Goal: Task Accomplishment & Management: Complete application form

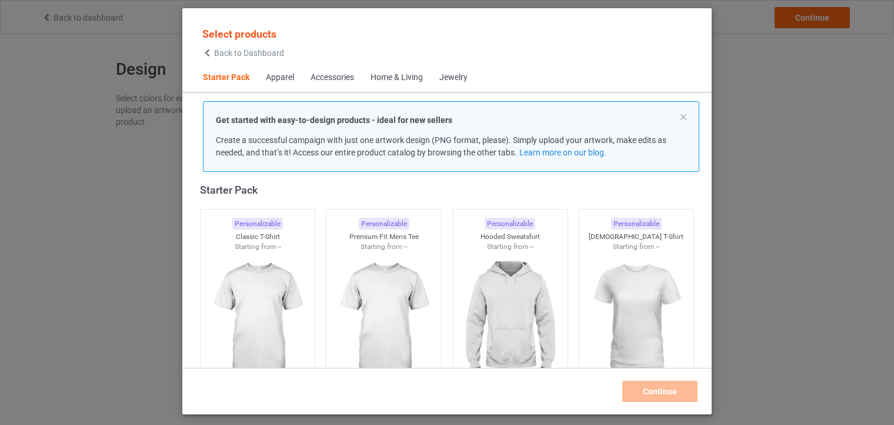
click at [277, 85] on span "Apparel" at bounding box center [280, 78] width 45 height 28
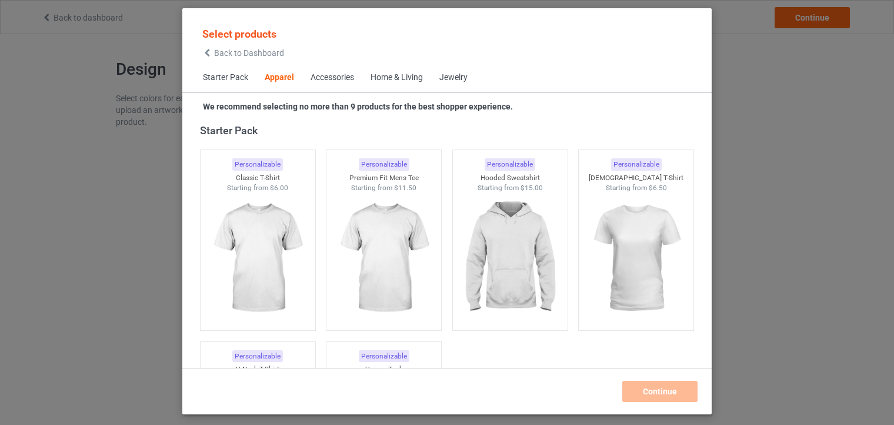
scroll to position [438, 0]
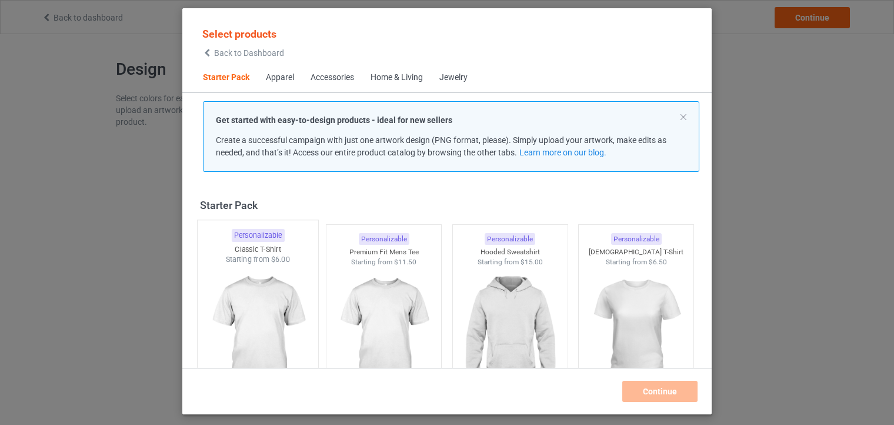
click at [259, 312] on img at bounding box center [257, 334] width 111 height 138
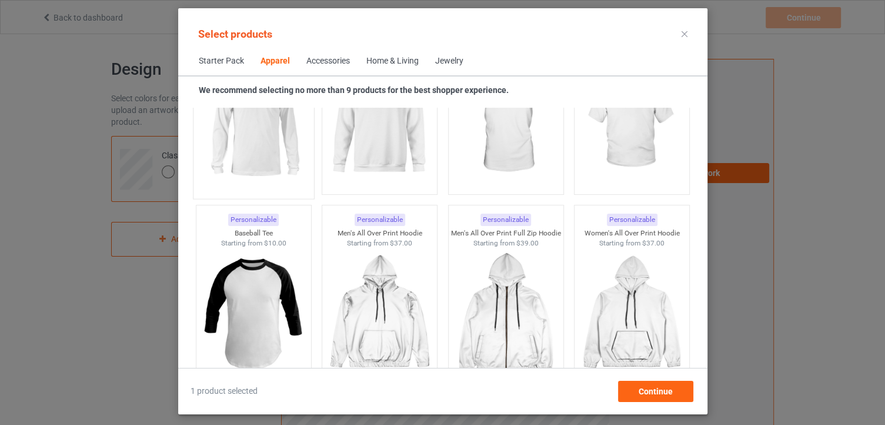
scroll to position [882, 0]
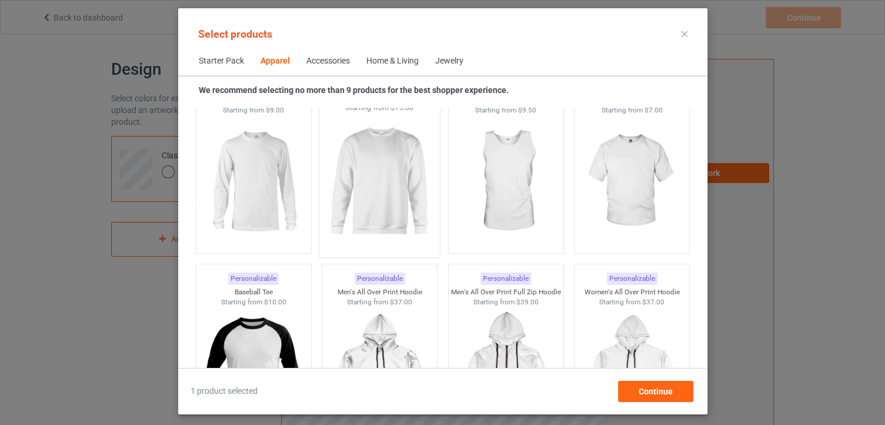
click at [393, 204] on img at bounding box center [379, 182] width 111 height 138
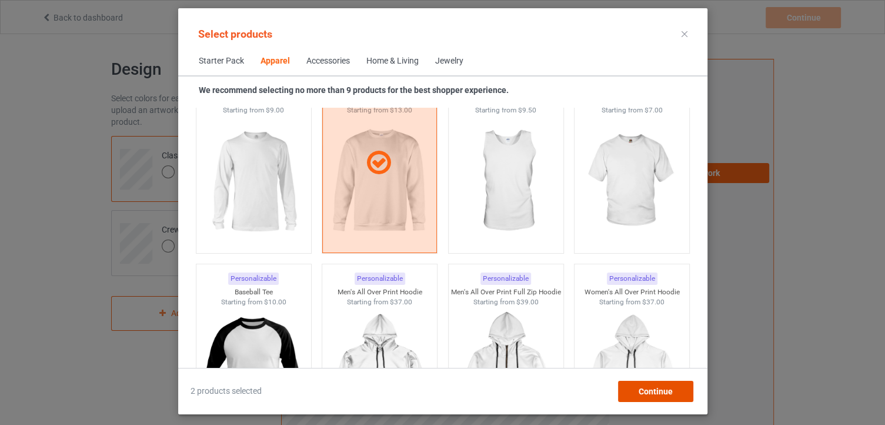
click at [649, 391] on span "Continue" at bounding box center [655, 390] width 34 height 9
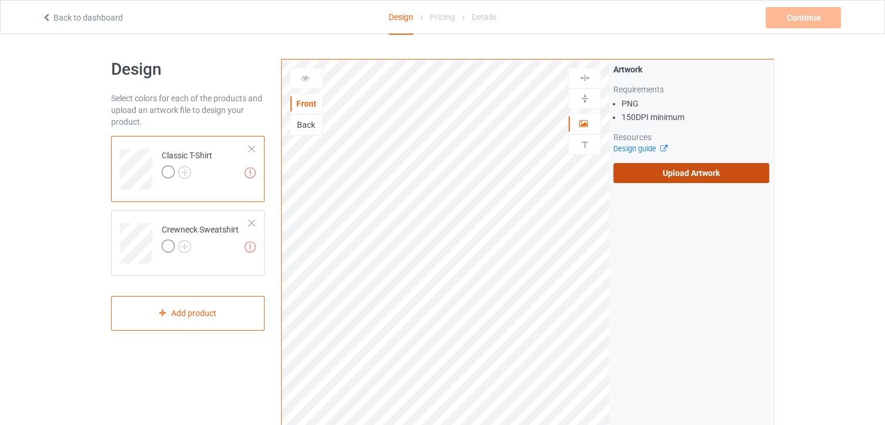
click at [691, 173] on label "Upload Artwork" at bounding box center [691, 173] width 156 height 20
click at [0, 0] on input "Upload Artwork" at bounding box center [0, 0] width 0 height 0
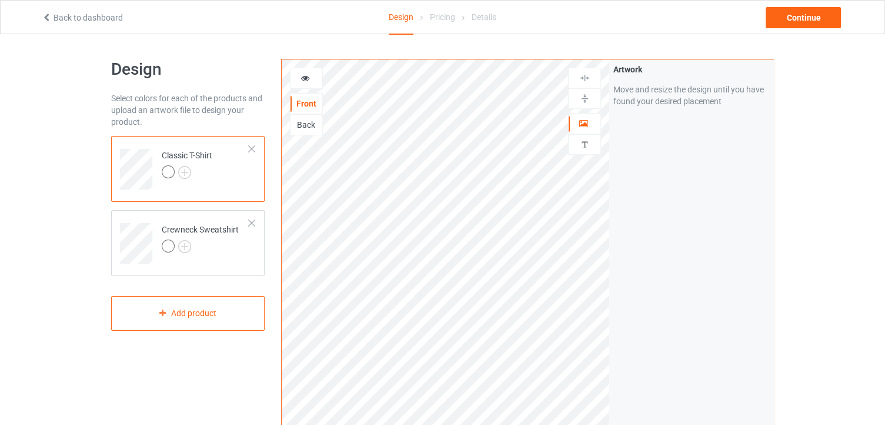
click at [303, 81] on icon at bounding box center [306, 76] width 10 height 8
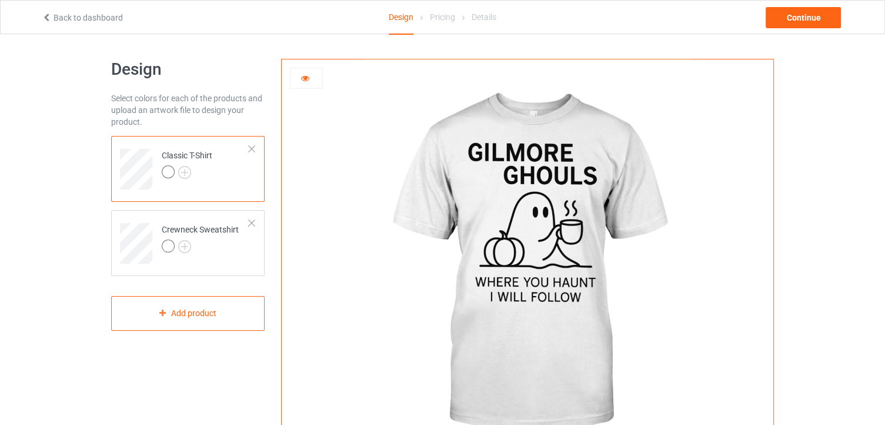
click at [306, 81] on icon at bounding box center [306, 76] width 10 height 8
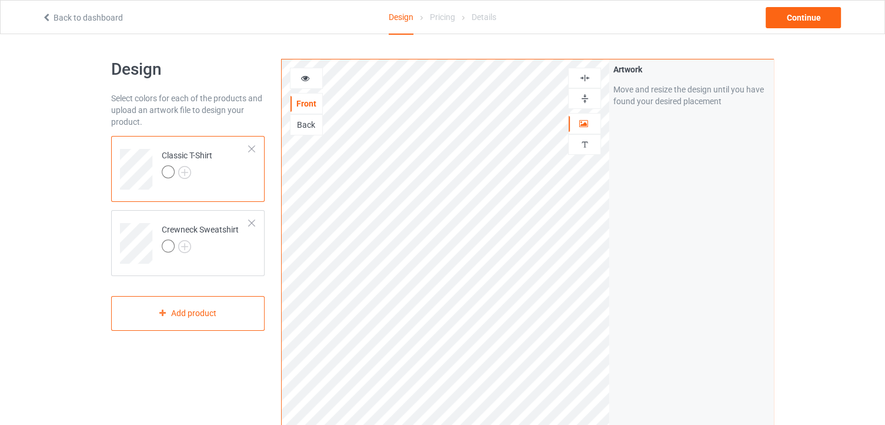
click at [583, 96] on img at bounding box center [584, 98] width 11 height 11
click at [585, 76] on img at bounding box center [584, 77] width 11 height 11
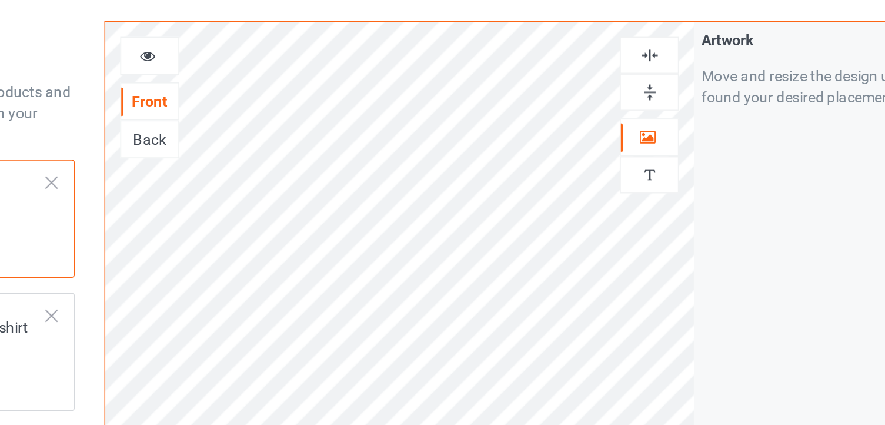
click at [582, 78] on img at bounding box center [584, 77] width 11 height 11
click at [305, 74] on icon at bounding box center [306, 76] width 10 height 8
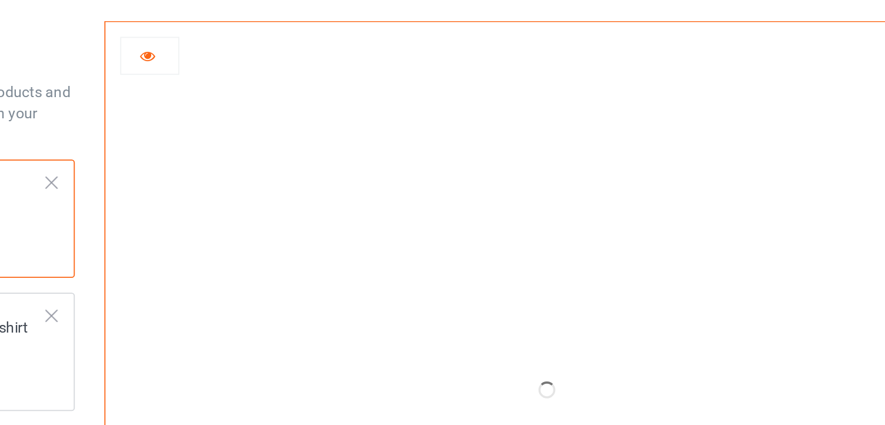
click at [360, 177] on div at bounding box center [528, 263] width 492 height 409
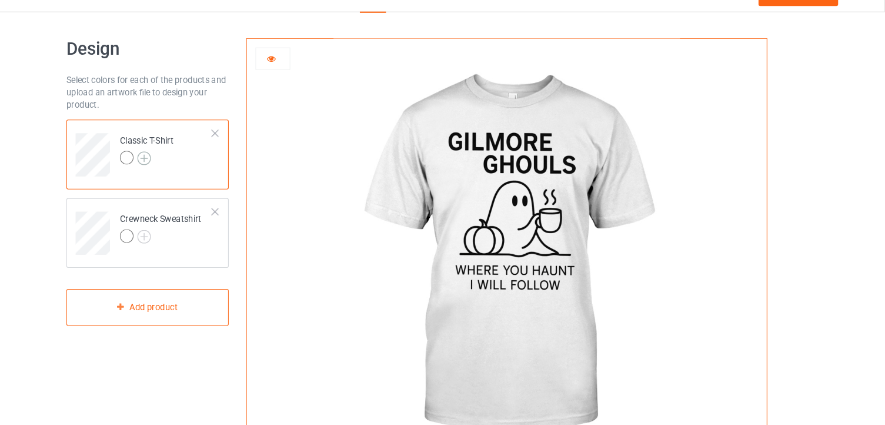
click at [184, 169] on img at bounding box center [184, 172] width 13 height 13
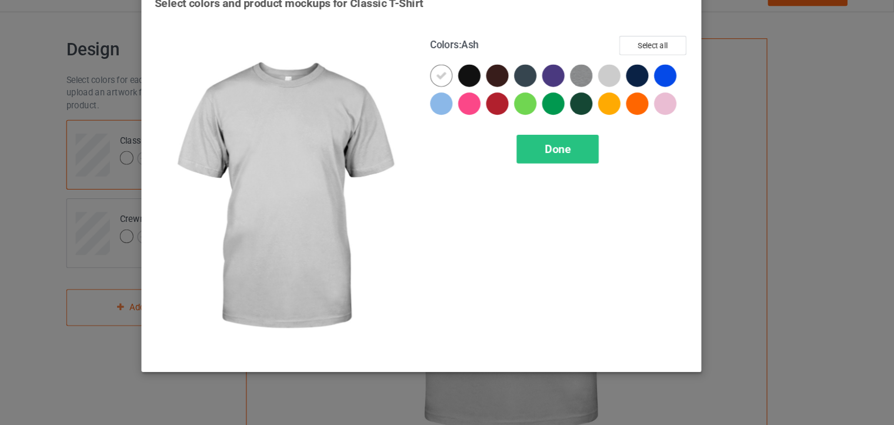
click at [625, 95] on div at bounding box center [624, 94] width 21 height 21
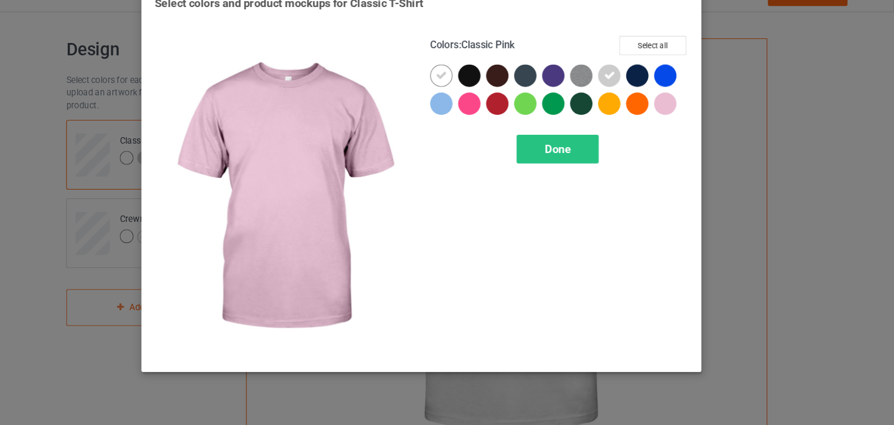
click at [676, 125] on div at bounding box center [677, 120] width 21 height 21
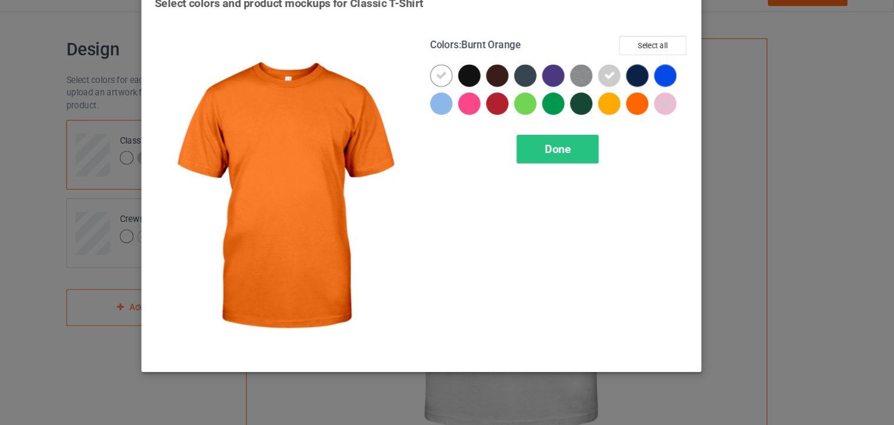
click at [653, 124] on div at bounding box center [650, 120] width 21 height 21
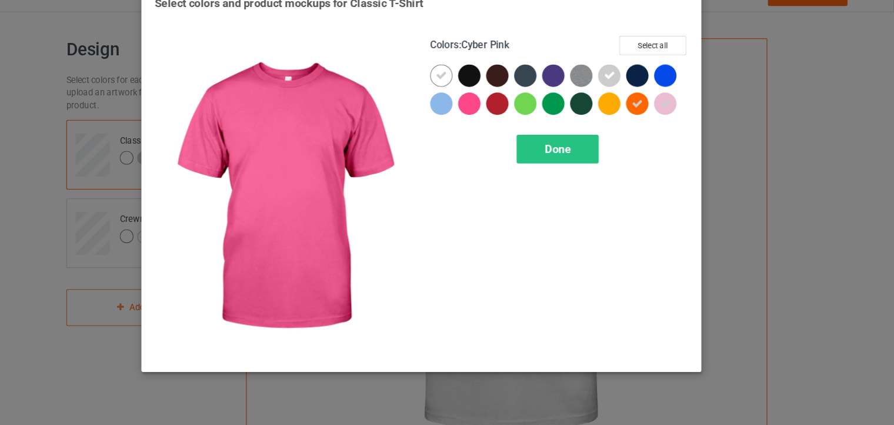
click at [491, 121] on div at bounding box center [492, 120] width 21 height 21
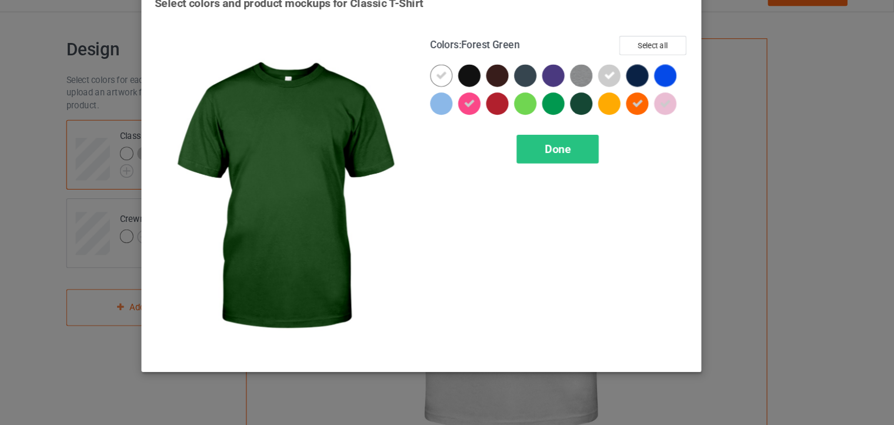
click at [596, 118] on div at bounding box center [597, 120] width 21 height 21
click at [595, 118] on icon at bounding box center [598, 120] width 11 height 11
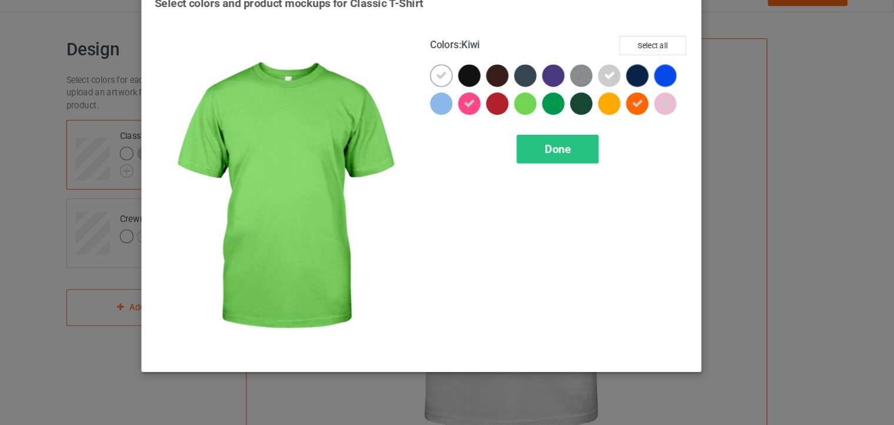
click at [547, 120] on div at bounding box center [545, 120] width 21 height 21
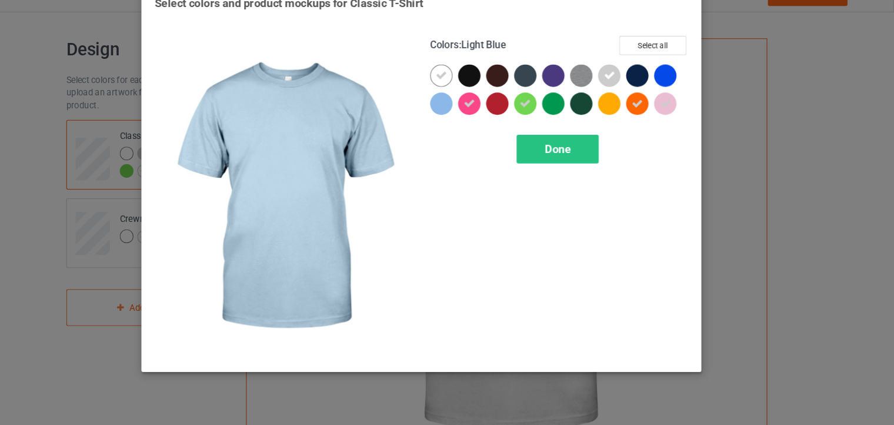
click at [463, 119] on div at bounding box center [465, 120] width 21 height 21
click at [462, 120] on icon at bounding box center [465, 120] width 11 height 11
click at [462, 120] on div at bounding box center [465, 120] width 21 height 21
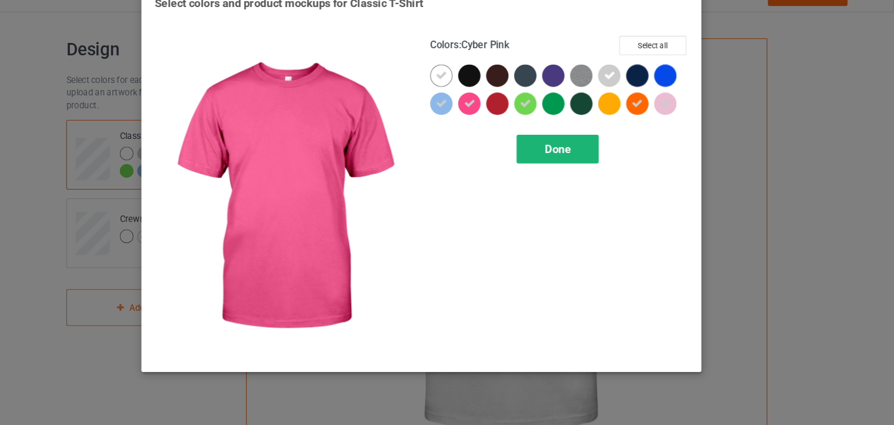
click at [571, 166] on span "Done" at bounding box center [575, 163] width 25 height 12
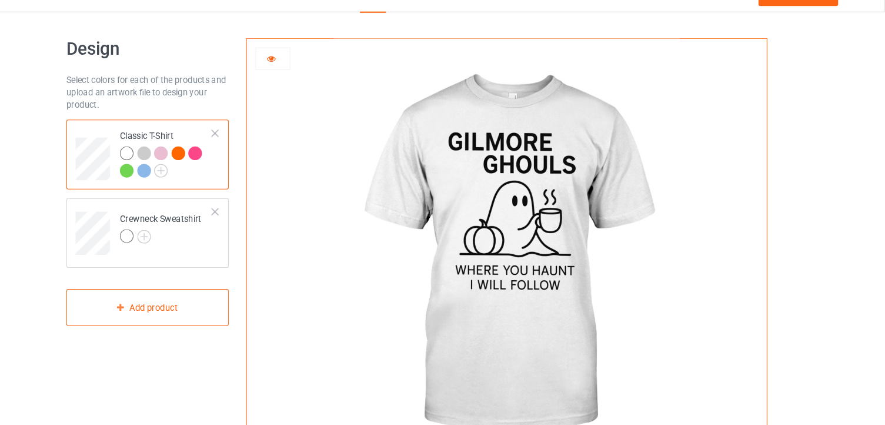
click at [180, 161] on div at bounding box center [186, 169] width 16 height 16
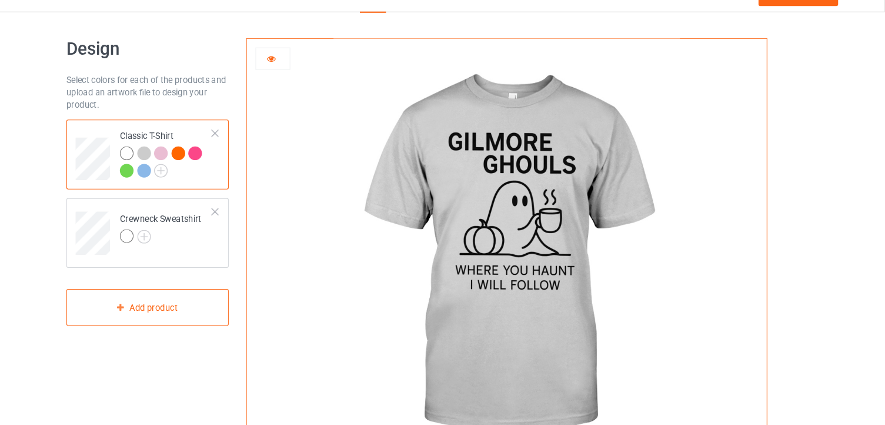
click at [202, 168] on div at bounding box center [200, 167] width 13 height 13
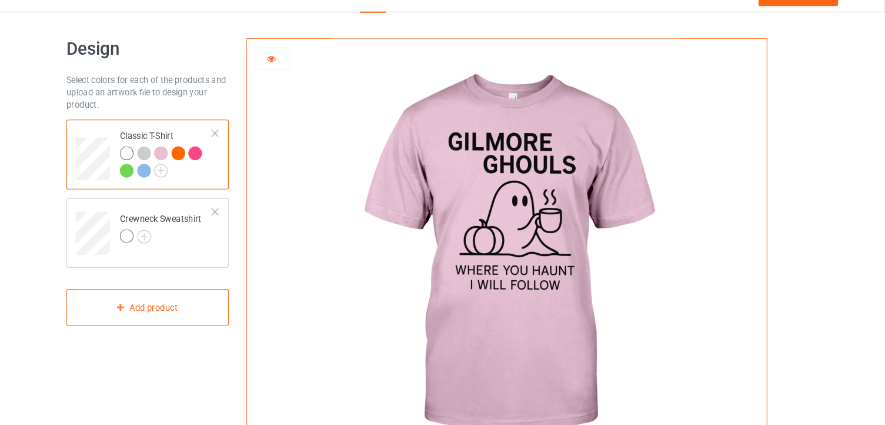
click at [218, 169] on div at bounding box center [217, 167] width 13 height 13
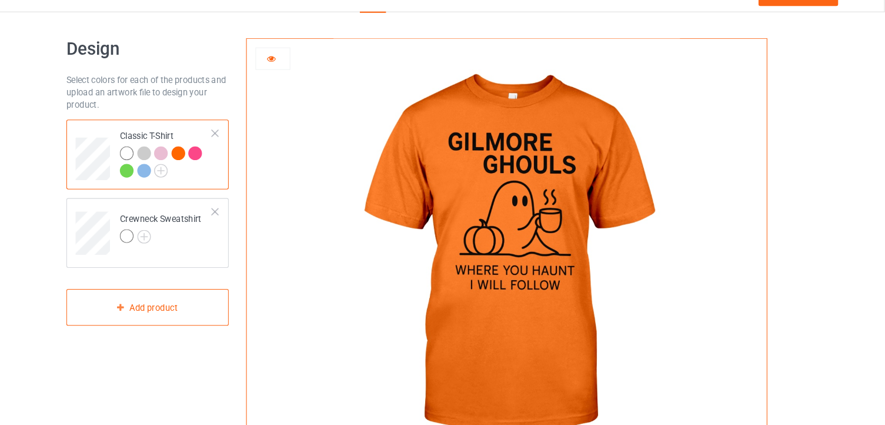
click at [230, 168] on div at bounding box center [232, 167] width 13 height 13
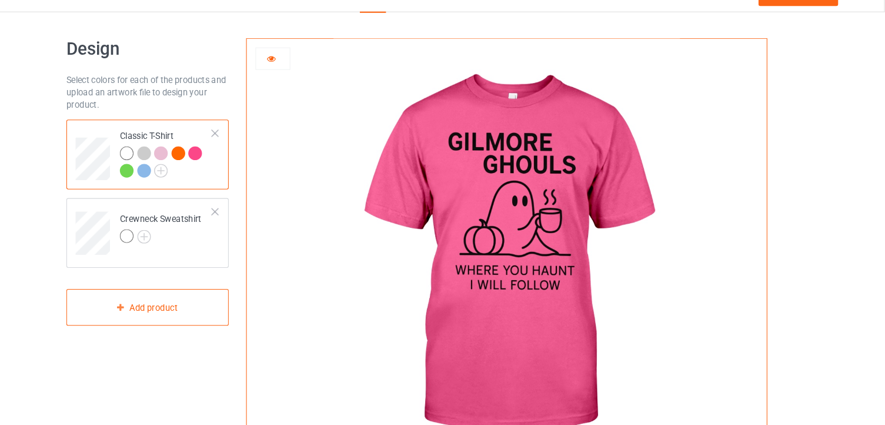
click at [164, 182] on div at bounding box center [168, 184] width 13 height 13
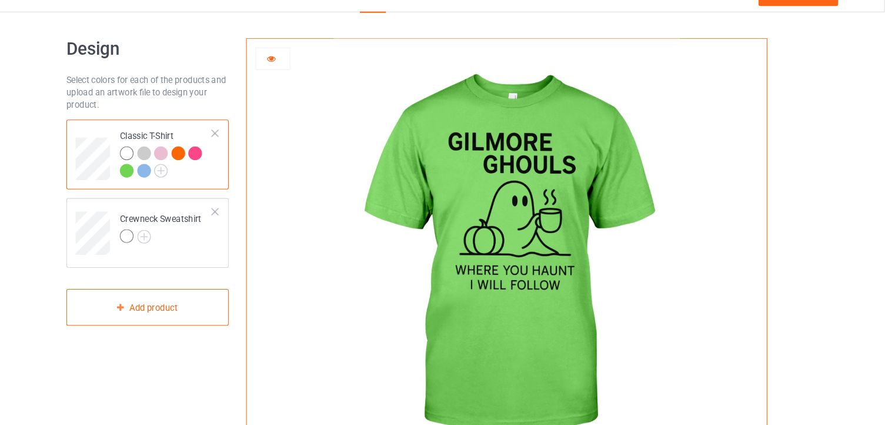
click at [183, 183] on div at bounding box center [184, 184] width 13 height 13
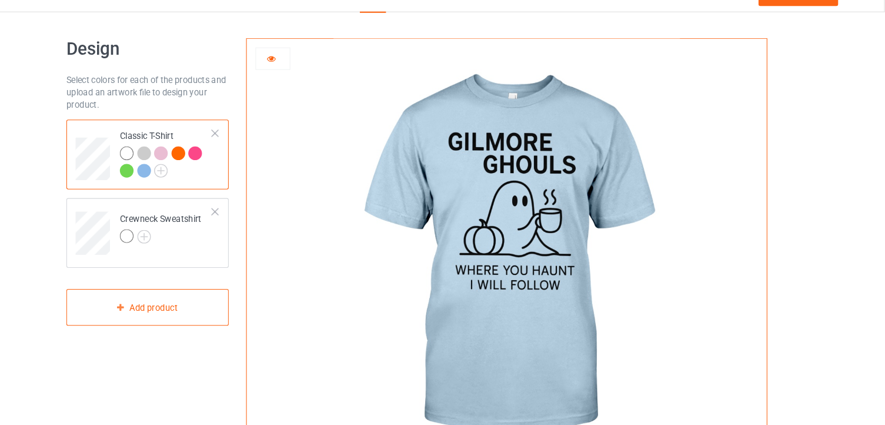
click at [204, 163] on div at bounding box center [200, 167] width 13 height 13
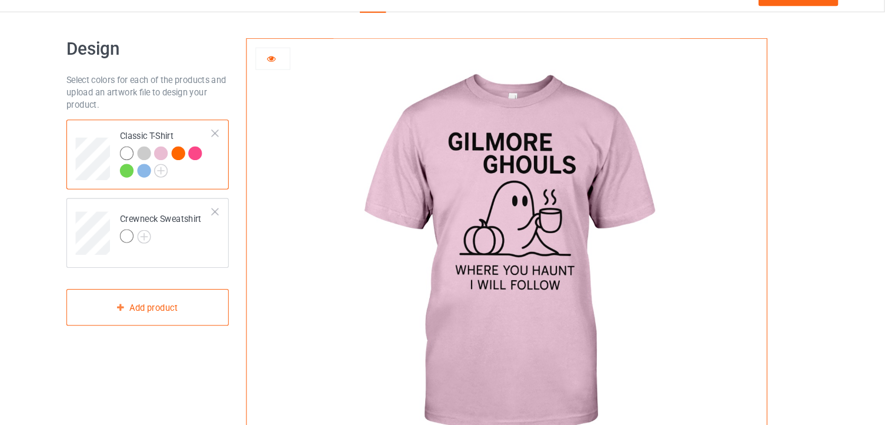
drag, startPoint x: 204, startPoint y: 163, endPoint x: 164, endPoint y: 163, distance: 40.0
click at [164, 163] on div at bounding box center [206, 177] width 88 height 32
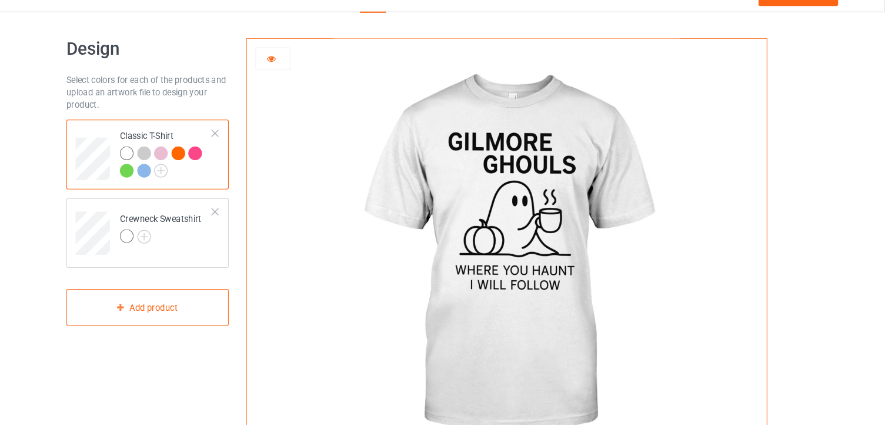
click at [164, 163] on div at bounding box center [168, 167] width 13 height 13
click at [184, 246] on img at bounding box center [184, 246] width 13 height 13
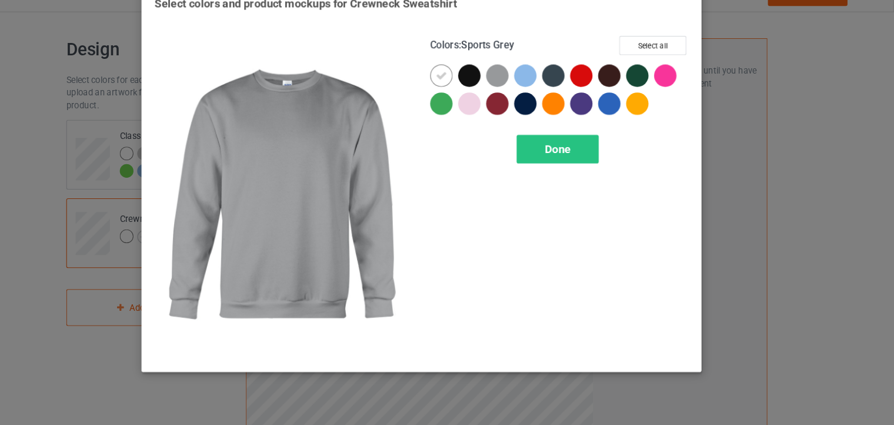
click at [523, 93] on div at bounding box center [518, 94] width 21 height 21
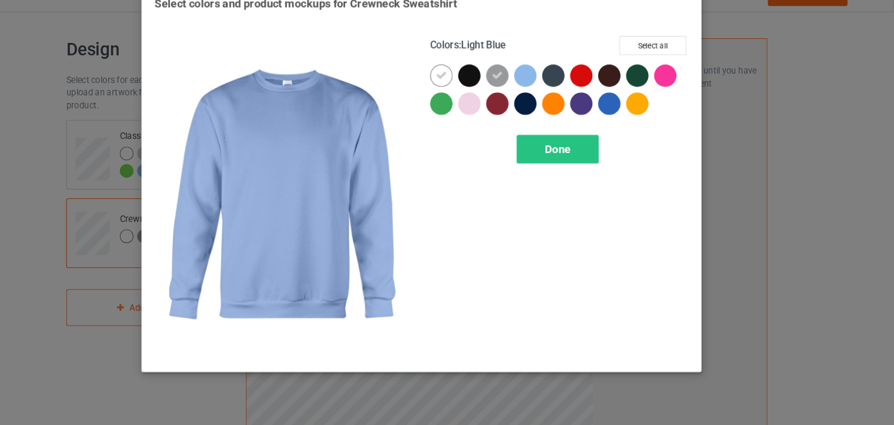
click at [543, 94] on div at bounding box center [545, 94] width 21 height 21
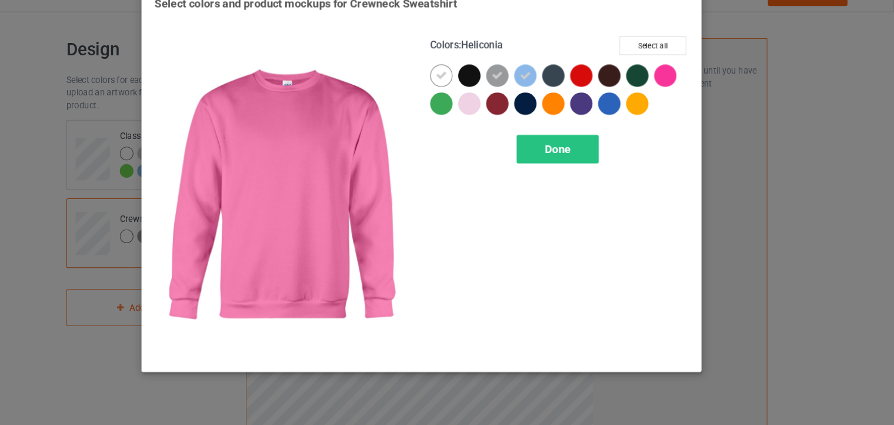
click at [684, 91] on div at bounding box center [677, 94] width 21 height 21
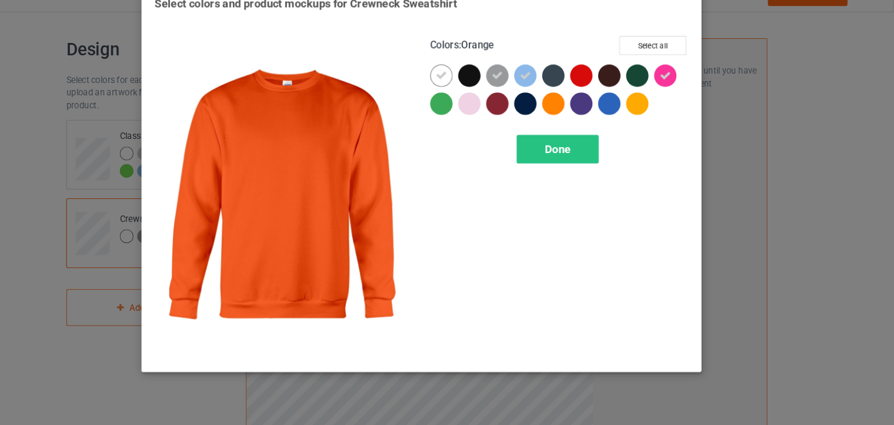
click at [566, 126] on div at bounding box center [571, 120] width 21 height 21
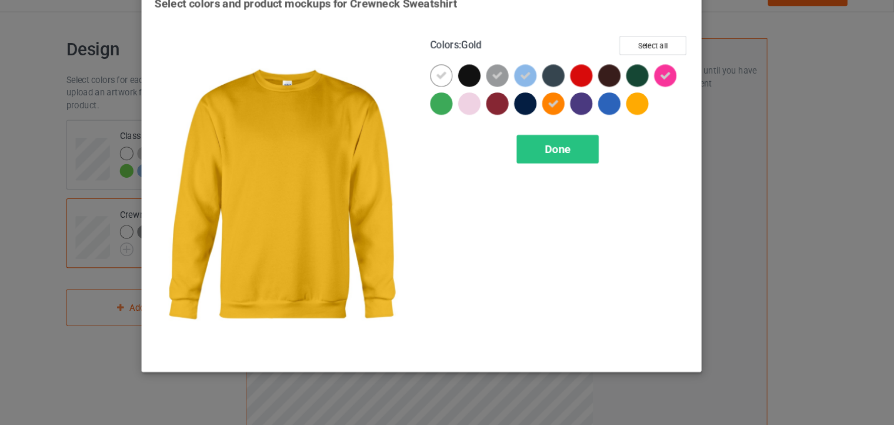
click at [648, 122] on div at bounding box center [650, 120] width 21 height 21
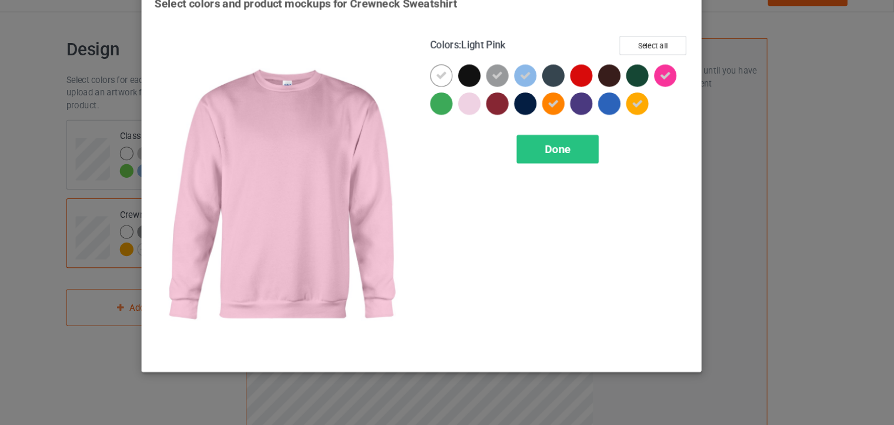
click at [492, 122] on div at bounding box center [492, 120] width 21 height 21
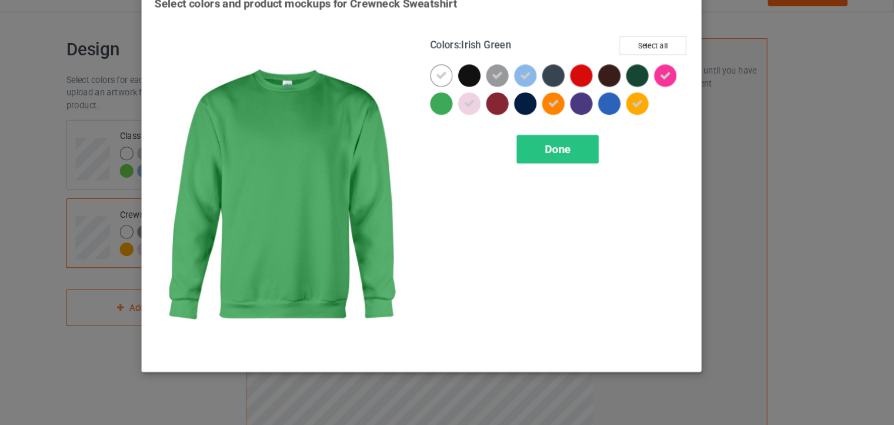
click at [468, 123] on div at bounding box center [465, 120] width 21 height 21
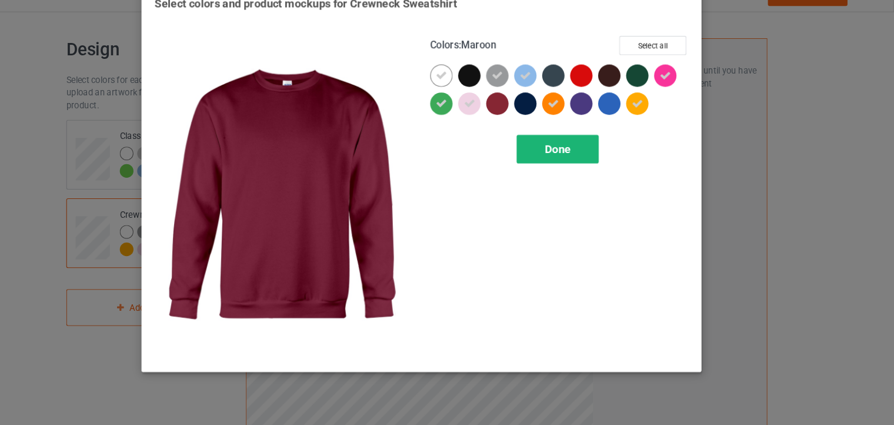
click at [568, 161] on span "Done" at bounding box center [575, 163] width 25 height 12
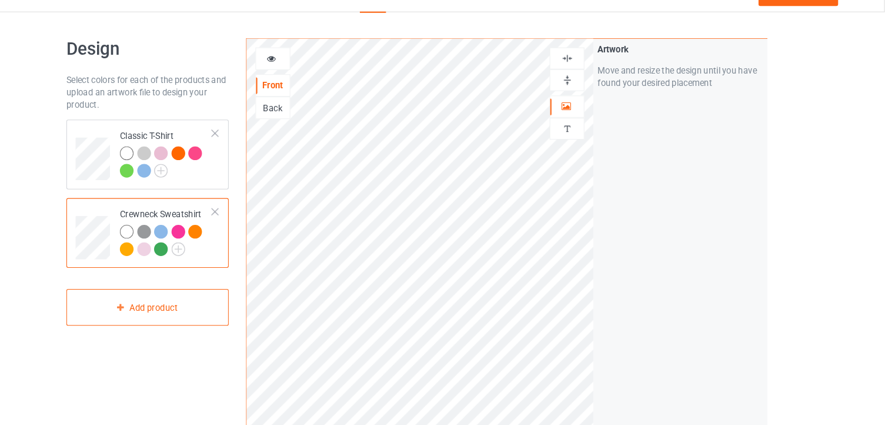
click at [188, 242] on div at bounding box center [184, 241] width 13 height 13
click at [310, 75] on div at bounding box center [307, 78] width 32 height 12
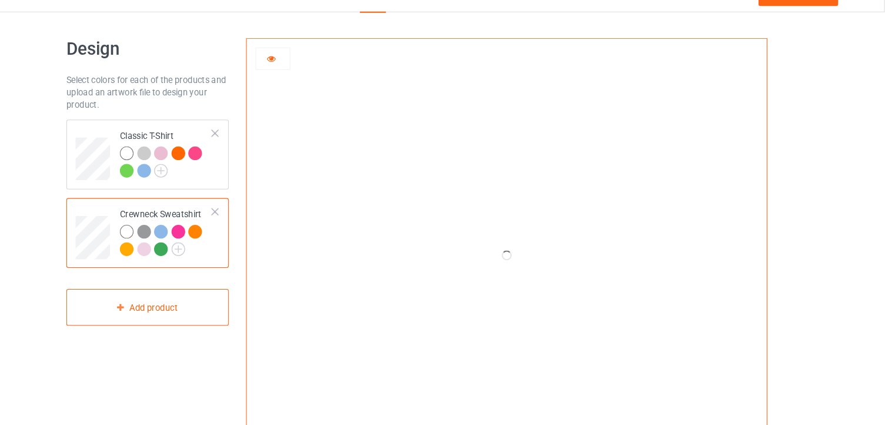
click at [310, 75] on div at bounding box center [307, 78] width 32 height 12
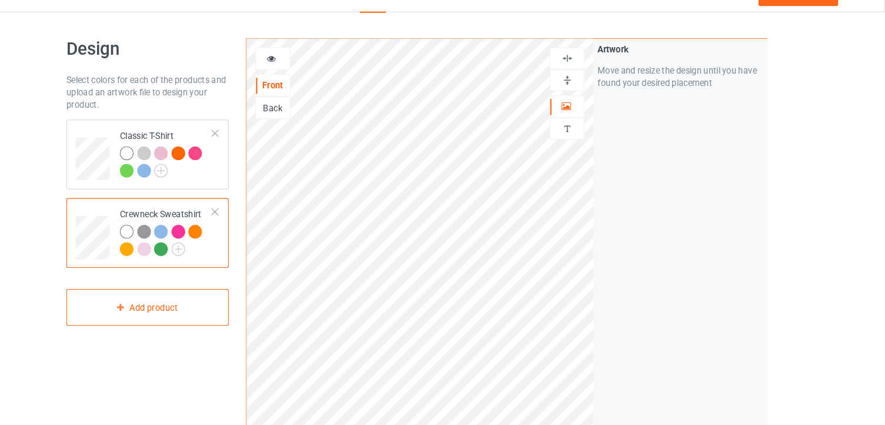
click at [310, 75] on div at bounding box center [307, 78] width 32 height 12
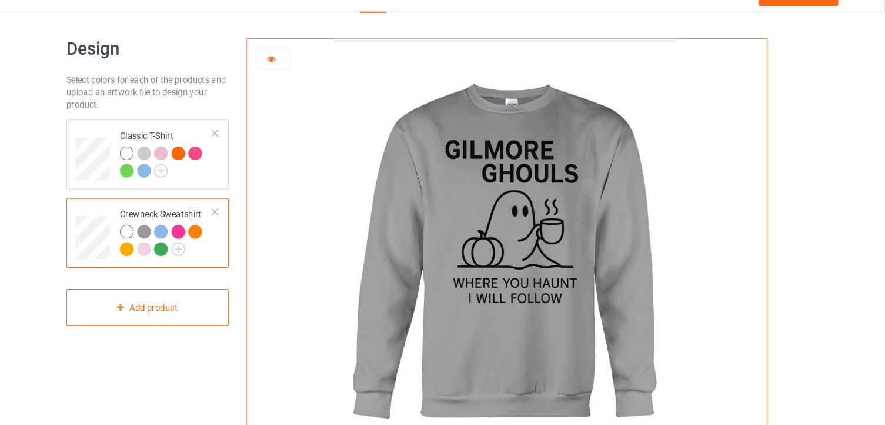
click at [199, 241] on div at bounding box center [200, 241] width 13 height 13
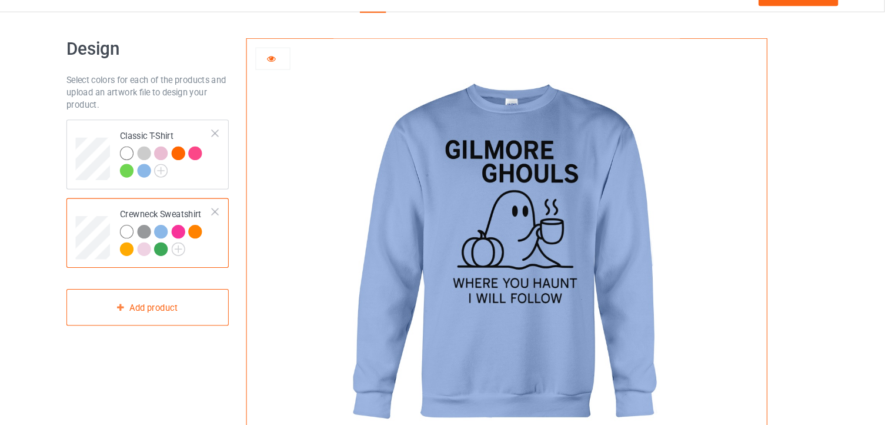
click at [221, 239] on div at bounding box center [217, 241] width 13 height 13
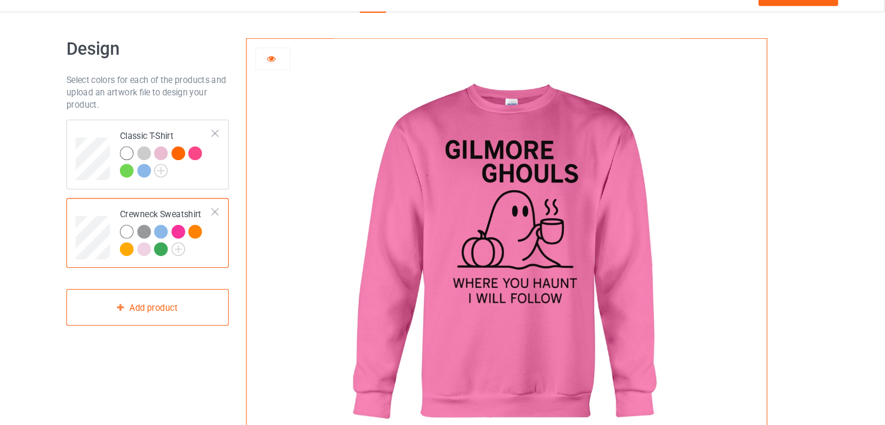
click at [232, 239] on div at bounding box center [232, 241] width 13 height 13
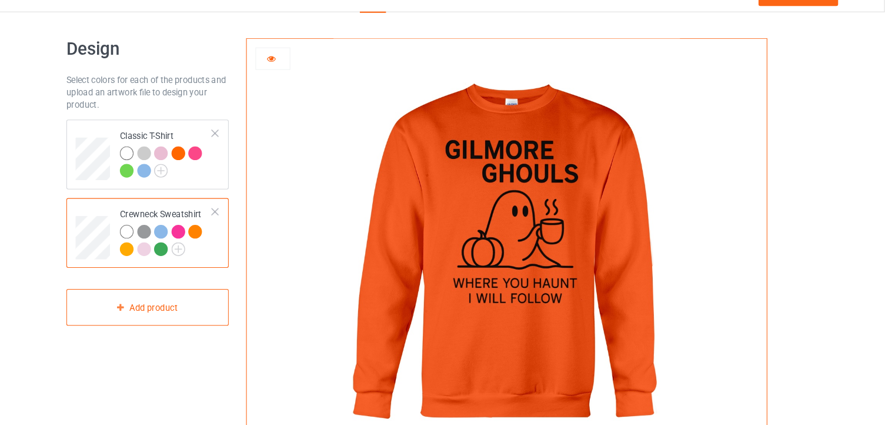
click at [201, 258] on div at bounding box center [200, 258] width 13 height 13
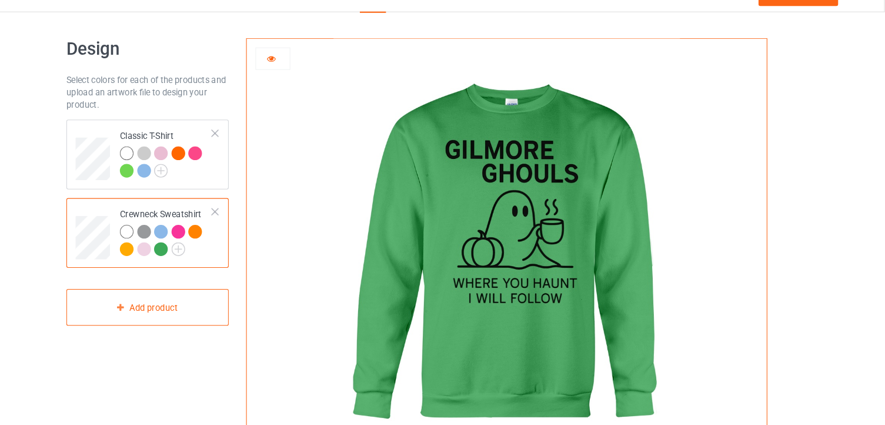
click at [179, 258] on div at bounding box center [184, 258] width 13 height 13
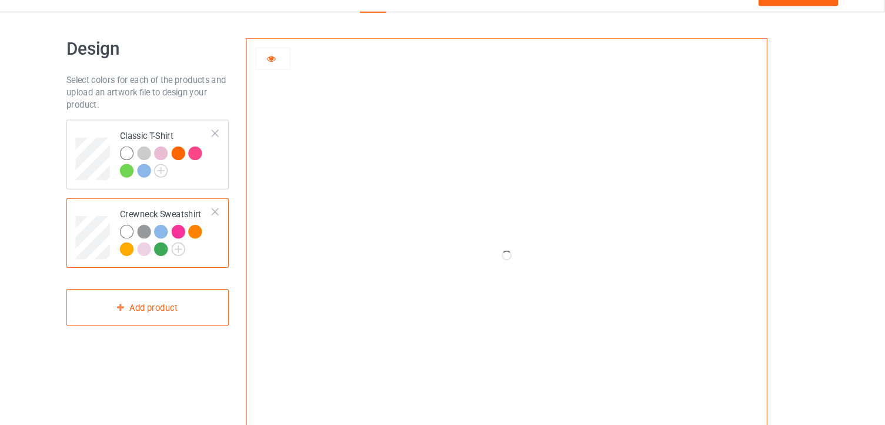
click at [179, 258] on div at bounding box center [184, 258] width 13 height 13
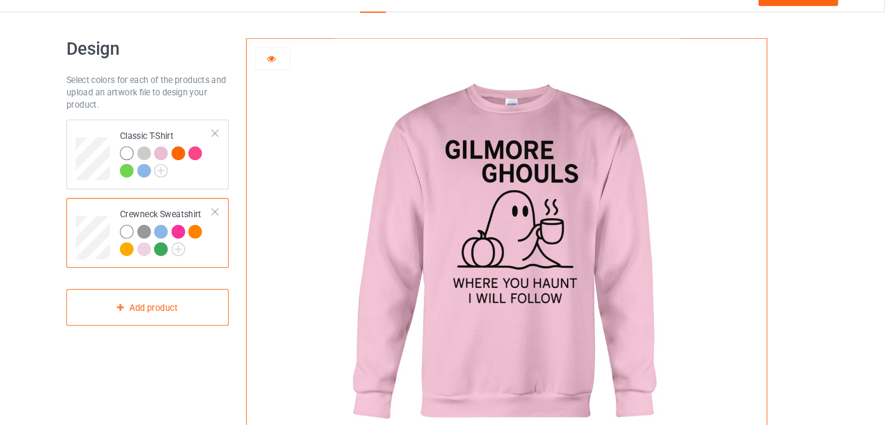
click at [166, 259] on div at bounding box center [168, 258] width 13 height 13
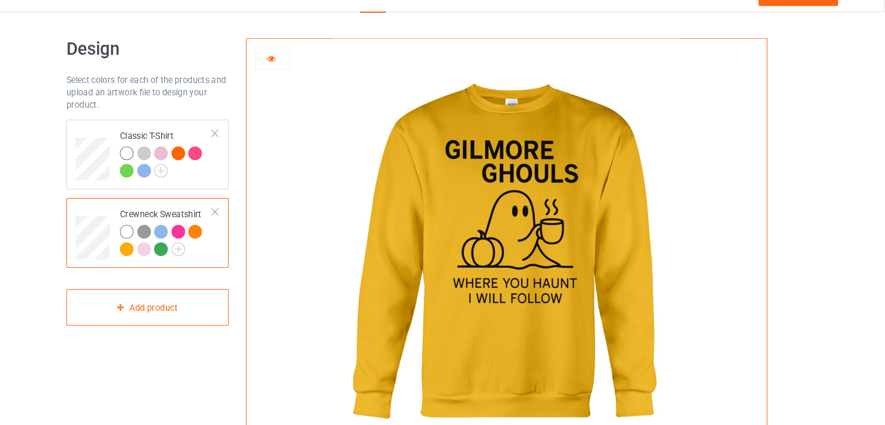
click at [196, 261] on div at bounding box center [200, 258] width 13 height 13
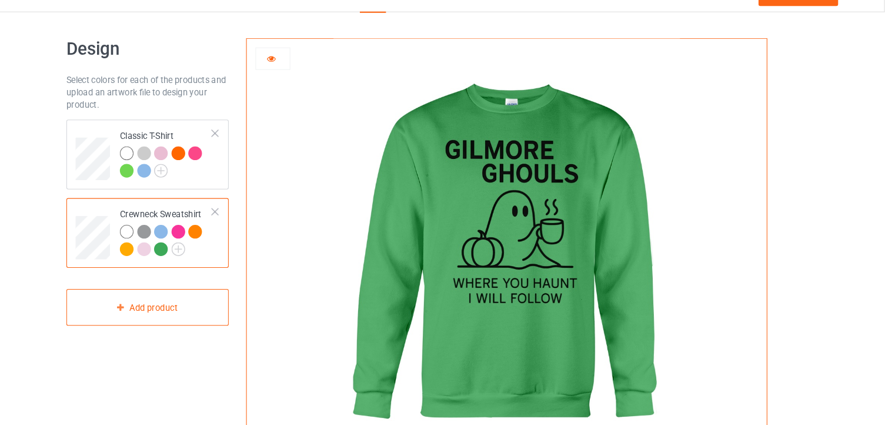
click at [182, 241] on div at bounding box center [184, 241] width 13 height 13
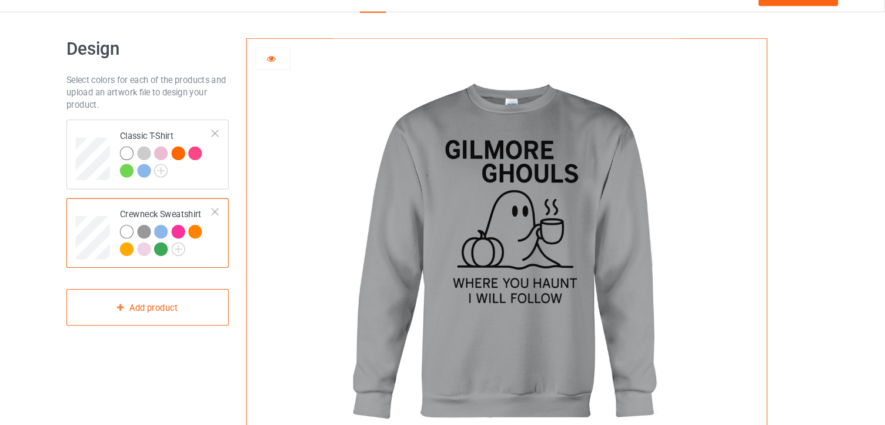
click at [182, 241] on div at bounding box center [184, 241] width 13 height 13
click at [199, 259] on div at bounding box center [200, 258] width 13 height 13
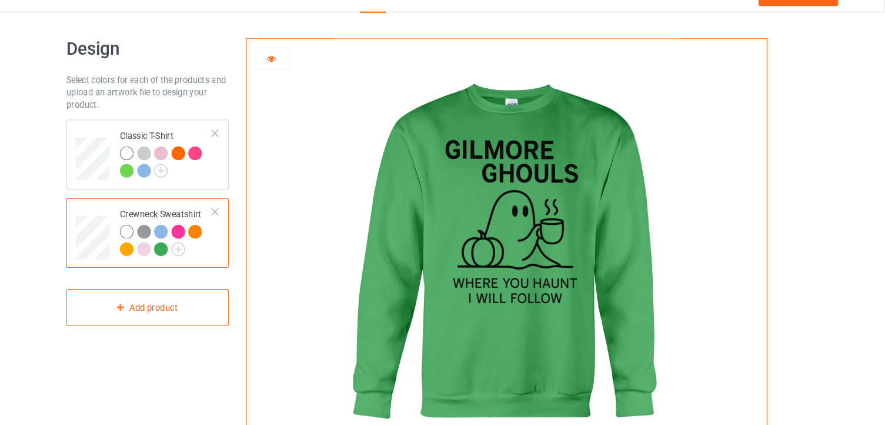
click at [162, 241] on div at bounding box center [168, 241] width 13 height 13
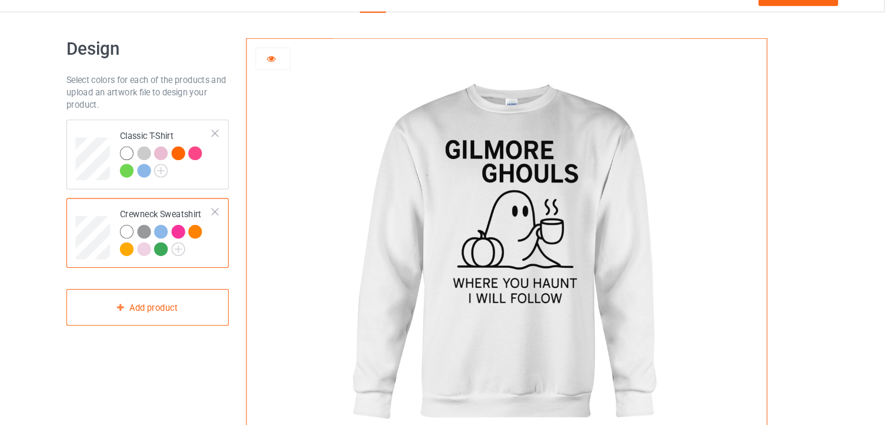
click at [170, 258] on div at bounding box center [168, 258] width 13 height 13
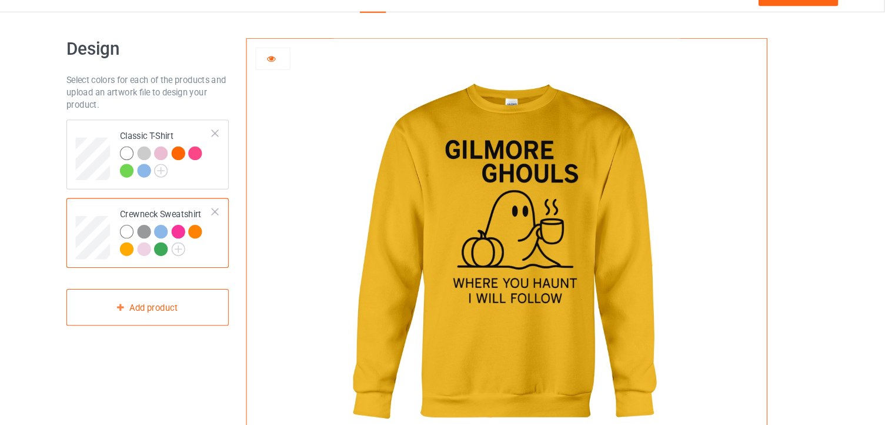
click at [233, 243] on div at bounding box center [232, 241] width 13 height 13
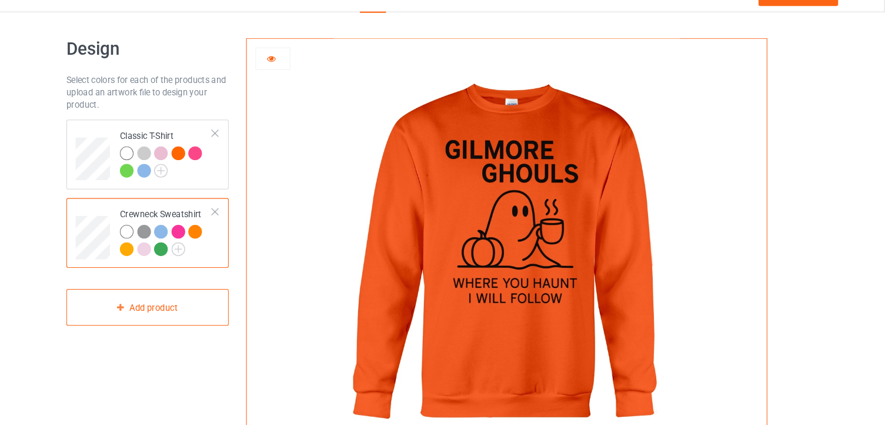
click at [233, 243] on div at bounding box center [232, 241] width 13 height 13
click at [217, 166] on div at bounding box center [217, 167] width 13 height 13
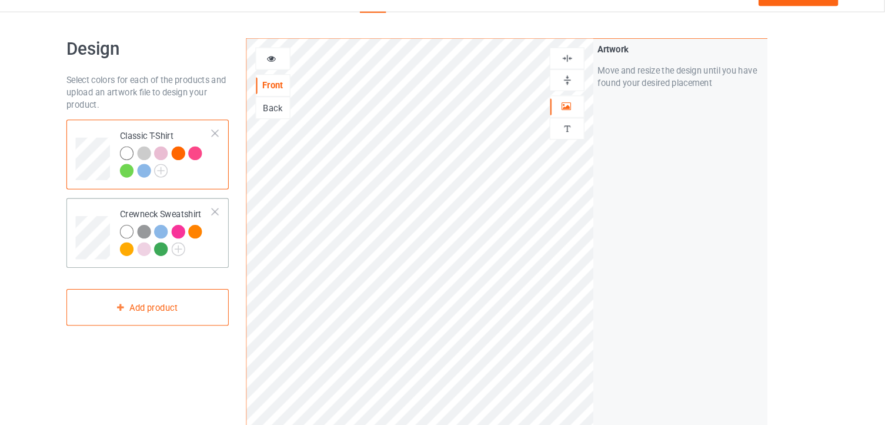
click at [169, 258] on div at bounding box center [168, 258] width 13 height 13
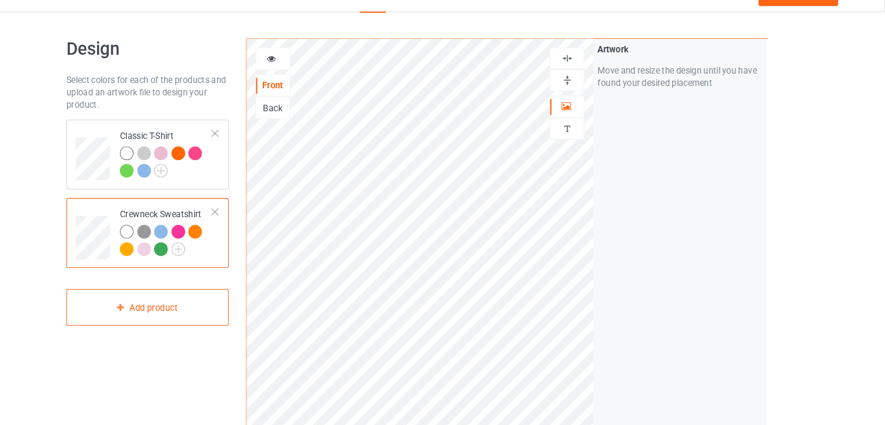
click at [169, 258] on div at bounding box center [168, 258] width 13 height 13
click at [162, 235] on div at bounding box center [162, 235] width 0 height 0
click at [167, 240] on div at bounding box center [168, 241] width 13 height 13
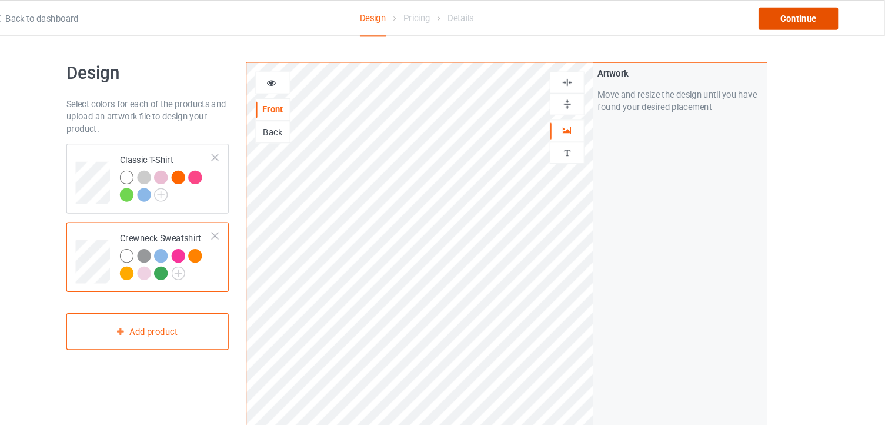
click at [809, 16] on div "Continue" at bounding box center [803, 17] width 75 height 21
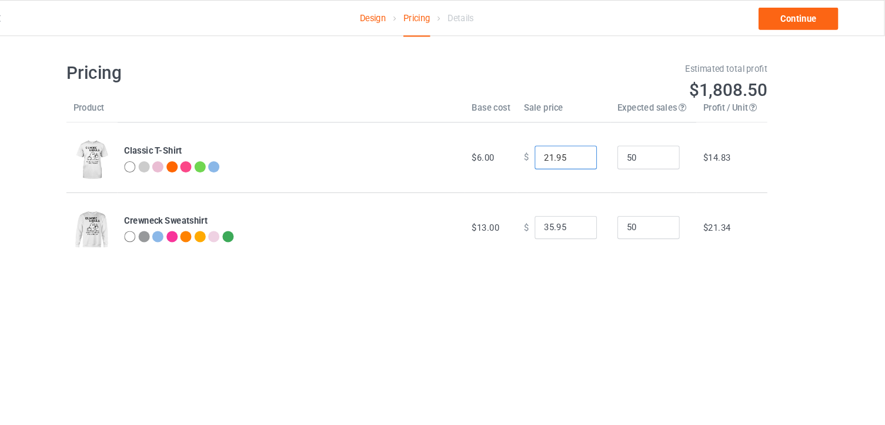
click at [590, 152] on input "21.95" at bounding box center [583, 149] width 59 height 22
click at [590, 152] on input "20.95" at bounding box center [583, 149] width 59 height 22
click at [590, 152] on input "19.95" at bounding box center [583, 149] width 59 height 22
click at [590, 152] on input "18.95" at bounding box center [583, 149] width 59 height 22
click at [590, 152] on input "17.95" at bounding box center [583, 149] width 59 height 22
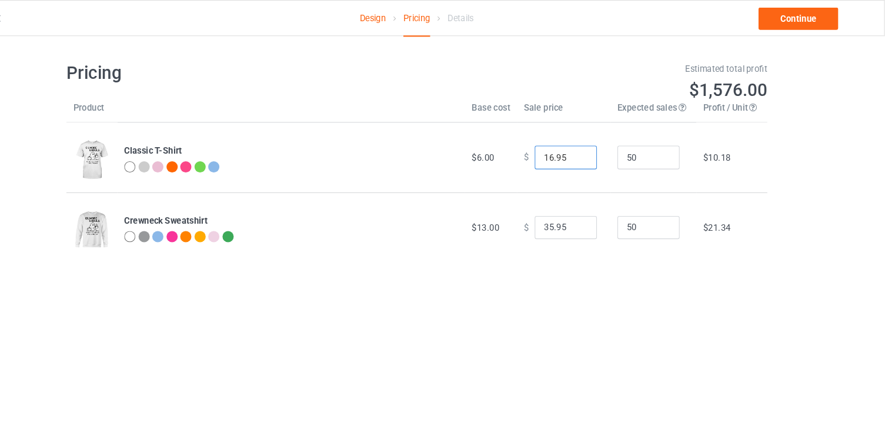
click at [590, 152] on input "16.95" at bounding box center [583, 149] width 59 height 22
click at [590, 152] on input "15.95" at bounding box center [583, 149] width 59 height 22
click at [590, 152] on input "14.95" at bounding box center [583, 149] width 59 height 22
click at [590, 152] on input "13.95" at bounding box center [583, 149] width 59 height 22
click at [590, 152] on input "12.95" at bounding box center [583, 149] width 59 height 22
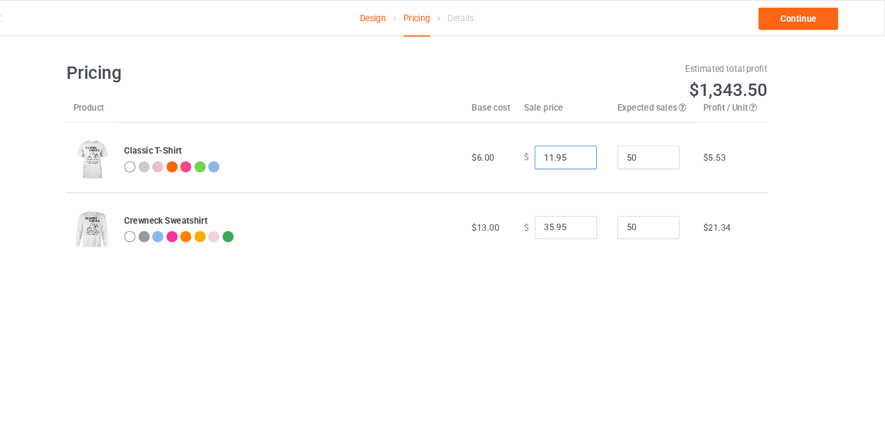
click at [590, 152] on input "11.95" at bounding box center [583, 149] width 59 height 22
type input "10.95"
click at [590, 152] on input "10.95" at bounding box center [583, 149] width 59 height 22
click at [592, 214] on input "36.95" at bounding box center [583, 215] width 59 height 22
click at [592, 214] on input "37.95" at bounding box center [583, 215] width 59 height 22
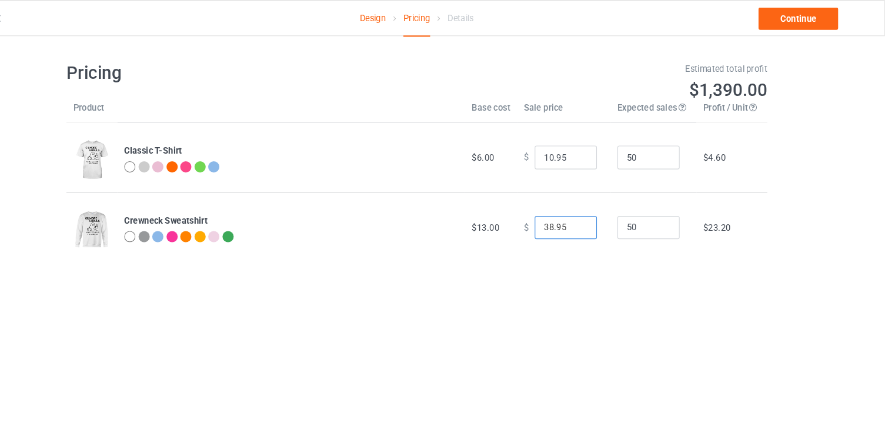
click at [592, 214] on input "38.95" at bounding box center [583, 215] width 59 height 22
click at [592, 214] on input "39.95" at bounding box center [583, 215] width 59 height 22
click at [592, 214] on input "40.95" at bounding box center [583, 215] width 59 height 22
click at [592, 214] on input "41.95" at bounding box center [583, 215] width 59 height 22
click at [592, 214] on input "42.95" at bounding box center [583, 215] width 59 height 22
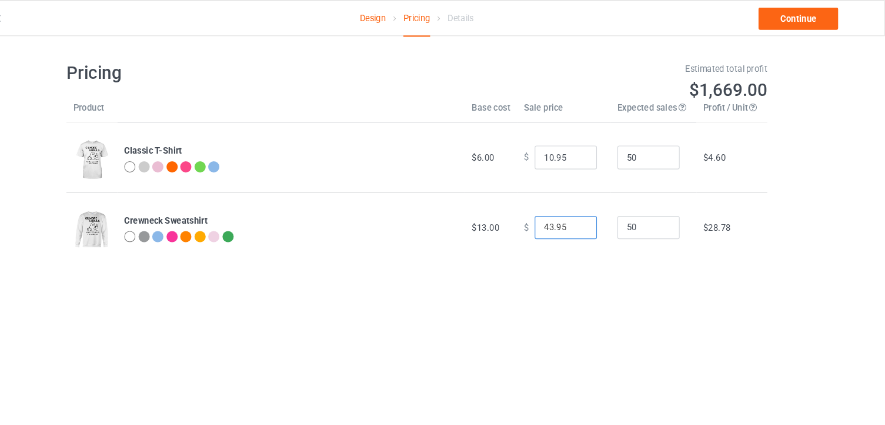
click at [592, 214] on input "43.95" at bounding box center [583, 215] width 59 height 22
click at [592, 214] on input "44.95" at bounding box center [583, 215] width 59 height 22
click at [592, 214] on input "45.95" at bounding box center [583, 215] width 59 height 22
click at [592, 214] on input "46.95" at bounding box center [583, 215] width 59 height 22
click at [592, 214] on input "47.95" at bounding box center [583, 215] width 59 height 22
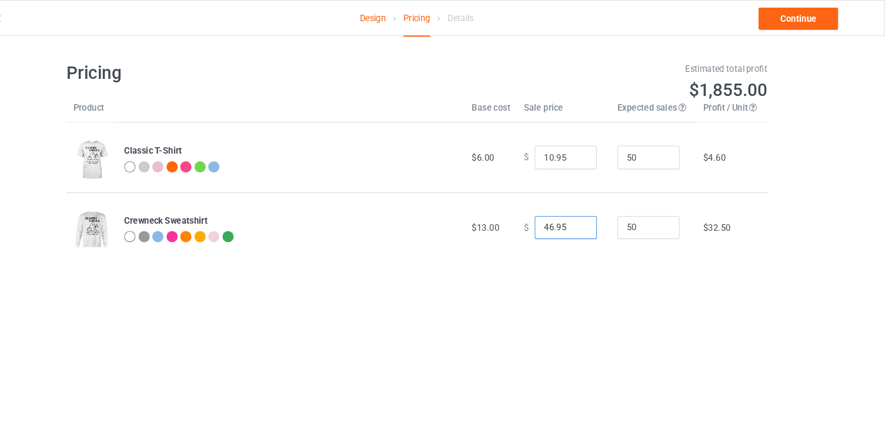
click at [590, 218] on input "46.95" at bounding box center [583, 215] width 59 height 22
click at [590, 218] on input "45.95" at bounding box center [583, 215] width 59 height 22
click at [590, 218] on input "44.95" at bounding box center [583, 215] width 59 height 22
click at [590, 218] on input "43.95" at bounding box center [583, 215] width 59 height 22
click at [590, 218] on input "42.95" at bounding box center [583, 215] width 59 height 22
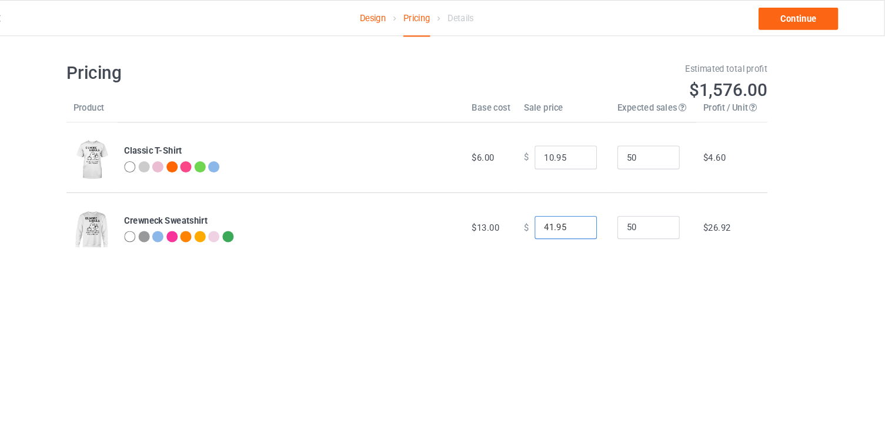
click at [590, 218] on input "41.95" at bounding box center [583, 215] width 59 height 22
click at [590, 218] on input "40.95" at bounding box center [583, 215] width 59 height 22
click at [590, 218] on input "39.95" at bounding box center [583, 215] width 59 height 22
click at [590, 218] on input "38.95" at bounding box center [583, 215] width 59 height 22
click at [590, 218] on input "36.95" at bounding box center [583, 215] width 59 height 22
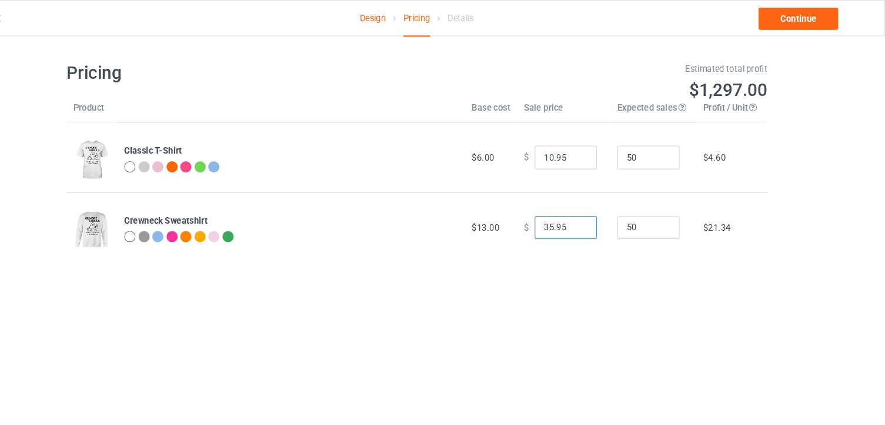
click at [590, 218] on input "35.95" at bounding box center [583, 215] width 59 height 22
click at [590, 218] on input "34.95" at bounding box center [583, 215] width 59 height 22
click at [590, 218] on input "33.95" at bounding box center [583, 215] width 59 height 22
click at [590, 219] on input "26.95" at bounding box center [583, 215] width 59 height 22
click at [590, 219] on input "25.95" at bounding box center [583, 215] width 59 height 22
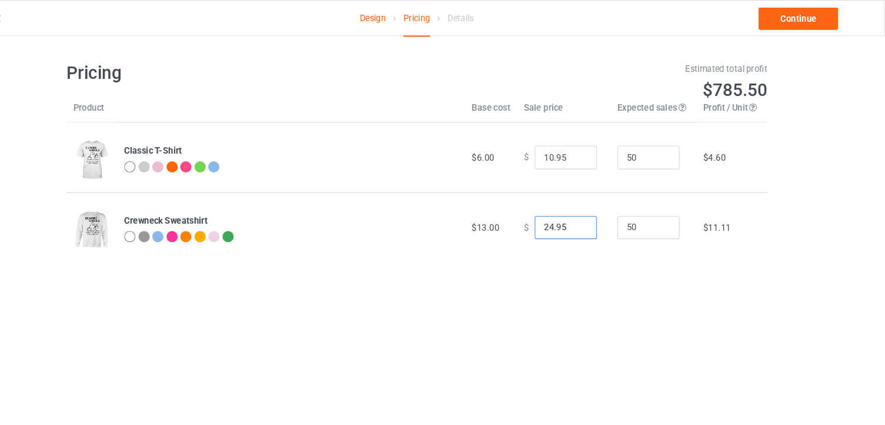
click at [590, 219] on input "24.95" at bounding box center [583, 215] width 59 height 22
type input "23.95"
click at [590, 219] on input "23.95" at bounding box center [583, 215] width 59 height 22
click at [592, 144] on input "11.95" at bounding box center [583, 149] width 59 height 22
click at [592, 144] on input "12.95" at bounding box center [583, 149] width 59 height 22
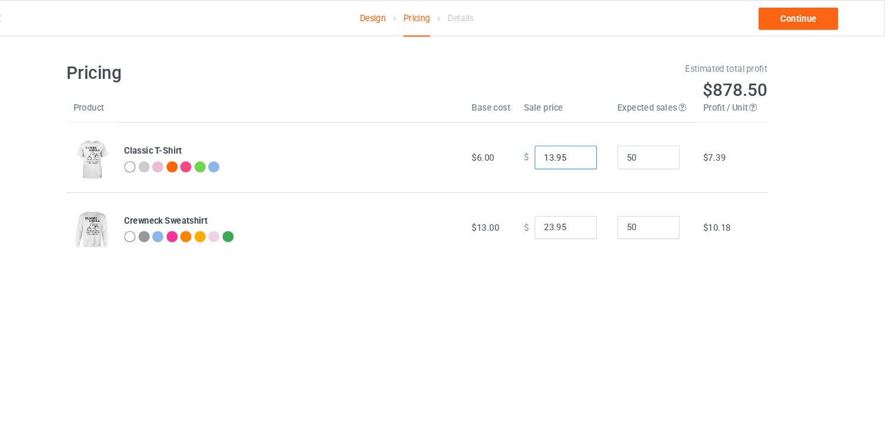
click at [592, 144] on input "13.95" at bounding box center [583, 149] width 59 height 22
type input "14.95"
click at [592, 144] on input "14.95" at bounding box center [583, 149] width 59 height 22
click at [590, 218] on input "22.95" at bounding box center [583, 215] width 59 height 22
type input "21.95"
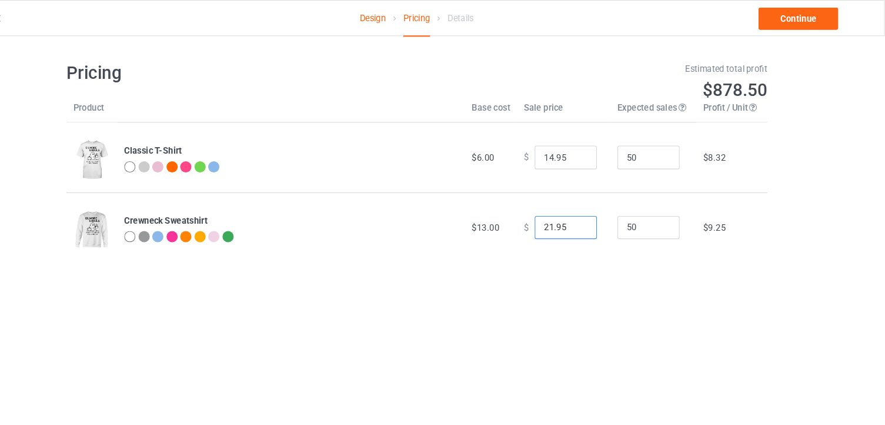
click at [590, 218] on input "21.95" at bounding box center [583, 215] width 59 height 22
click at [805, 23] on link "Continue" at bounding box center [803, 17] width 75 height 21
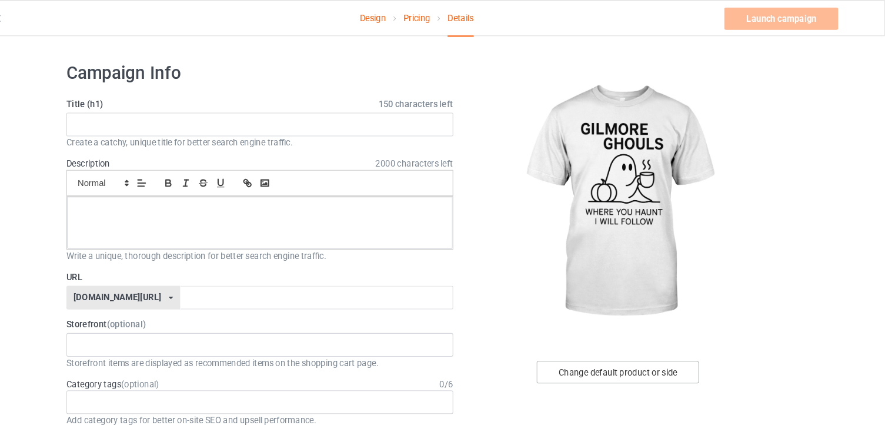
click at [626, 349] on div "Change default product or side" at bounding box center [632, 351] width 153 height 21
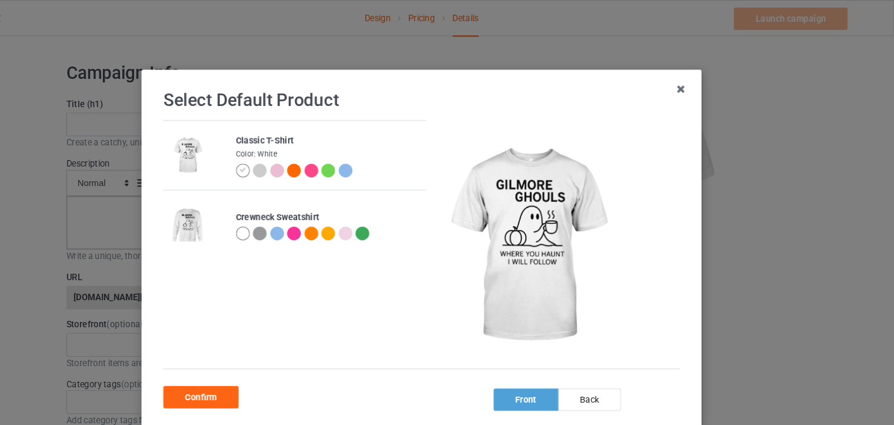
click at [272, 219] on div at bounding box center [278, 220] width 13 height 13
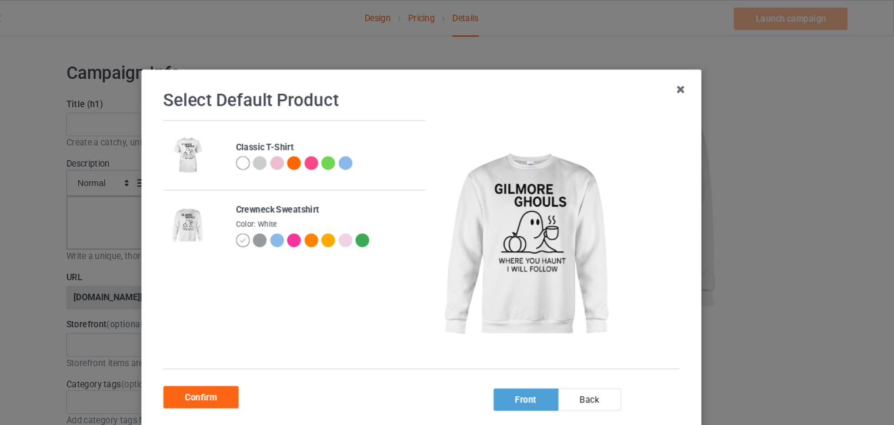
click at [336, 227] on div at bounding box center [342, 227] width 13 height 13
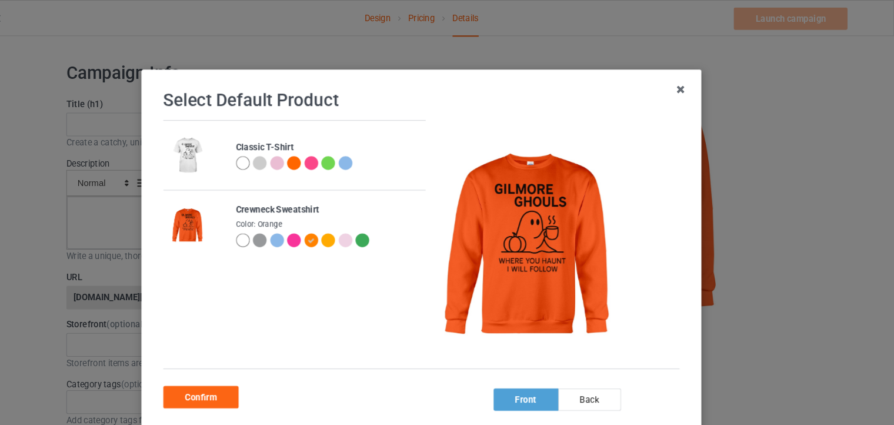
click at [352, 227] on div at bounding box center [358, 227] width 13 height 13
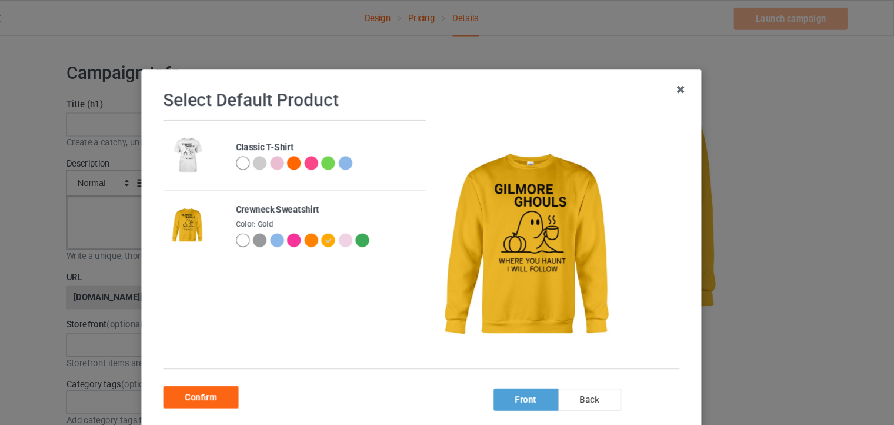
click at [336, 225] on div at bounding box center [342, 227] width 13 height 13
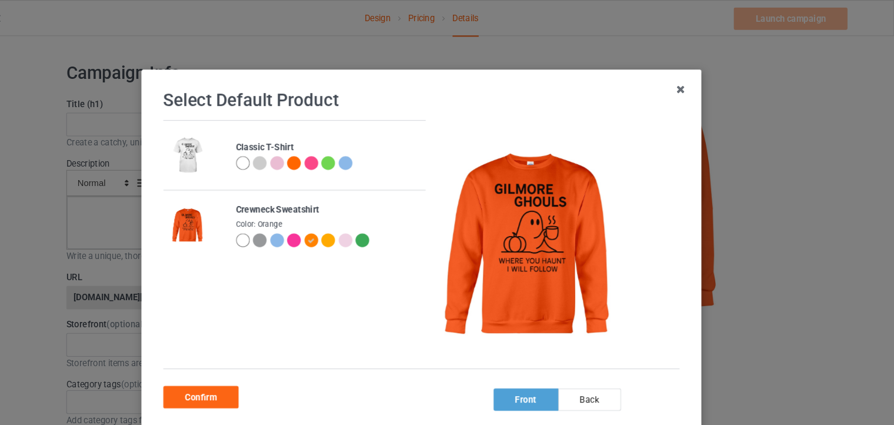
click at [289, 231] on div at bounding box center [294, 227] width 13 height 13
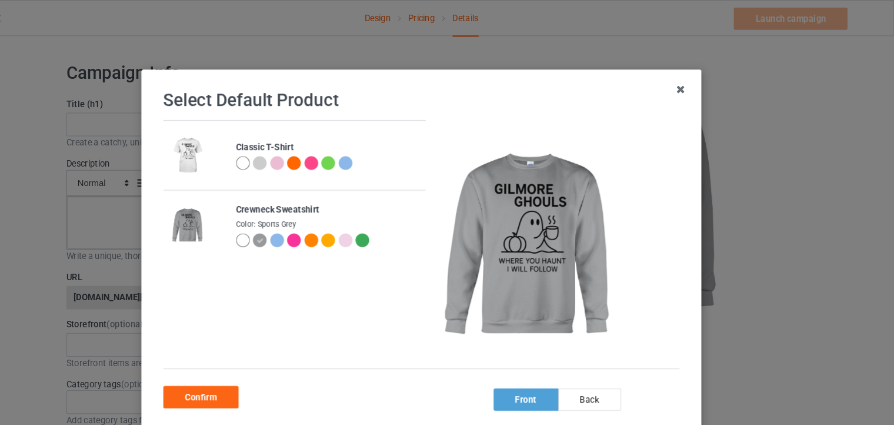
click at [336, 229] on div at bounding box center [342, 227] width 13 height 13
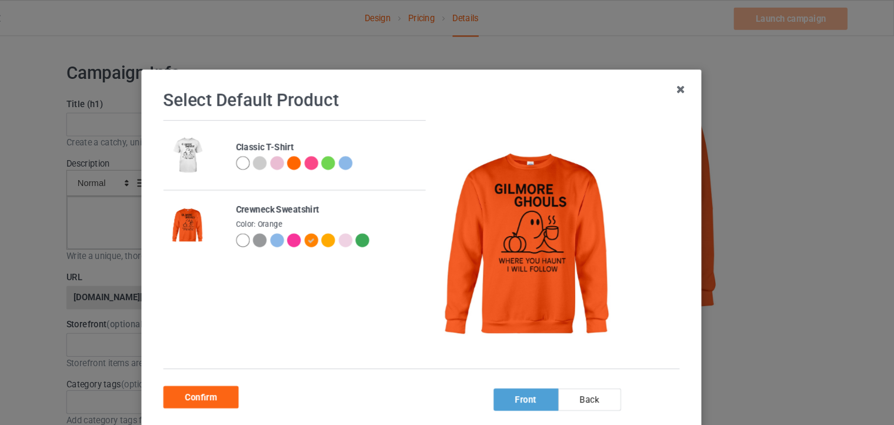
click at [320, 223] on div at bounding box center [326, 227] width 13 height 13
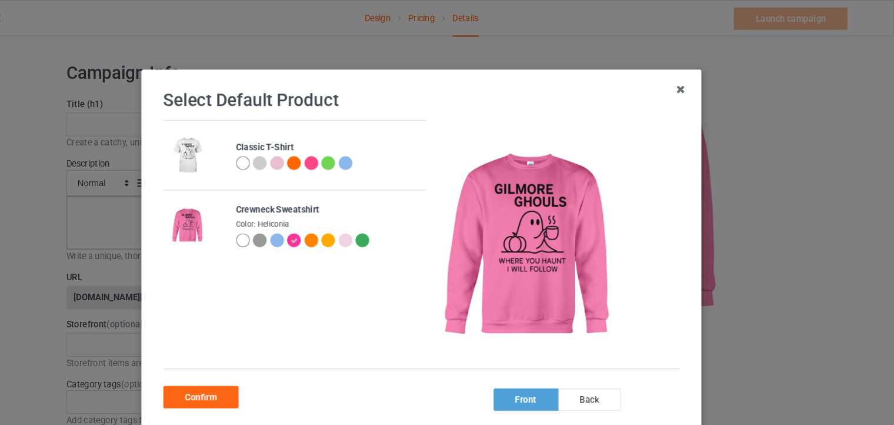
click at [320, 223] on div at bounding box center [326, 227] width 13 height 13
click at [230, 378] on div "Confirm" at bounding box center [238, 375] width 71 height 21
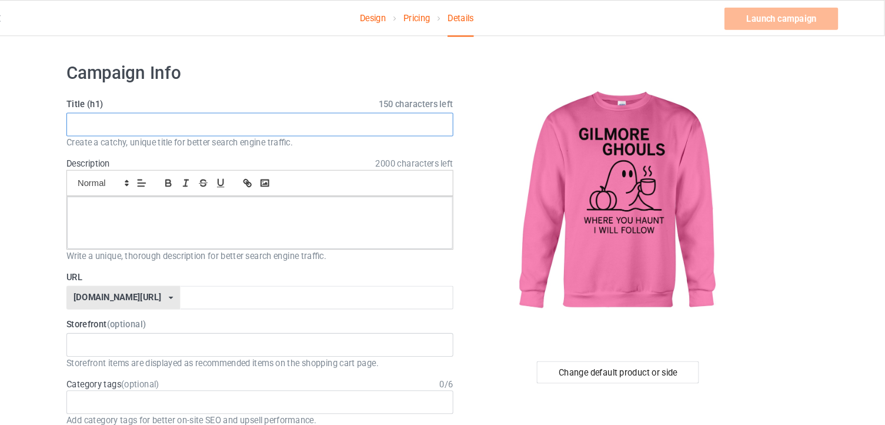
click at [426, 115] on input "text" at bounding box center [294, 117] width 366 height 22
paste input "Gilmore Ghouls Halloween Sweatshirt – Cute Ghost & Coffee Design"
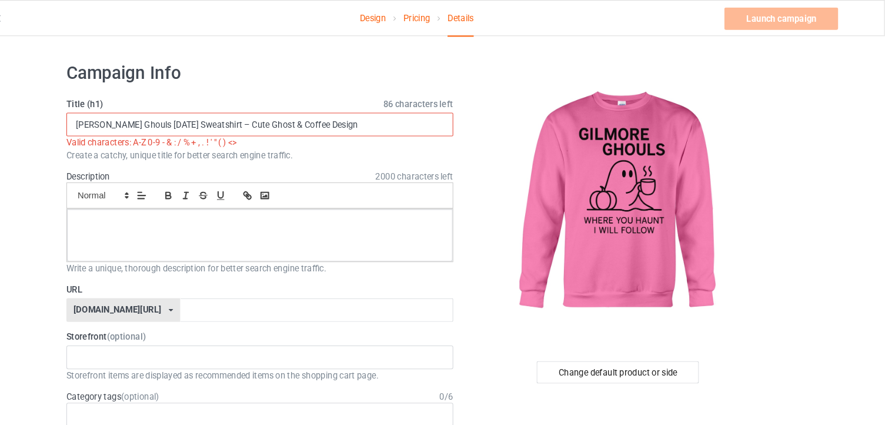
drag, startPoint x: 265, startPoint y: 115, endPoint x: 219, endPoint y: 112, distance: 46.6
click at [219, 112] on input "Gilmore Ghouls Halloween Sweatshirt – Cute Ghost & Coffee Design" at bounding box center [294, 117] width 366 height 22
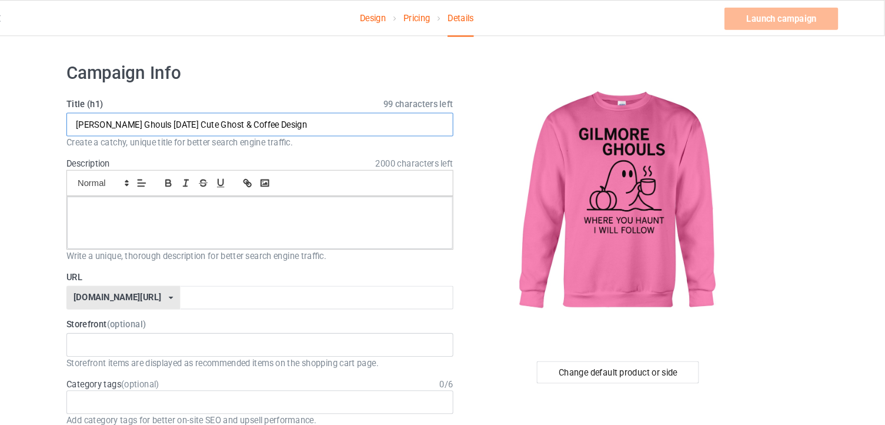
type input "Gilmore Ghouls Halloween Cute Ghost & Coffee Design"
click at [398, 199] on p at bounding box center [294, 198] width 346 height 11
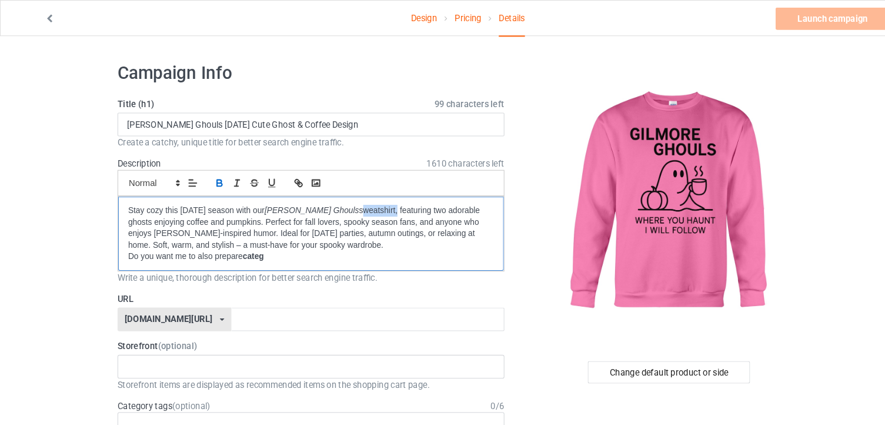
drag, startPoint x: 352, startPoint y: 196, endPoint x: 318, endPoint y: 196, distance: 34.1
click at [318, 196] on p "Stay cozy this Halloween season with our Gilmore Ghouls sweatshirt, featuring t…" at bounding box center [294, 215] width 346 height 44
drag, startPoint x: 118, startPoint y: 117, endPoint x: 258, endPoint y: 121, distance: 140.0
click at [258, 121] on input "Gilmore Ghouls Halloween Cute Ghost & Coffee Design" at bounding box center [294, 117] width 366 height 22
click at [263, 311] on input "text" at bounding box center [348, 302] width 258 height 22
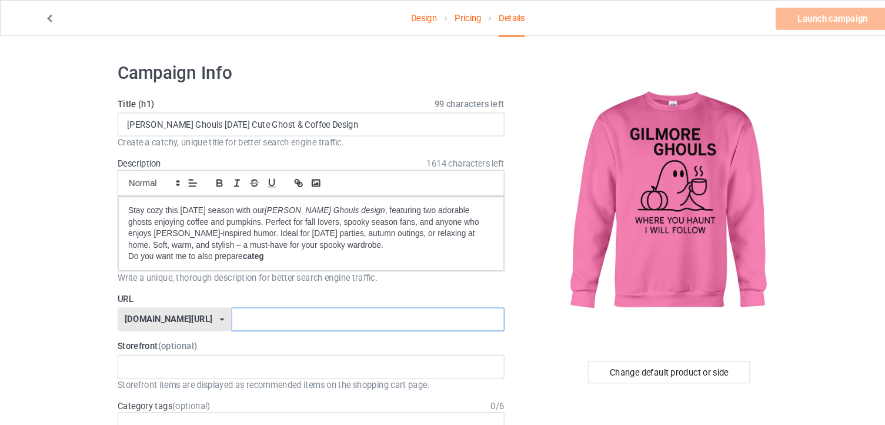
paste input "Gilmore Ghouls Halloween Cute Ghos"
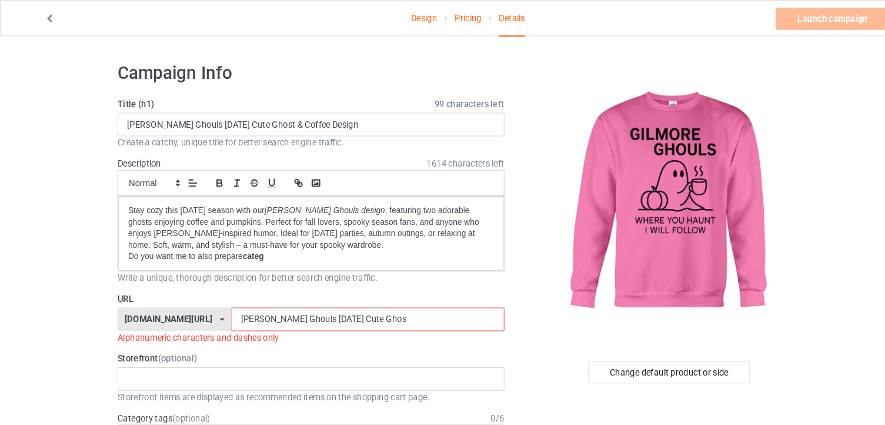
click at [225, 296] on input "Gilmore Ghouls Halloween Cute Ghos" at bounding box center [348, 302] width 258 height 22
click at [253, 297] on input "Gilmore-Ghouls Halloween Cute Ghos" at bounding box center [348, 302] width 258 height 22
click at [291, 302] on input "Gilmore-Ghouls-Halloween Cute Ghos" at bounding box center [348, 302] width 258 height 22
click at [294, 300] on input "Gilmore-Ghouls-Halloween Cute Ghos" at bounding box center [348, 302] width 258 height 22
click at [315, 299] on input "Gilmore-Ghouls-Halloween-Cute Ghos" at bounding box center [348, 302] width 258 height 22
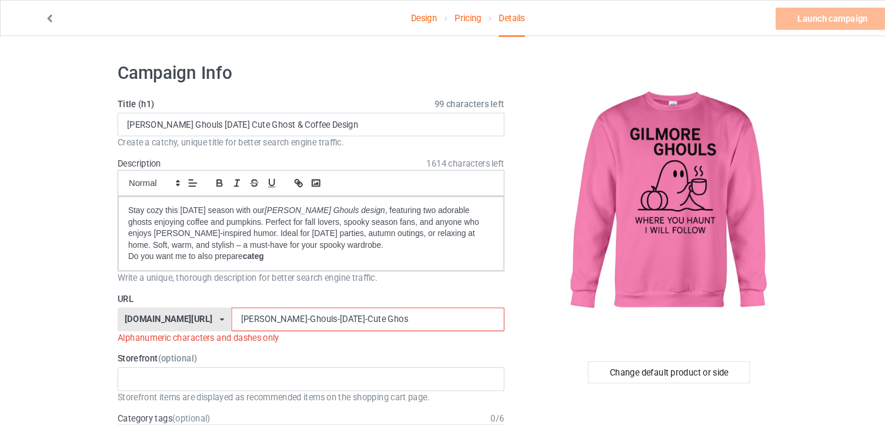
click at [312, 299] on input "Gilmore-Ghouls-Halloween-Cute Ghos" at bounding box center [348, 302] width 258 height 22
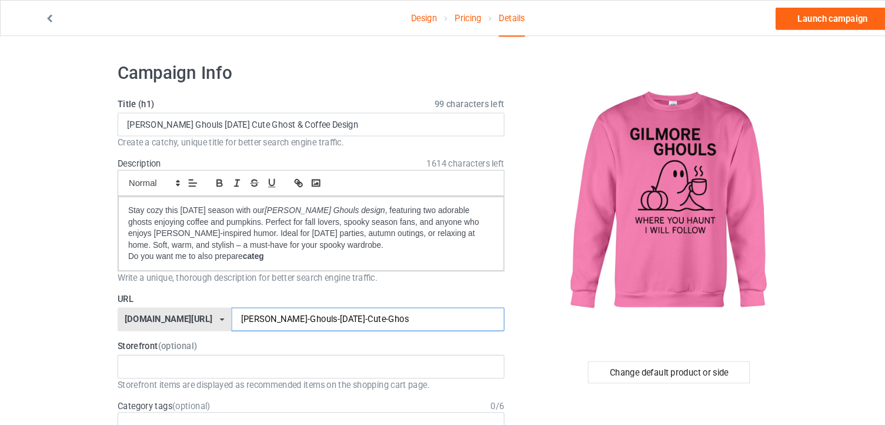
click at [365, 309] on input "Gilmore-Ghouls-Halloween-Cute-Ghos" at bounding box center [348, 302] width 258 height 22
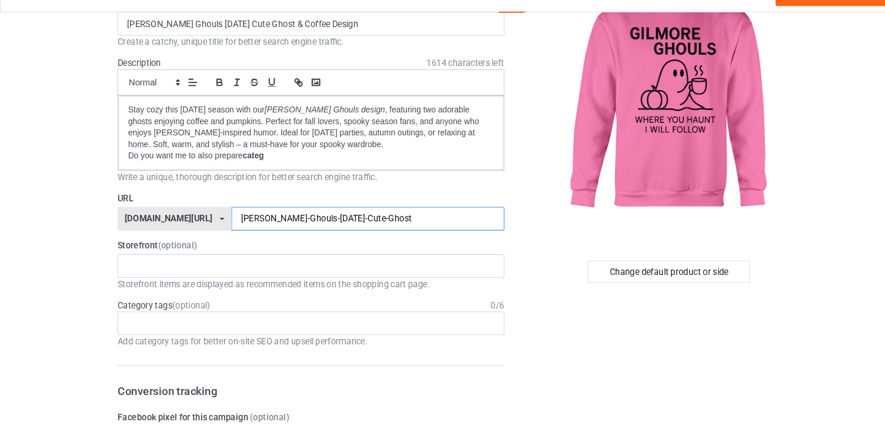
scroll to position [79, 0]
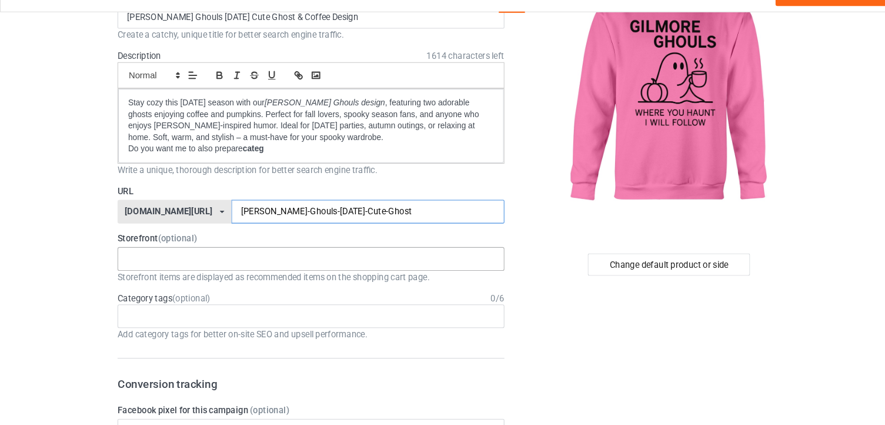
type input "Gilmore-Ghouls-Halloween-Cute-Ghost"
click at [342, 266] on div "HalloweenHype Salem Spooky Season Designs 684707eebaa9dc0035f9edac" at bounding box center [294, 267] width 366 height 22
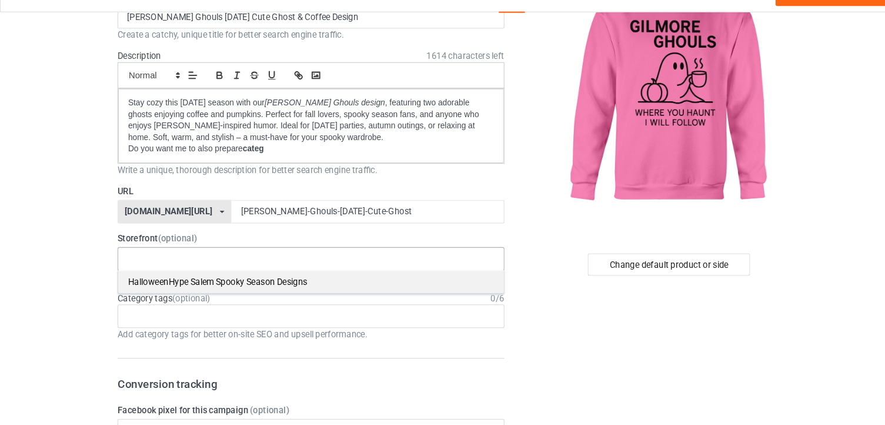
click at [282, 281] on div "HalloweenHype Salem Spooky Season Designs" at bounding box center [294, 289] width 365 height 22
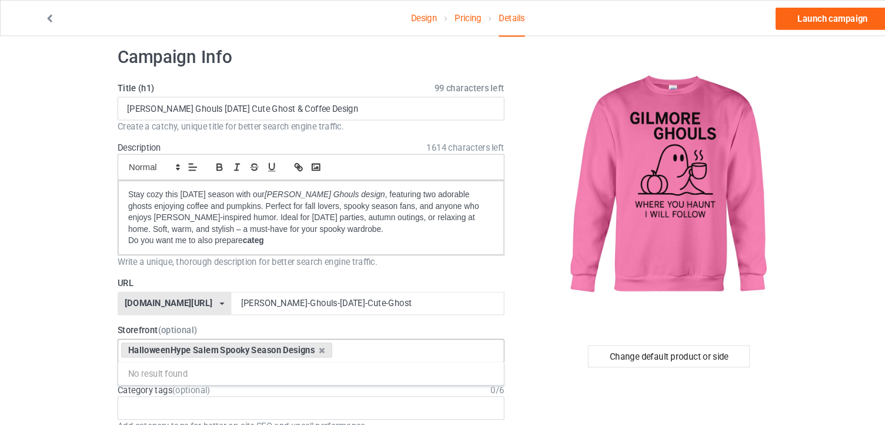
scroll to position [14, 0]
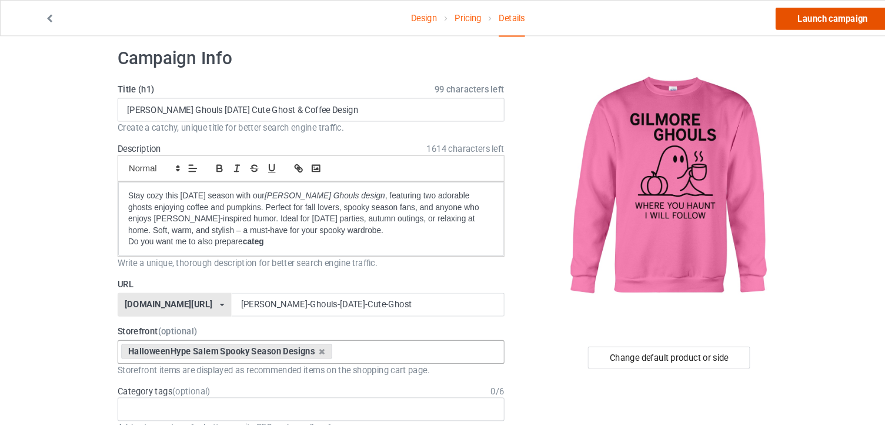
click at [787, 24] on link "Launch campaign" at bounding box center [787, 17] width 108 height 21
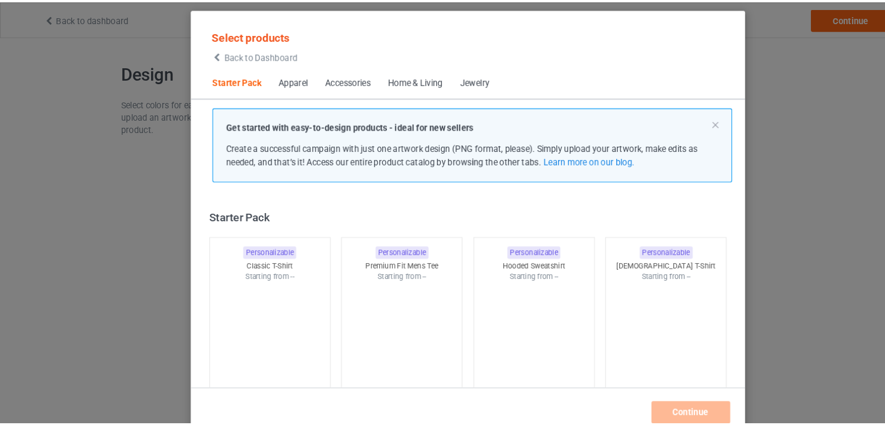
scroll to position [15, 0]
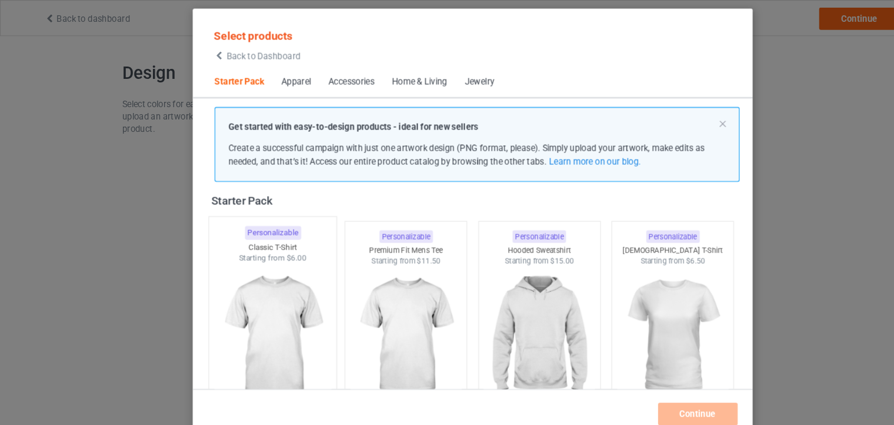
click at [236, 302] on img at bounding box center [257, 318] width 111 height 138
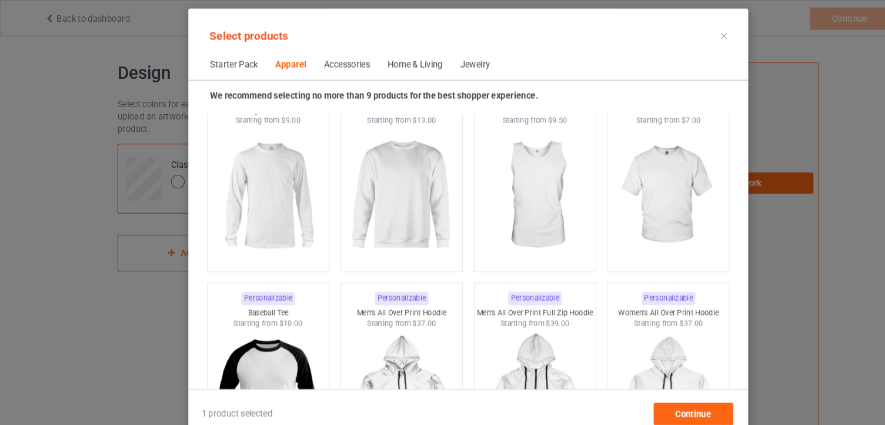
scroll to position [905, 0]
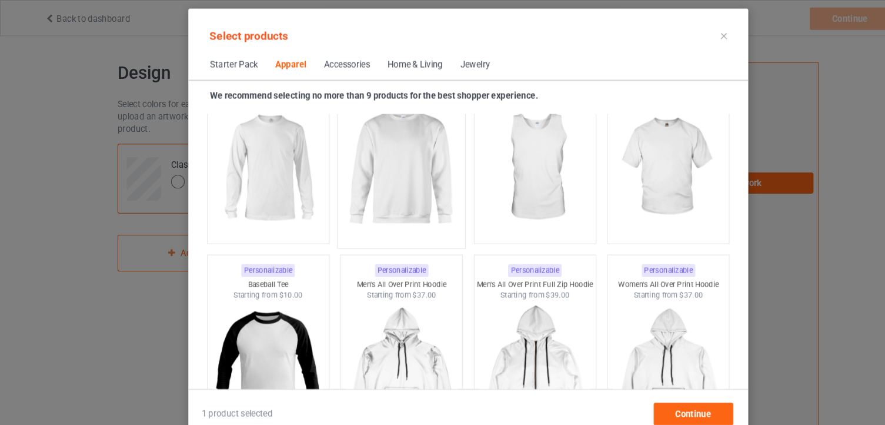
click at [369, 146] on img at bounding box center [379, 159] width 111 height 138
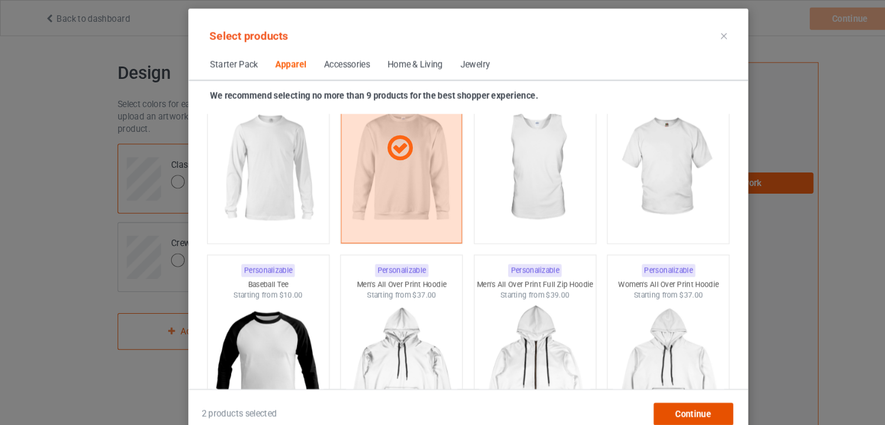
click at [644, 395] on span "Continue" at bounding box center [655, 390] width 34 height 9
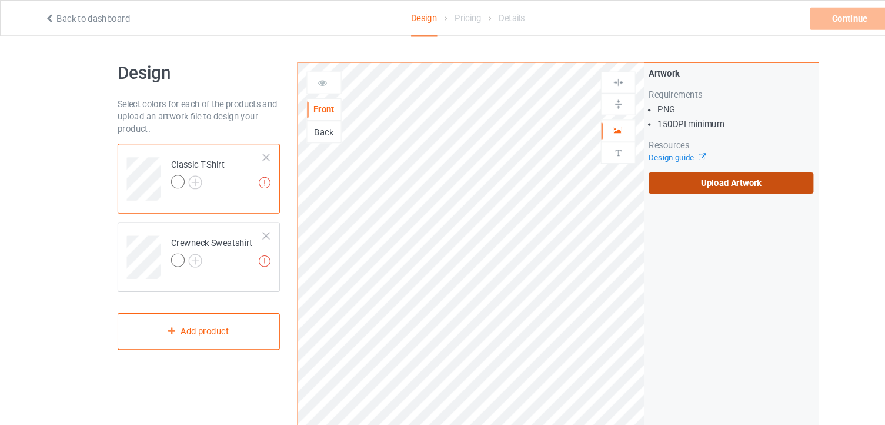
click at [668, 175] on label "Upload Artwork" at bounding box center [691, 173] width 156 height 20
click at [0, 0] on input "Upload Artwork" at bounding box center [0, 0] width 0 height 0
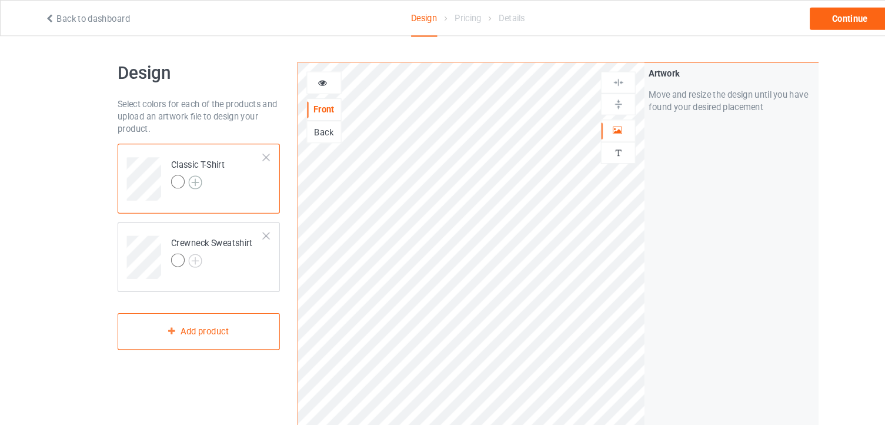
click at [185, 172] on img at bounding box center [184, 172] width 13 height 13
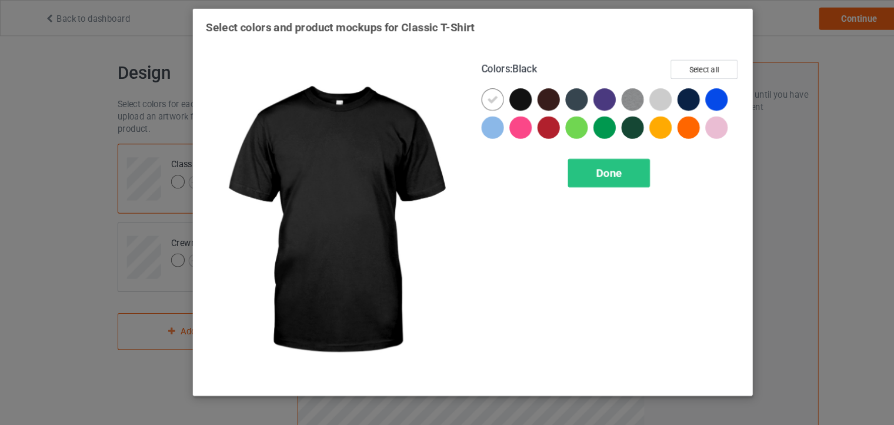
click at [489, 94] on div at bounding box center [492, 94] width 21 height 21
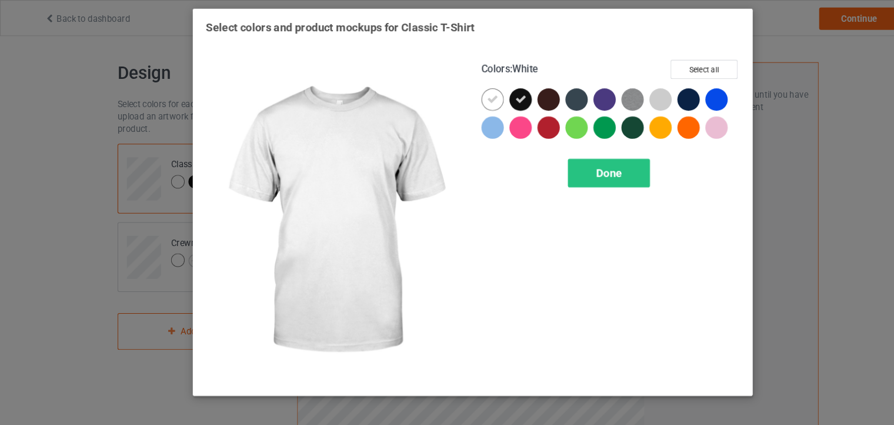
click at [469, 93] on icon at bounding box center [465, 94] width 11 height 11
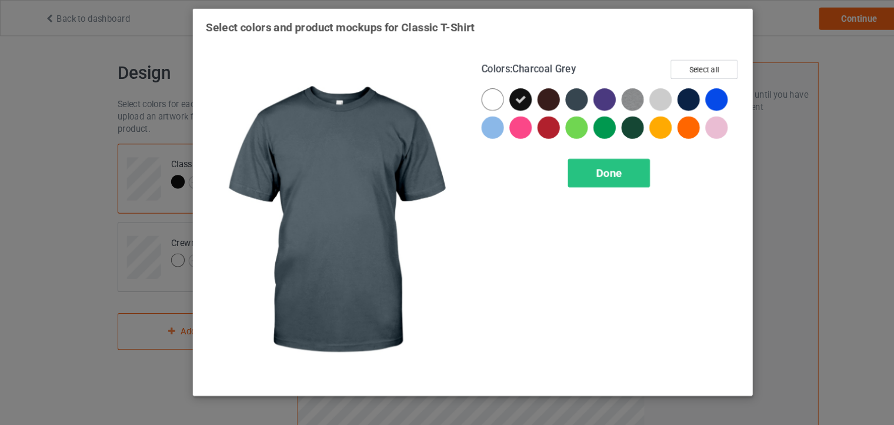
click at [546, 93] on div at bounding box center [545, 94] width 21 height 21
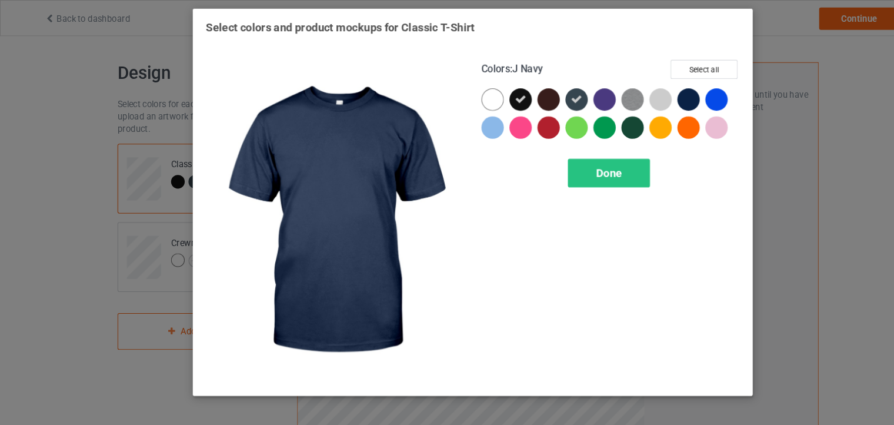
click at [652, 90] on div at bounding box center [650, 94] width 21 height 21
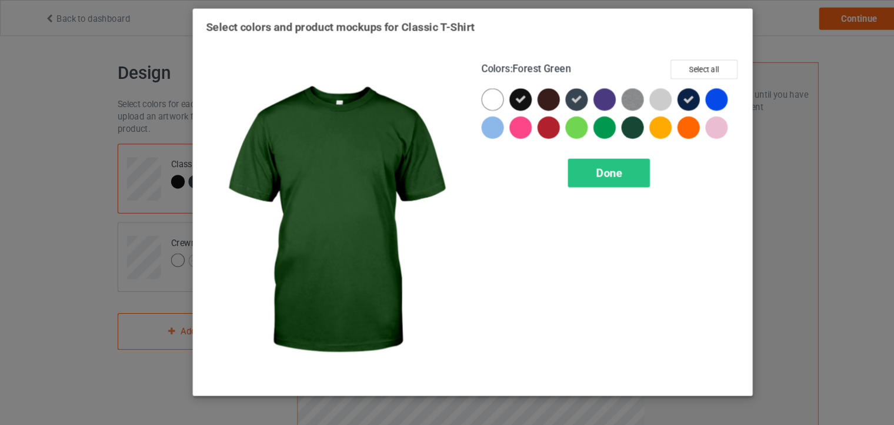
click at [597, 119] on div at bounding box center [597, 120] width 21 height 21
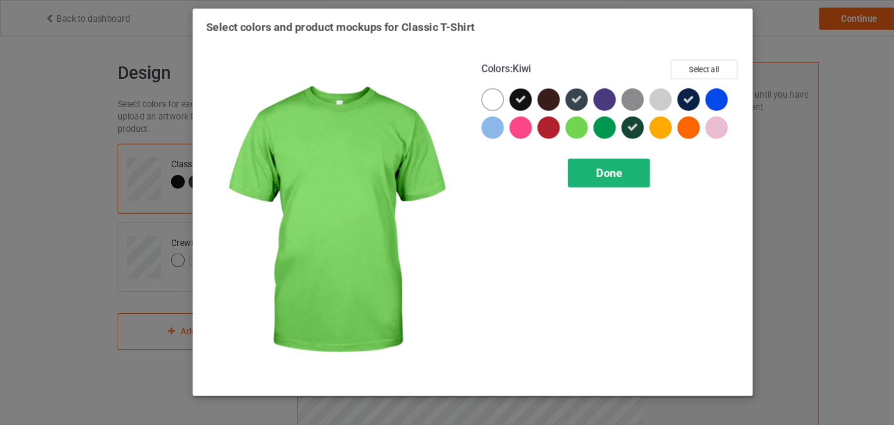
click at [562, 159] on div "Done" at bounding box center [576, 163] width 78 height 27
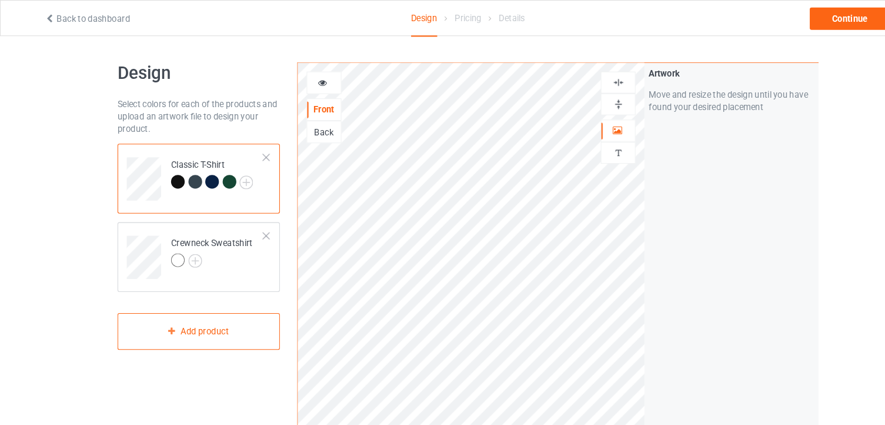
click at [582, 94] on img at bounding box center [584, 98] width 11 height 11
click at [585, 76] on img at bounding box center [584, 77] width 11 height 11
click at [301, 80] on icon at bounding box center [306, 76] width 10 height 8
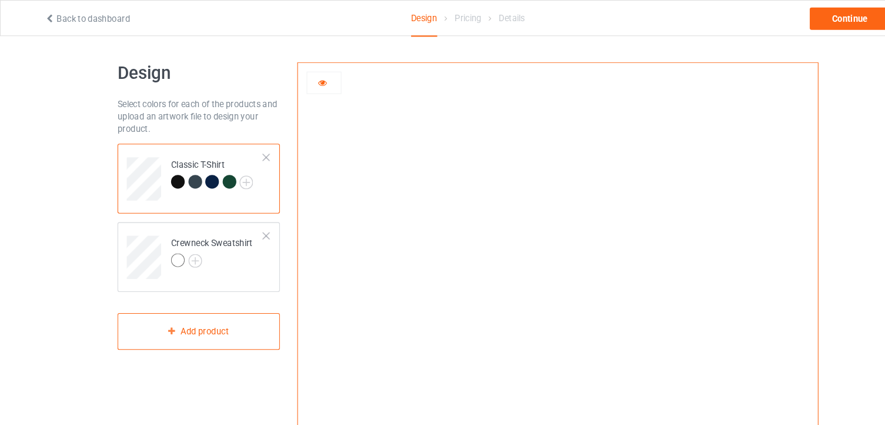
click at [183, 171] on div at bounding box center [184, 171] width 13 height 13
click at [199, 172] on div at bounding box center [200, 171] width 13 height 13
click at [216, 173] on div at bounding box center [217, 171] width 13 height 13
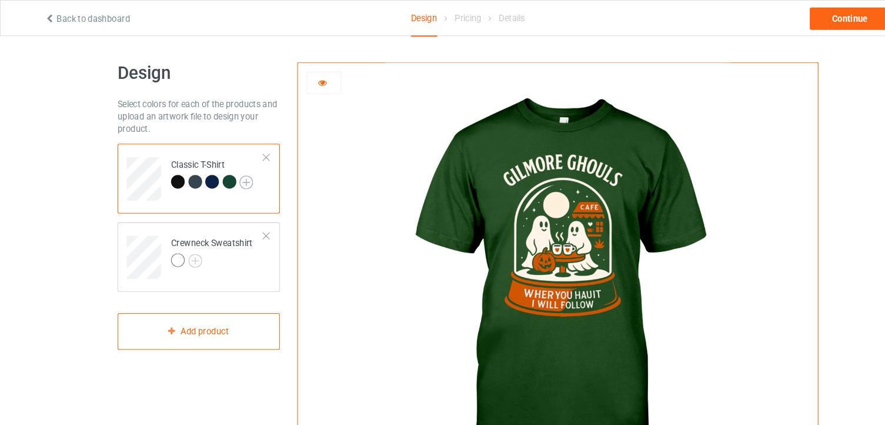
click at [232, 172] on img at bounding box center [232, 172] width 13 height 13
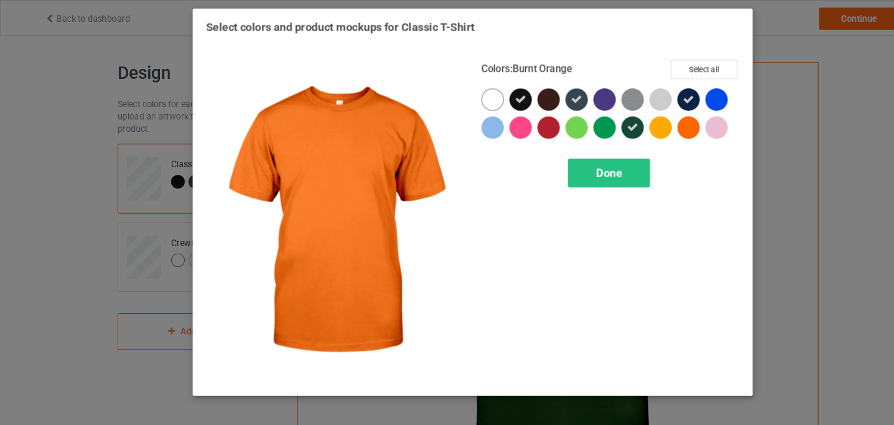
click at [652, 122] on div at bounding box center [650, 120] width 21 height 21
click at [575, 166] on span "Done" at bounding box center [575, 163] width 25 height 12
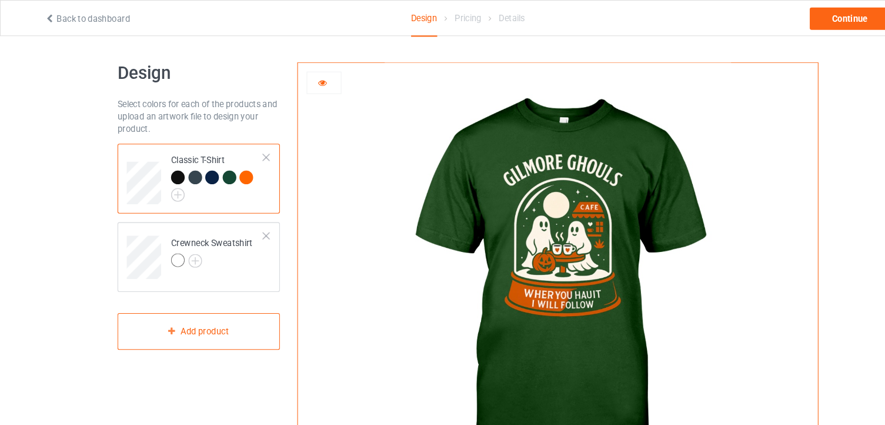
click at [234, 168] on div at bounding box center [232, 167] width 13 height 13
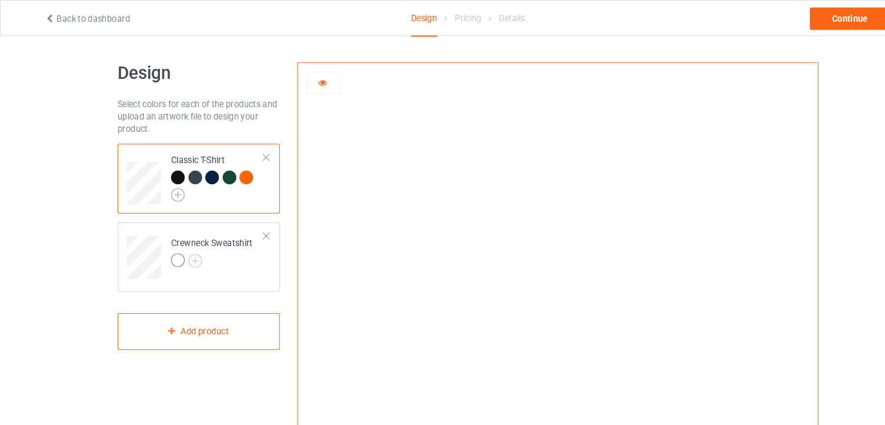
click at [167, 183] on img at bounding box center [168, 184] width 13 height 13
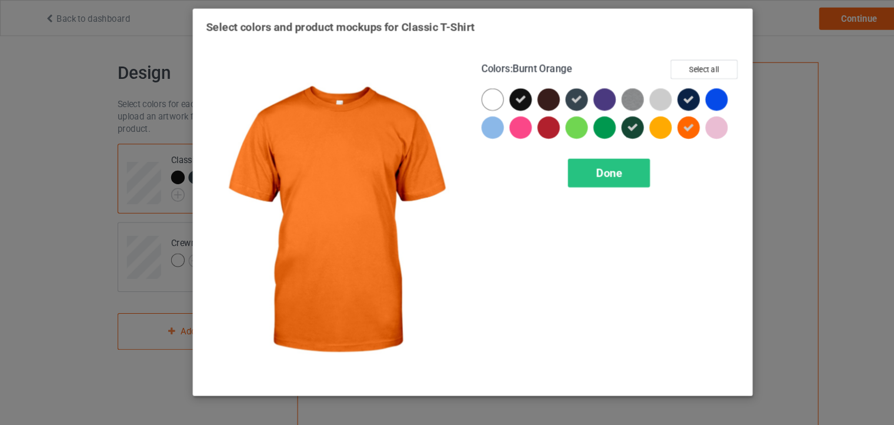
click at [649, 121] on icon at bounding box center [651, 120] width 11 height 11
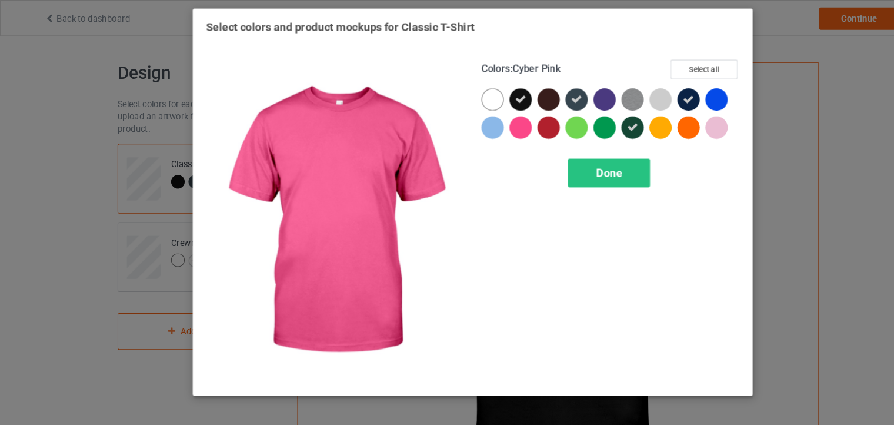
click at [485, 121] on div at bounding box center [492, 120] width 21 height 21
click at [558, 159] on div "Done" at bounding box center [576, 163] width 78 height 27
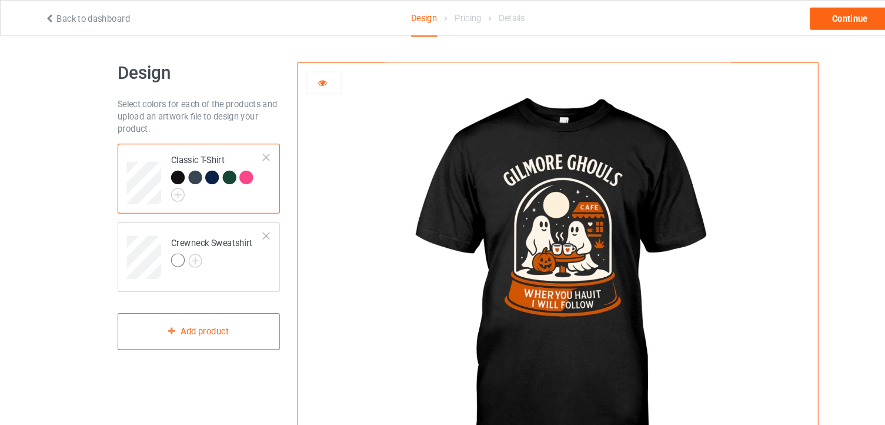
click at [232, 165] on div at bounding box center [232, 167] width 13 height 13
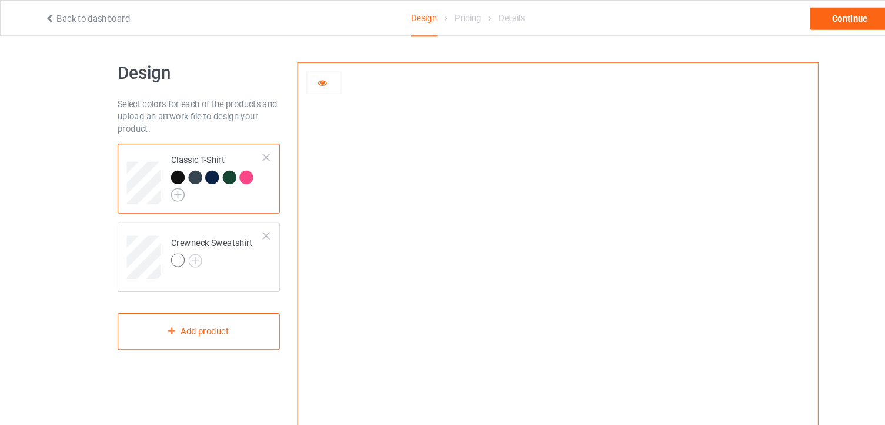
click at [166, 188] on img at bounding box center [168, 184] width 13 height 13
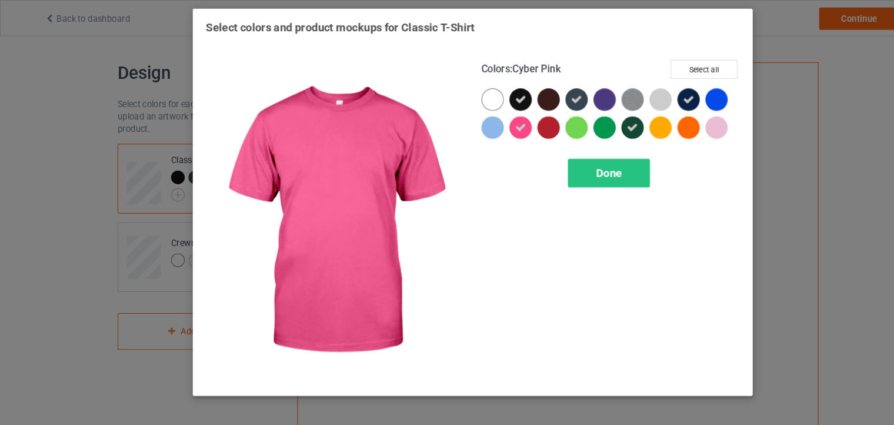
click at [493, 121] on icon at bounding box center [492, 120] width 11 height 11
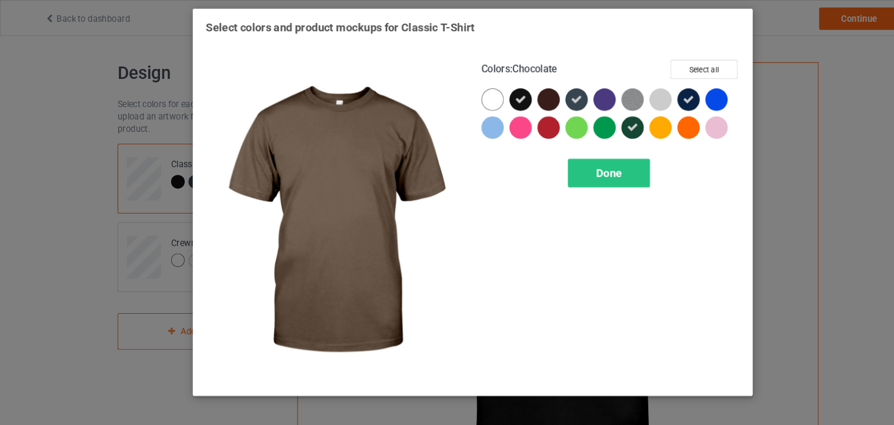
click at [520, 94] on div at bounding box center [518, 94] width 21 height 21
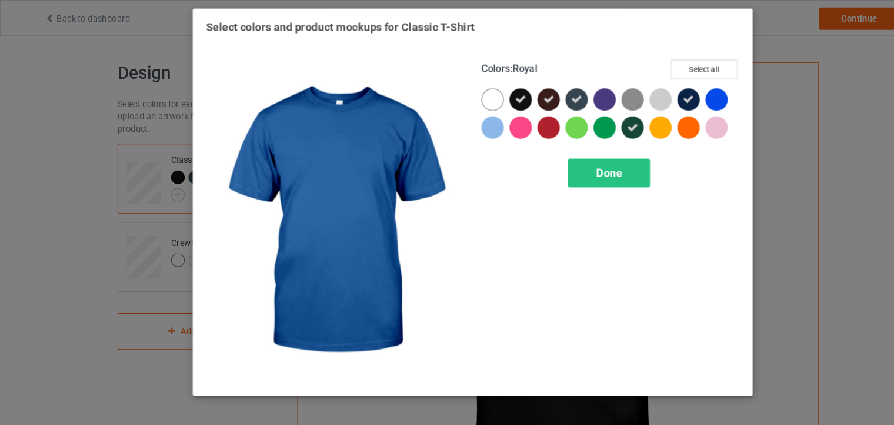
click at [677, 92] on div at bounding box center [677, 94] width 21 height 21
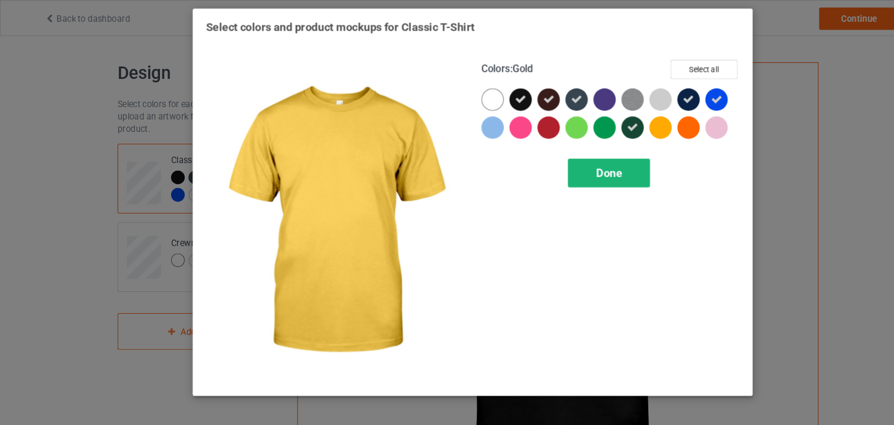
click at [570, 165] on span "Done" at bounding box center [575, 163] width 25 height 12
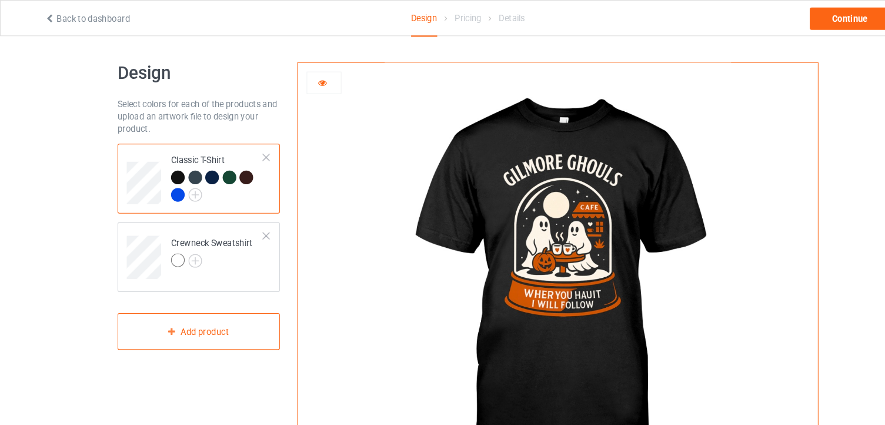
click at [228, 166] on div at bounding box center [232, 167] width 13 height 13
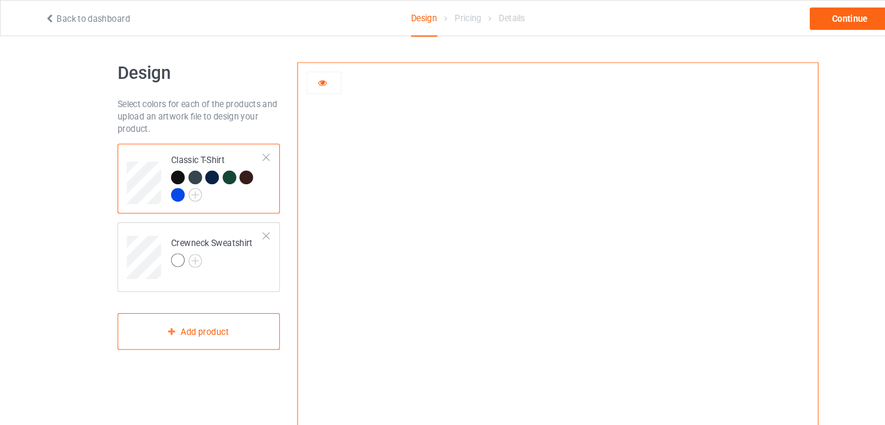
click at [165, 183] on div at bounding box center [168, 184] width 13 height 13
click at [183, 185] on img at bounding box center [184, 184] width 13 height 13
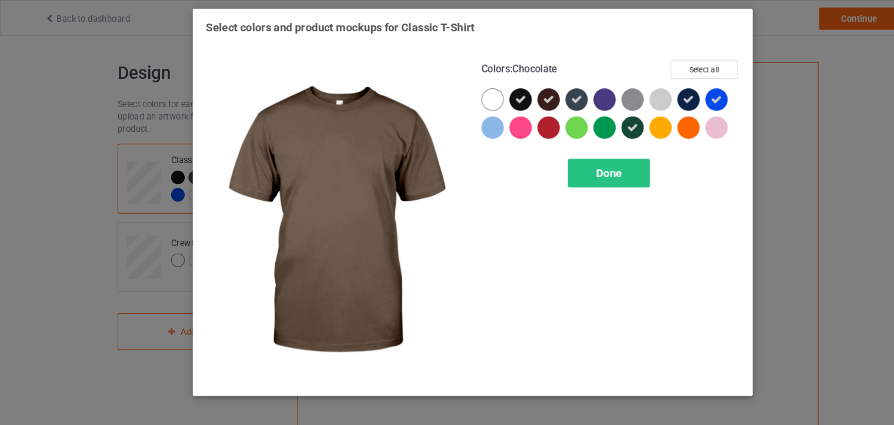
click at [518, 98] on icon at bounding box center [518, 94] width 11 height 11
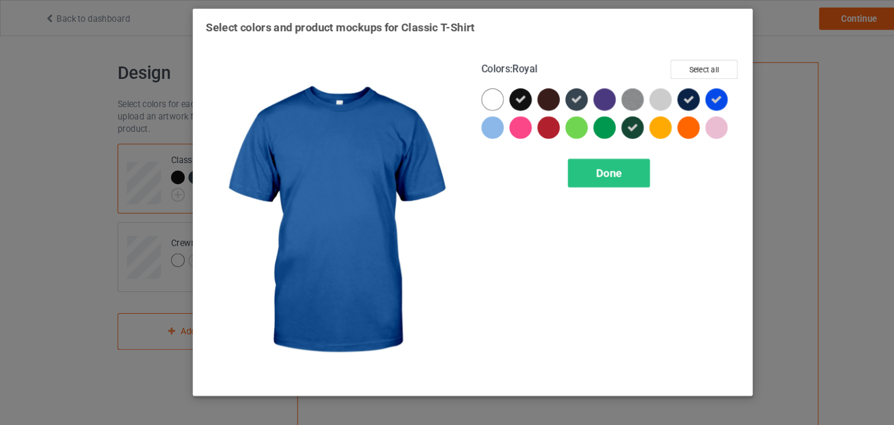
click at [677, 92] on icon at bounding box center [677, 94] width 11 height 11
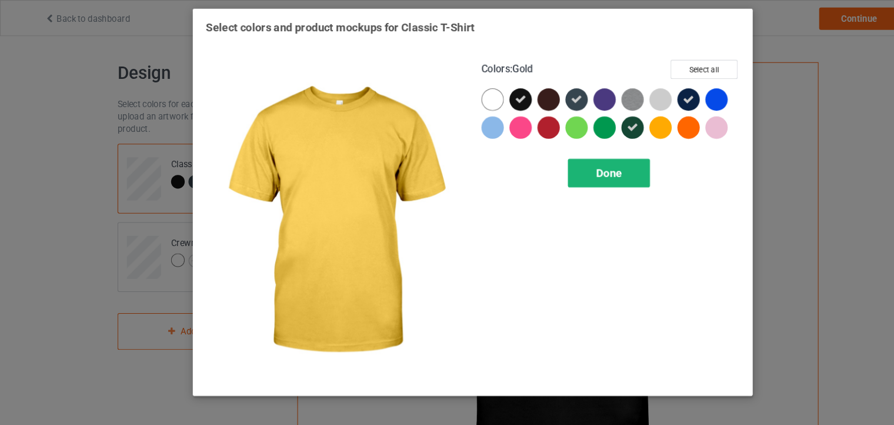
click at [548, 161] on div "Done" at bounding box center [576, 163] width 78 height 27
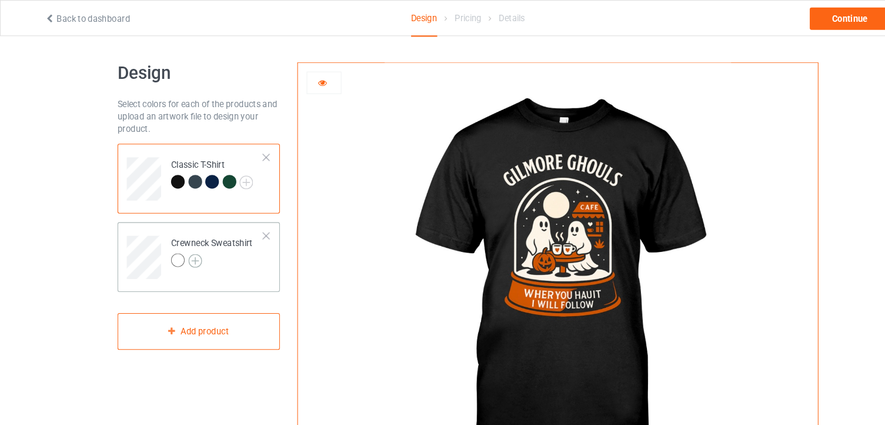
click at [179, 246] on img at bounding box center [184, 246] width 13 height 13
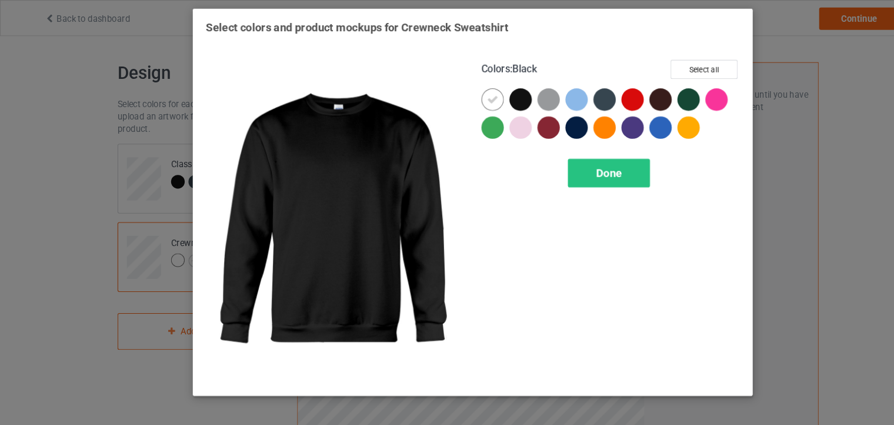
click at [490, 89] on div at bounding box center [492, 94] width 21 height 21
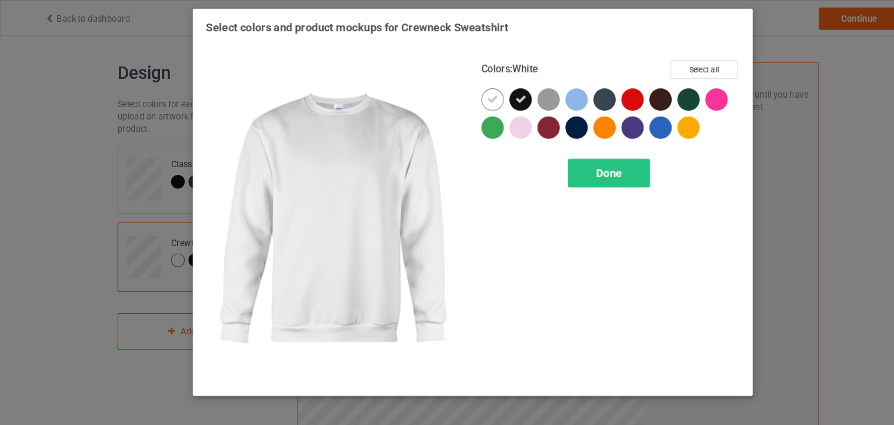
click at [466, 94] on icon at bounding box center [465, 94] width 11 height 11
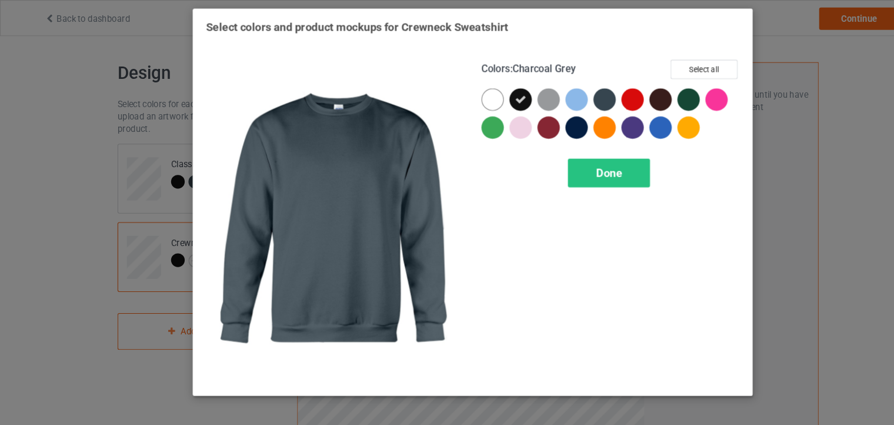
click at [566, 91] on div at bounding box center [571, 94] width 21 height 21
click at [566, 91] on icon at bounding box center [571, 94] width 11 height 11
drag, startPoint x: 515, startPoint y: 95, endPoint x: 570, endPoint y: 99, distance: 56.1
click at [570, 99] on div at bounding box center [577, 110] width 244 height 53
click at [570, 99] on div at bounding box center [571, 94] width 21 height 21
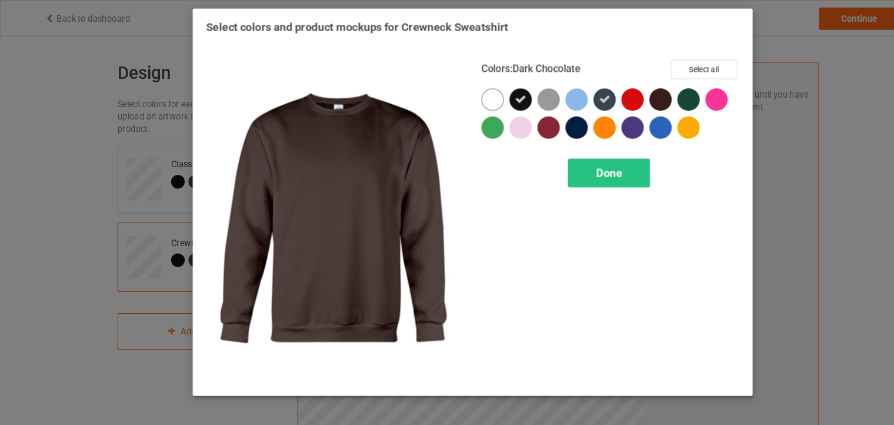
click at [622, 96] on div at bounding box center [624, 94] width 21 height 21
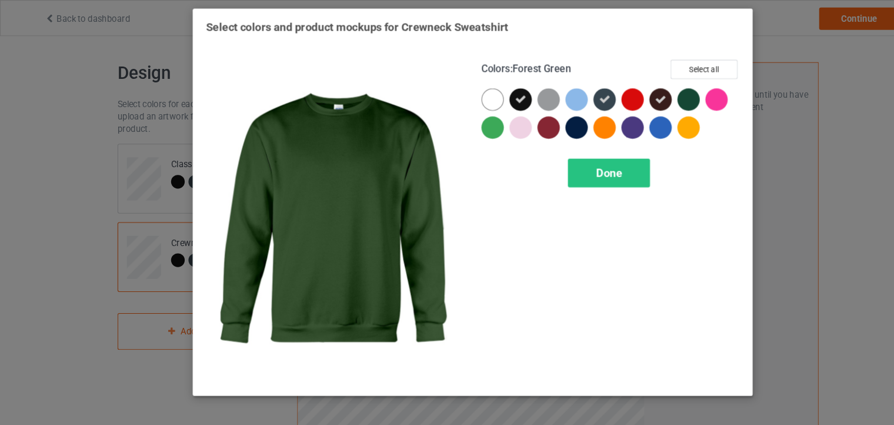
click at [652, 94] on div at bounding box center [650, 94] width 21 height 21
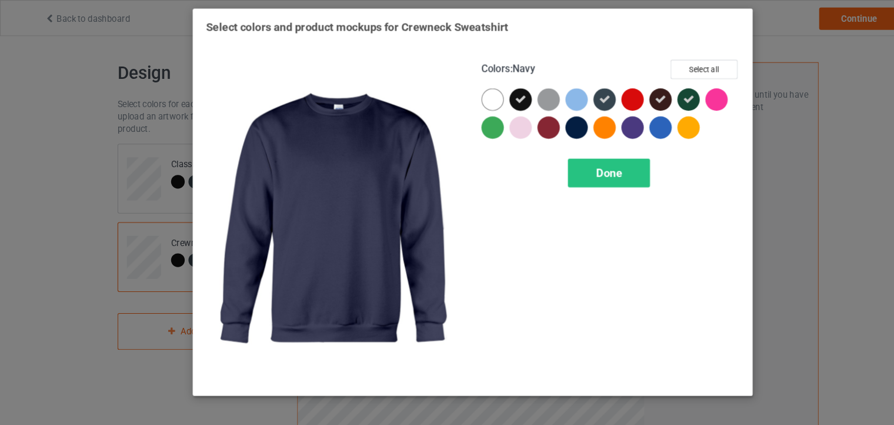
click at [537, 121] on div at bounding box center [545, 120] width 21 height 21
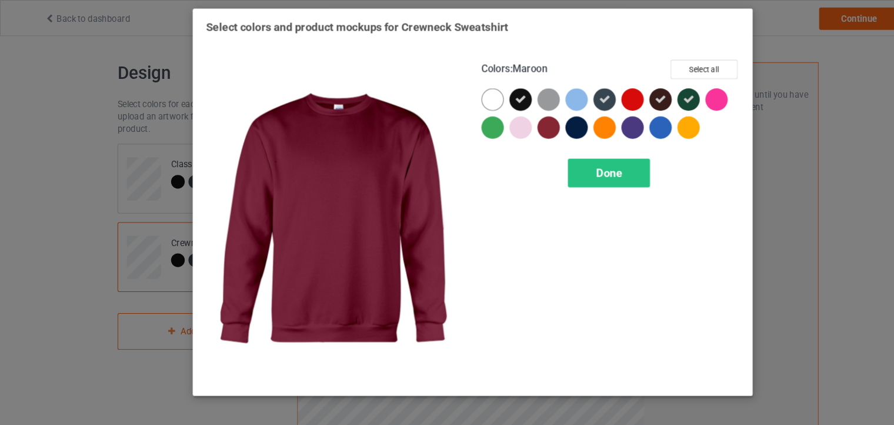
click at [509, 123] on div at bounding box center [518, 120] width 21 height 21
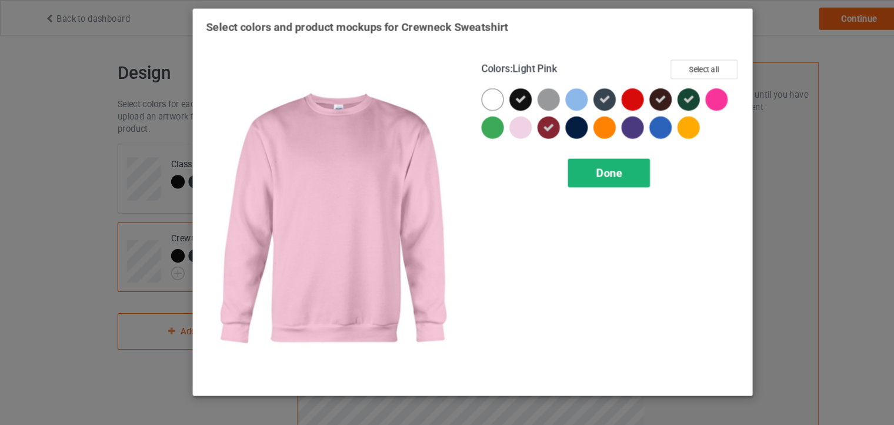
drag, startPoint x: 509, startPoint y: 123, endPoint x: 594, endPoint y: 158, distance: 91.5
click at [594, 158] on div "Colors : Light Pink Select all Done" at bounding box center [577, 209] width 261 height 322
click at [566, 165] on span "Done" at bounding box center [575, 163] width 25 height 12
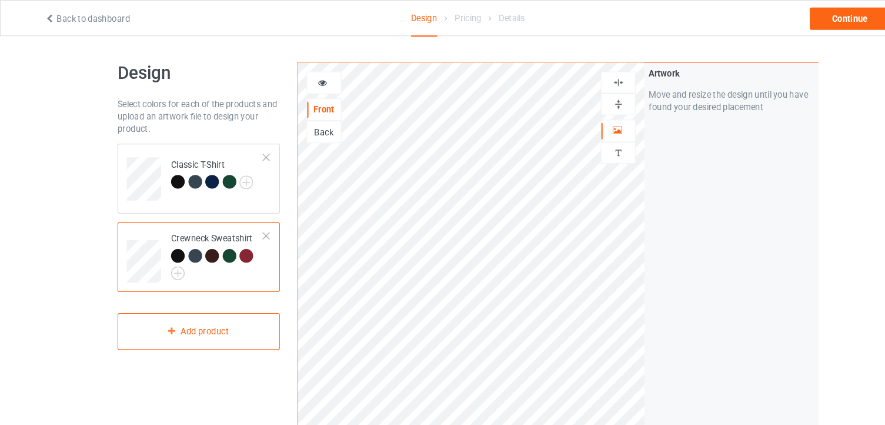
click at [179, 244] on div at bounding box center [184, 241] width 13 height 13
click at [306, 77] on icon at bounding box center [306, 76] width 10 height 8
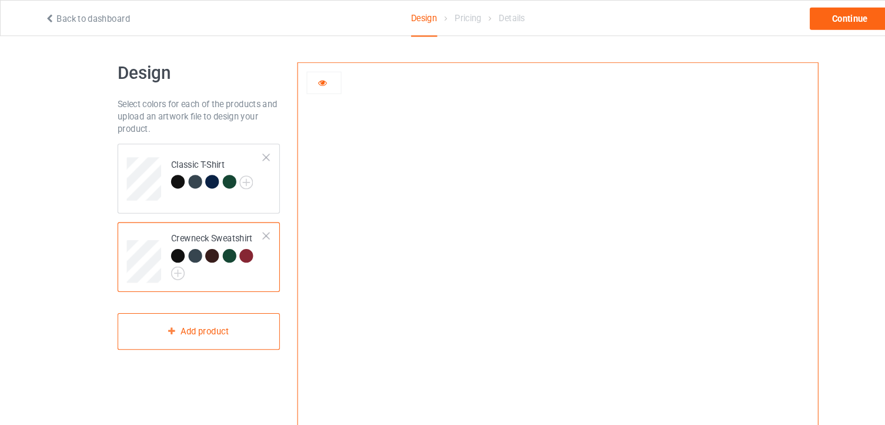
click at [201, 241] on div at bounding box center [200, 241] width 13 height 13
click at [215, 245] on div at bounding box center [217, 241] width 13 height 13
click at [234, 243] on div at bounding box center [232, 241] width 13 height 13
click at [170, 259] on img at bounding box center [168, 258] width 13 height 13
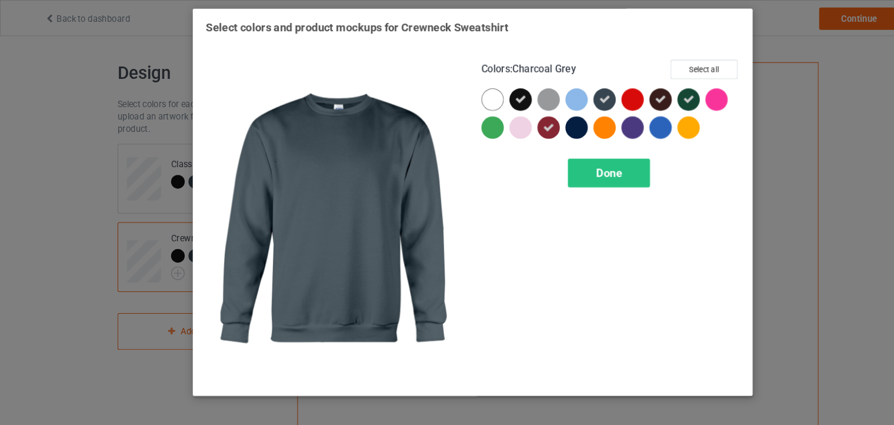
click at [568, 94] on icon at bounding box center [571, 94] width 11 height 11
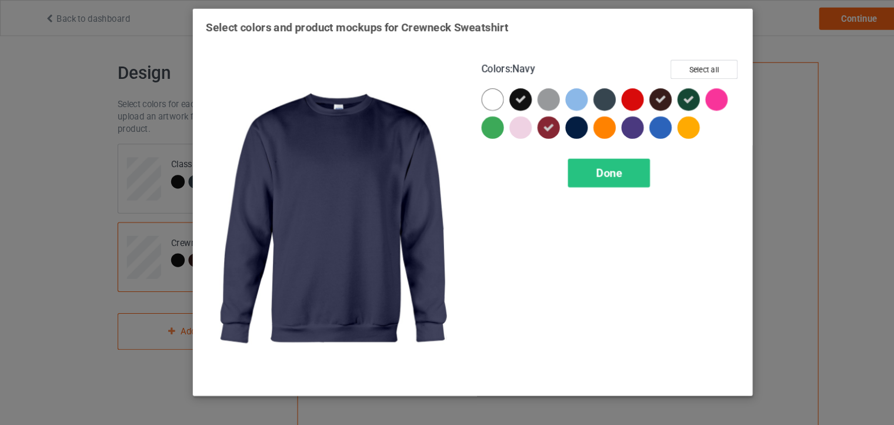
click at [546, 121] on div at bounding box center [545, 120] width 21 height 21
click at [564, 157] on span "Done" at bounding box center [575, 163] width 25 height 12
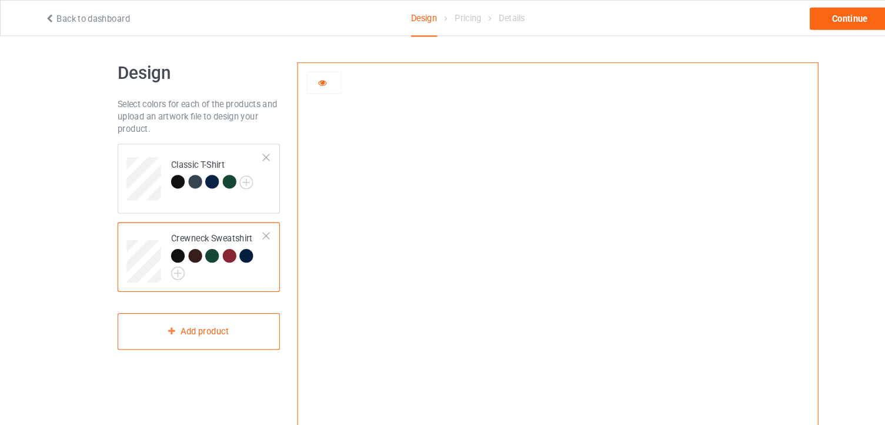
click at [215, 242] on div at bounding box center [217, 241] width 13 height 13
click at [231, 243] on div at bounding box center [232, 241] width 13 height 13
click at [166, 256] on img at bounding box center [168, 258] width 13 height 13
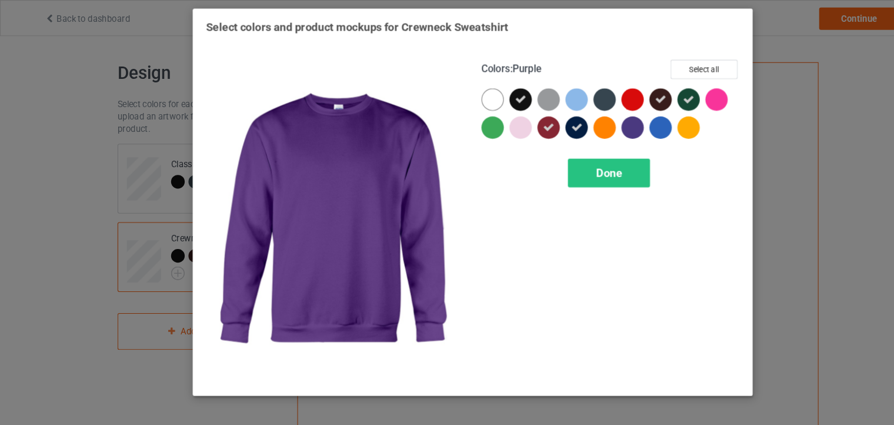
click at [597, 117] on div at bounding box center [597, 120] width 21 height 21
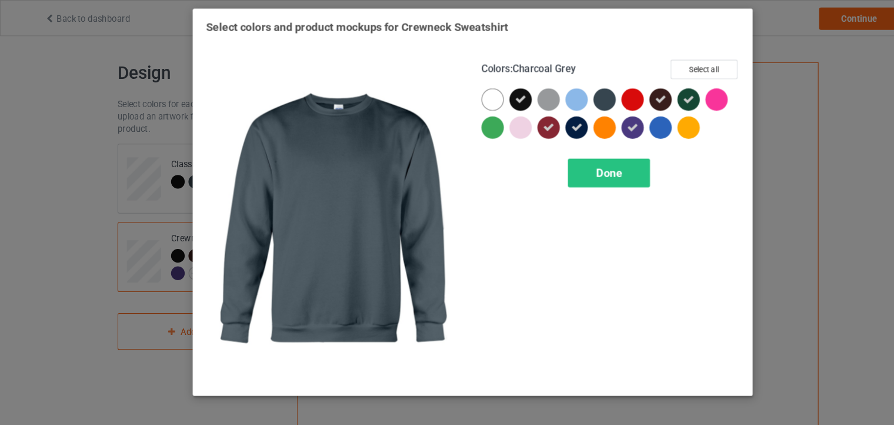
click at [575, 94] on div at bounding box center [571, 94] width 21 height 21
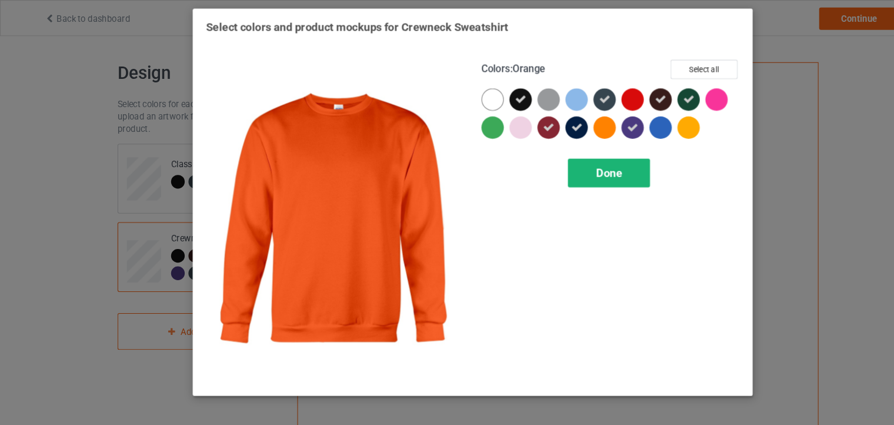
click at [568, 158] on span "Done" at bounding box center [575, 163] width 25 height 12
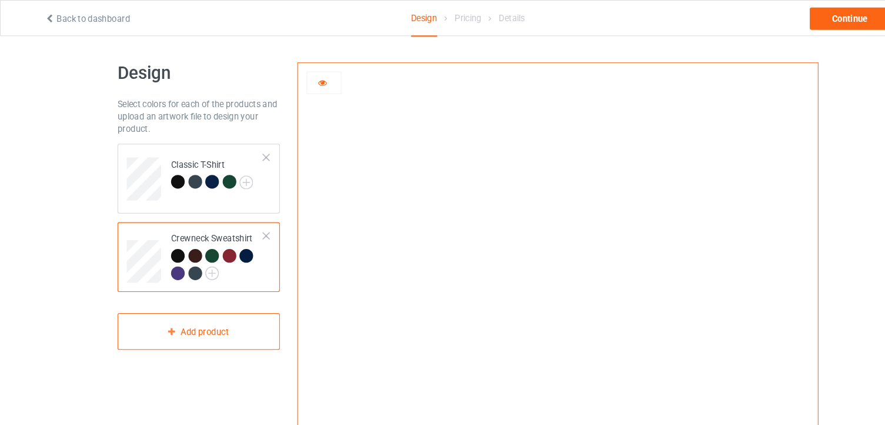
click at [182, 252] on div at bounding box center [184, 258] width 13 height 13
click at [168, 259] on div at bounding box center [168, 258] width 13 height 13
click at [197, 255] on img at bounding box center [200, 258] width 13 height 13
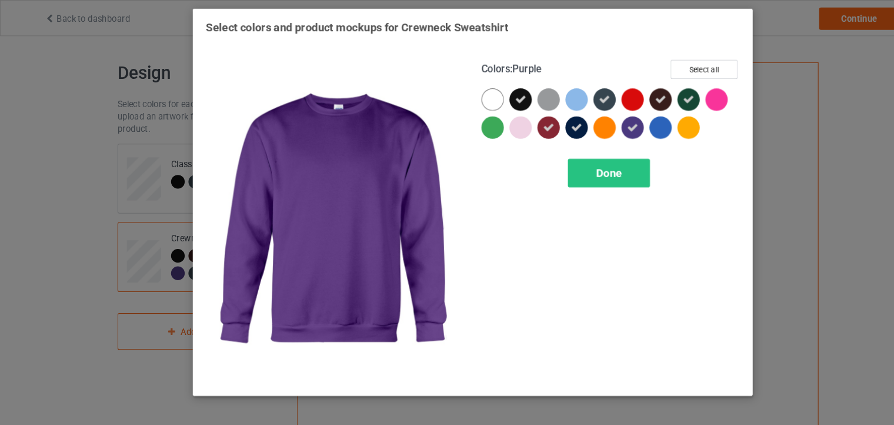
click at [593, 119] on icon at bounding box center [598, 120] width 11 height 11
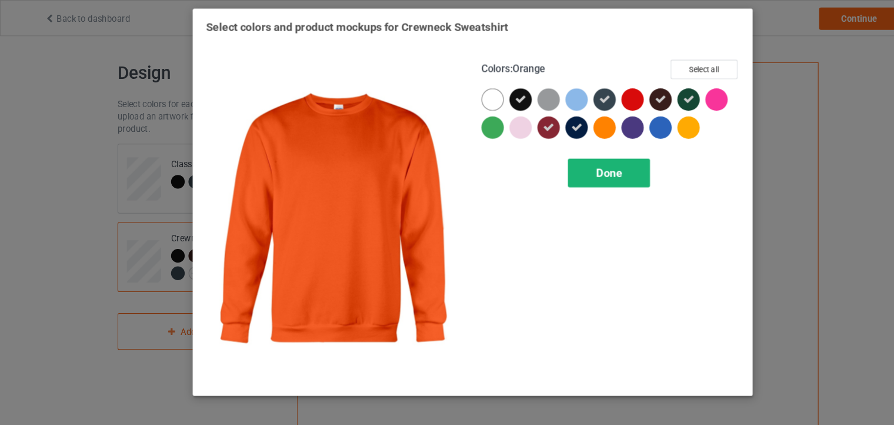
click at [562, 156] on div "Done" at bounding box center [576, 163] width 78 height 27
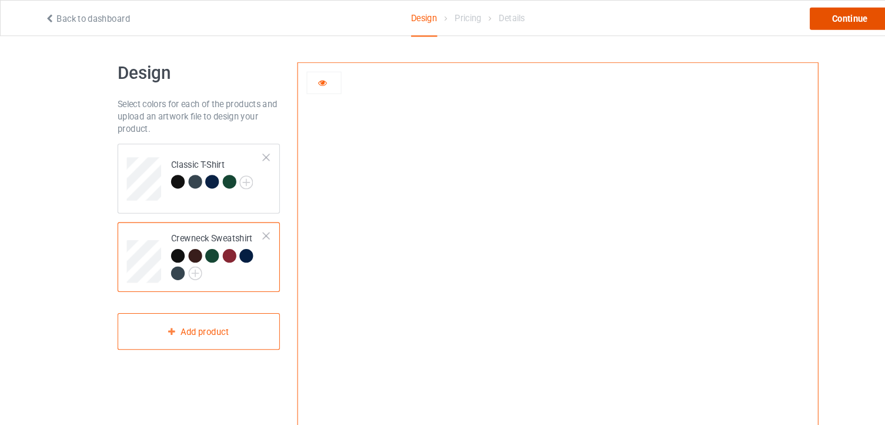
click at [792, 20] on div "Continue" at bounding box center [803, 17] width 75 height 21
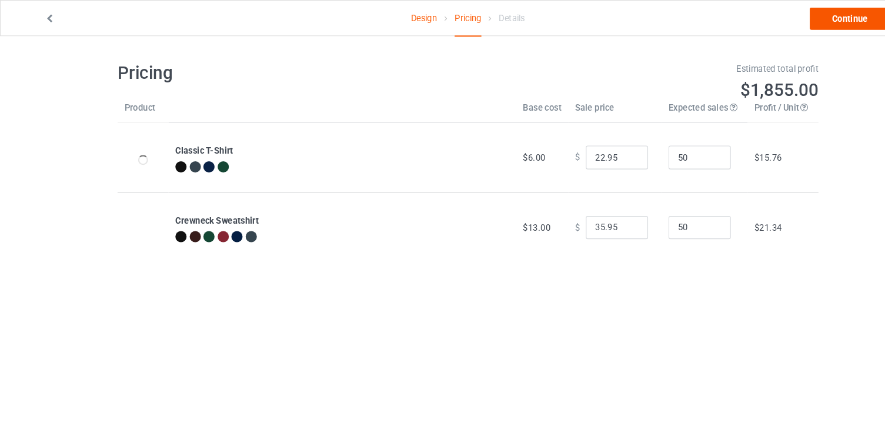
click at [792, 20] on link "Continue" at bounding box center [803, 17] width 75 height 21
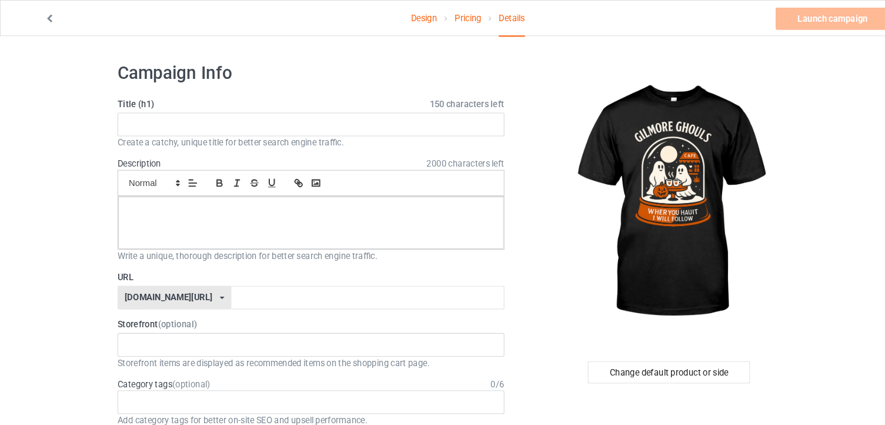
click at [436, 20] on link "Pricing" at bounding box center [442, 17] width 25 height 33
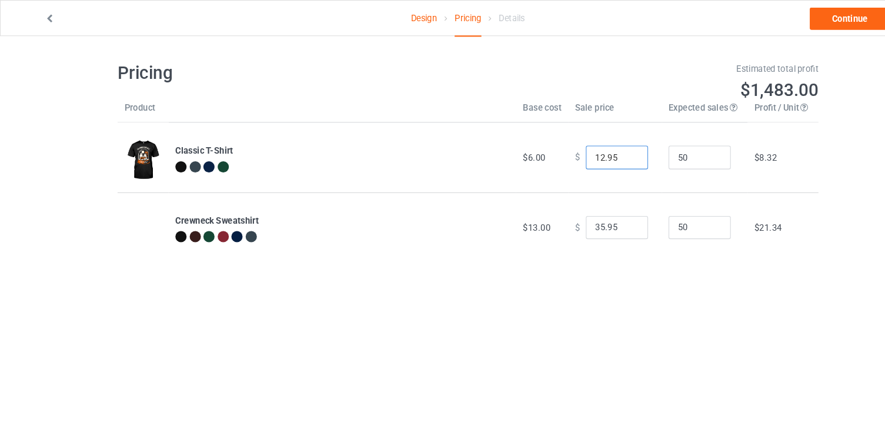
click at [592, 152] on input "12.95" at bounding box center [583, 149] width 59 height 22
click at [592, 152] on input "11.95" at bounding box center [583, 149] width 59 height 22
type input "10.95"
click at [592, 152] on input "10.95" at bounding box center [583, 149] width 59 height 22
click at [591, 216] on input "34.95" at bounding box center [583, 215] width 59 height 22
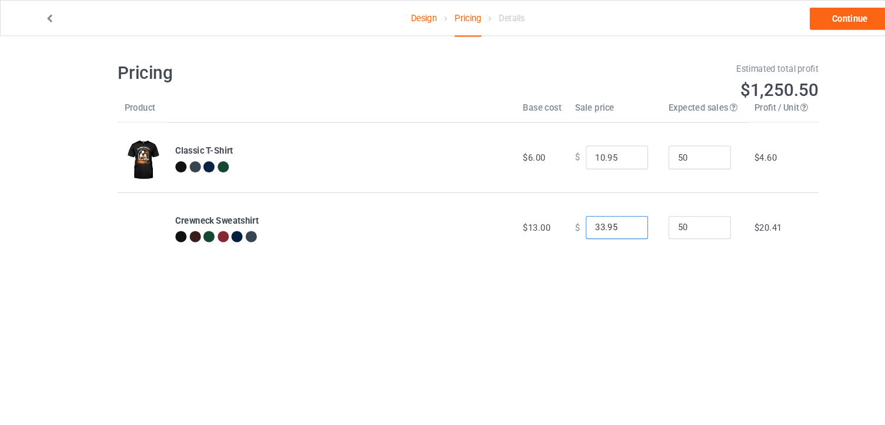
click at [591, 216] on input "33.95" at bounding box center [583, 215] width 59 height 22
type input "32.95"
click at [591, 216] on input "32.95" at bounding box center [583, 215] width 59 height 22
type input "16.95"
click at [593, 146] on input "16.95" at bounding box center [583, 149] width 59 height 22
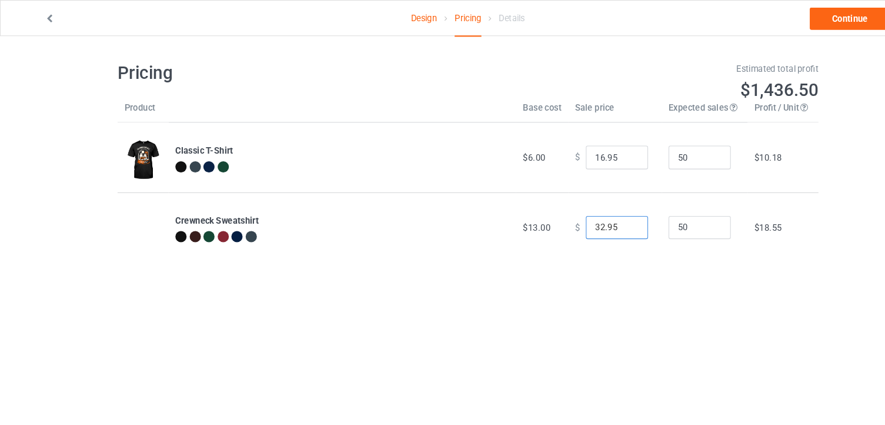
click at [592, 219] on input "32.95" at bounding box center [583, 215] width 59 height 22
type input "23.95"
click at [592, 216] on input "23.95" at bounding box center [583, 215] width 59 height 22
click at [802, 24] on link "Continue" at bounding box center [803, 17] width 75 height 21
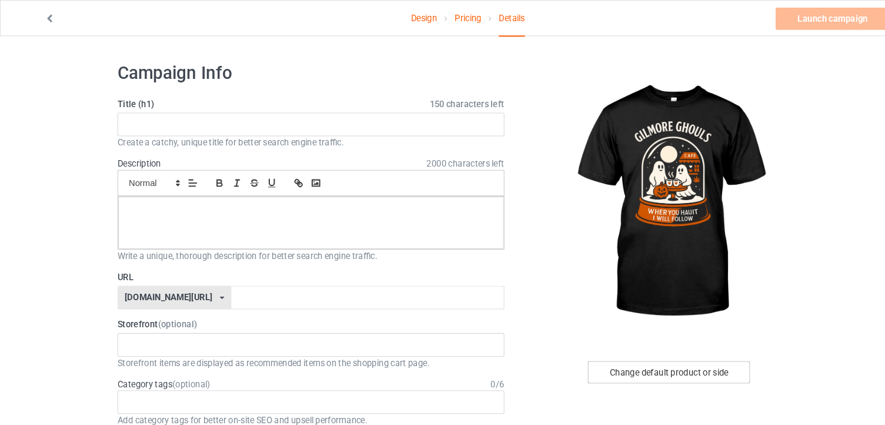
click at [605, 356] on div "Change default product or side" at bounding box center [632, 351] width 153 height 21
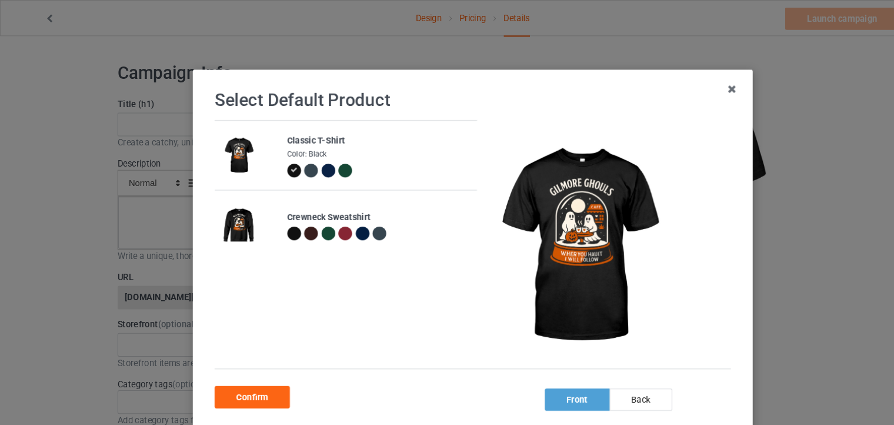
click at [272, 220] on div at bounding box center [278, 220] width 13 height 13
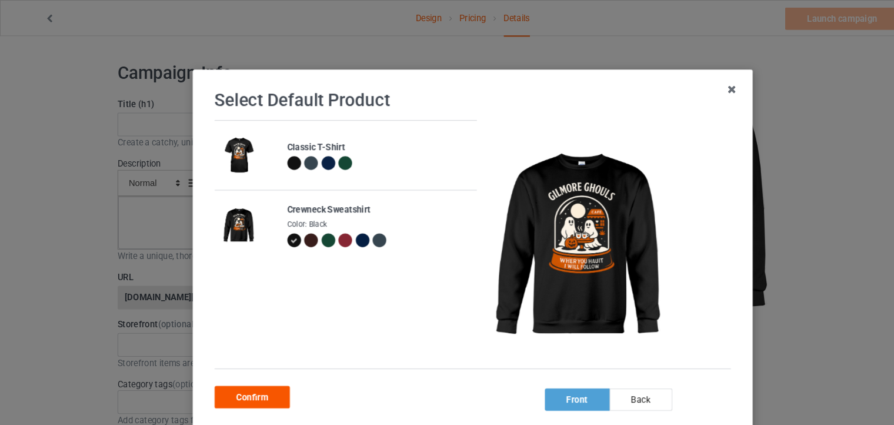
click at [241, 378] on div "Confirm" at bounding box center [238, 375] width 71 height 21
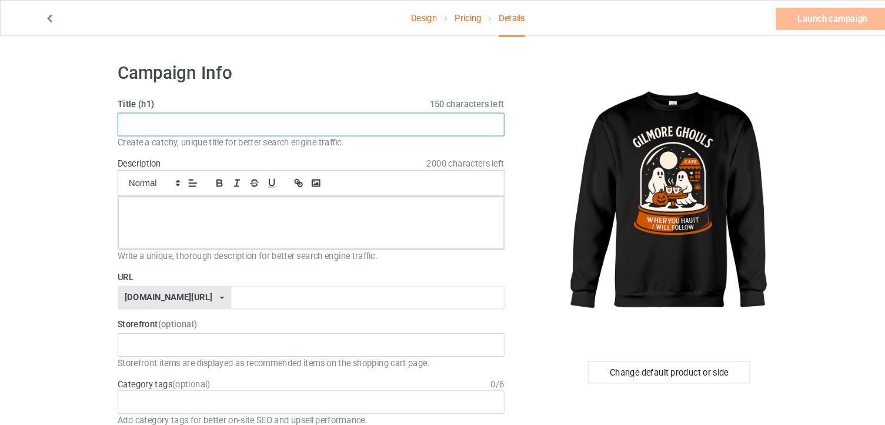
click at [356, 114] on input "text" at bounding box center [294, 117] width 366 height 22
paste input "[PERSON_NAME] Ghouls [DATE] Sweatshirt – Cute Ghost Coffee & Pumpkin Design"
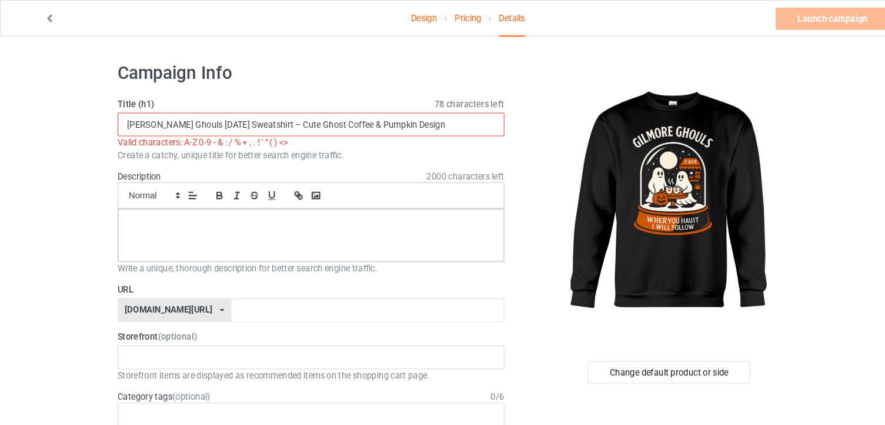
drag, startPoint x: 263, startPoint y: 115, endPoint x: 219, endPoint y: 111, distance: 44.9
click at [219, 111] on input "[PERSON_NAME] Ghouls [DATE] Sweatshirt – Cute Ghost Coffee & Pumpkin Design" at bounding box center [294, 117] width 366 height 22
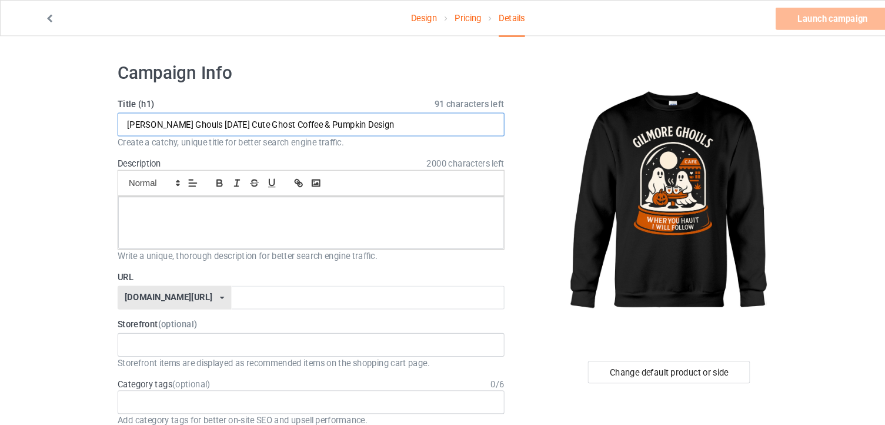
type input "[PERSON_NAME] Ghouls [DATE] Cute Ghost Coffee & Pumpkin Design"
click at [338, 198] on p at bounding box center [294, 198] width 346 height 11
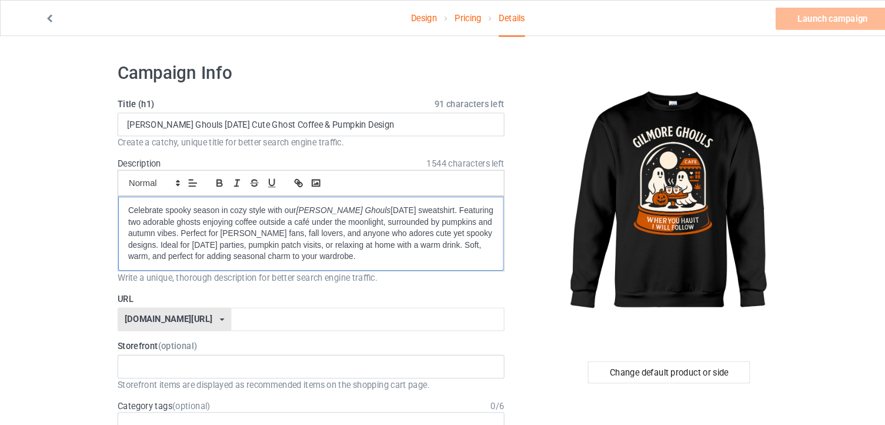
click at [338, 198] on p "Celebrate spooky season in cozy style with our [PERSON_NAME] Ghouls [DATE] swea…" at bounding box center [294, 220] width 346 height 55
drag, startPoint x: 177, startPoint y: 117, endPoint x: 119, endPoint y: 114, distance: 58.3
click at [119, 114] on input "[PERSON_NAME] Ghouls [DATE] Cute Ghost Coffee & Pumpkin Design" at bounding box center [294, 117] width 366 height 22
click at [219, 300] on input "text" at bounding box center [348, 302] width 258 height 22
paste input "[PERSON_NAME] Ghouls"
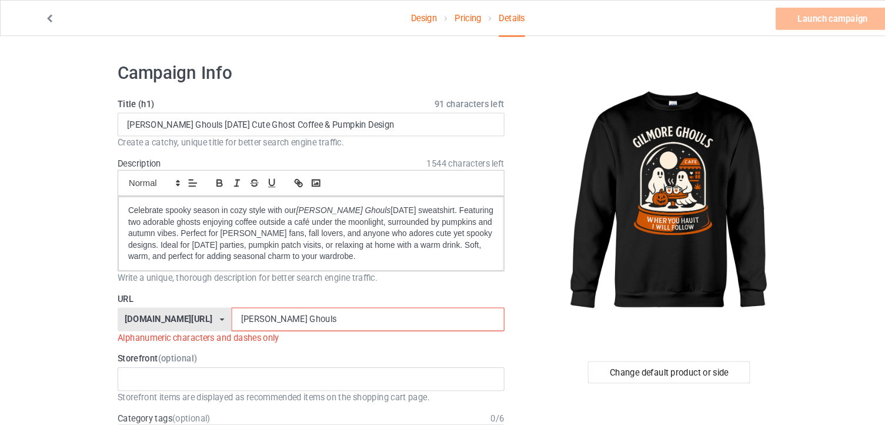
click at [225, 298] on input "[PERSON_NAME] Ghouls" at bounding box center [348, 302] width 258 height 22
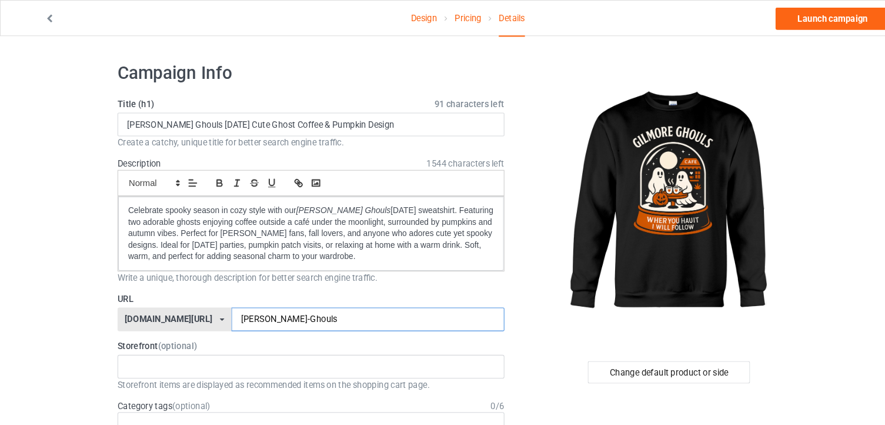
click at [263, 302] on input "[PERSON_NAME]-Ghouls" at bounding box center [348, 302] width 258 height 22
type input "[PERSON_NAME]-Ghouls"
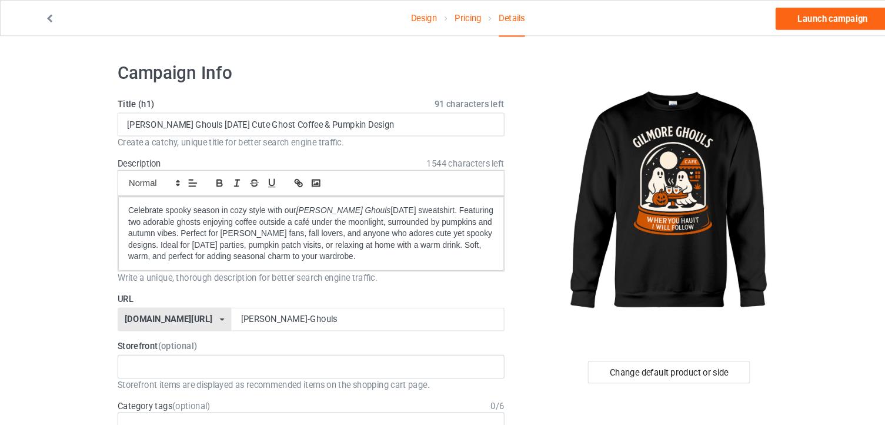
click at [502, 214] on div at bounding box center [633, 191] width 281 height 265
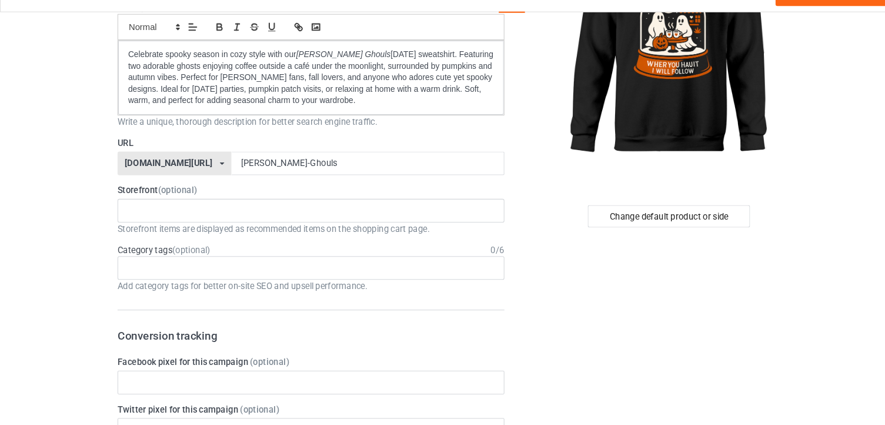
scroll to position [179, 0]
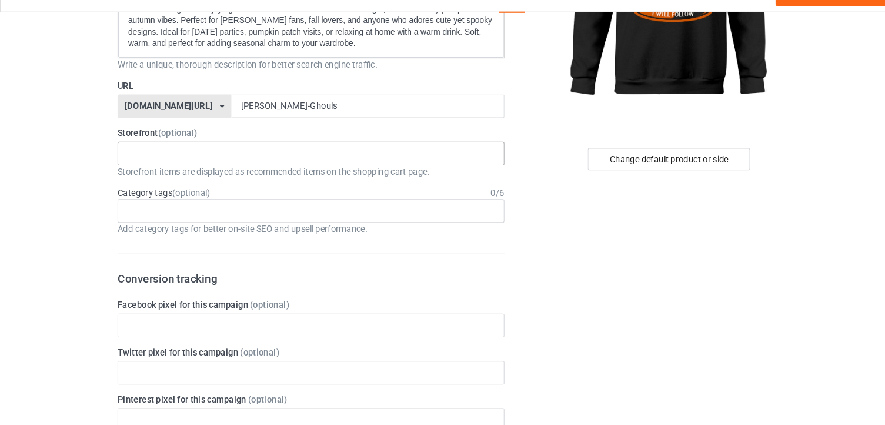
click at [294, 162] on div "HalloweenHype Salem Spooky Season Designs 684707eebaa9dc0035f9edac" at bounding box center [294, 167] width 366 height 22
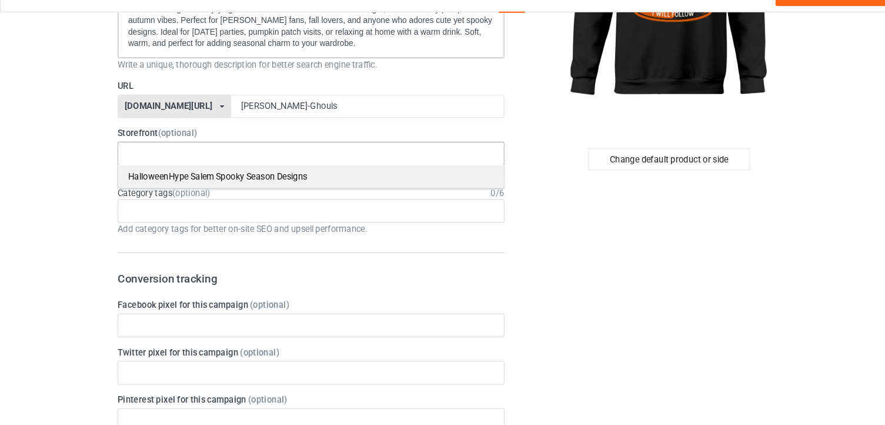
click at [278, 187] on div "HalloweenHype Salem Spooky Season Designs" at bounding box center [294, 189] width 365 height 22
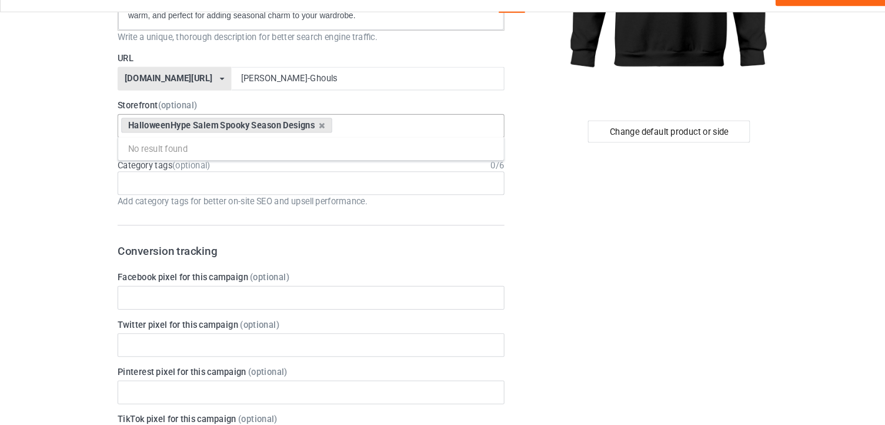
scroll to position [206, 0]
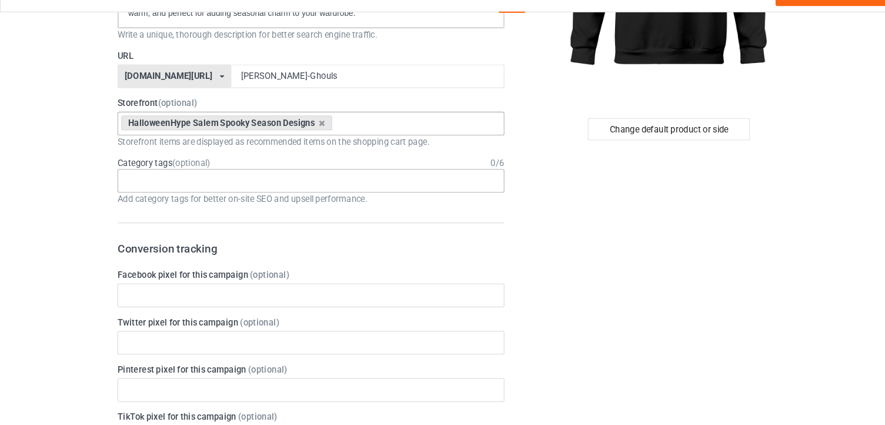
click at [258, 200] on div "Age > [DEMOGRAPHIC_DATA] > 1 Age > [DEMOGRAPHIC_DATA] Months > 1 Month Age > [D…" at bounding box center [294, 193] width 366 height 22
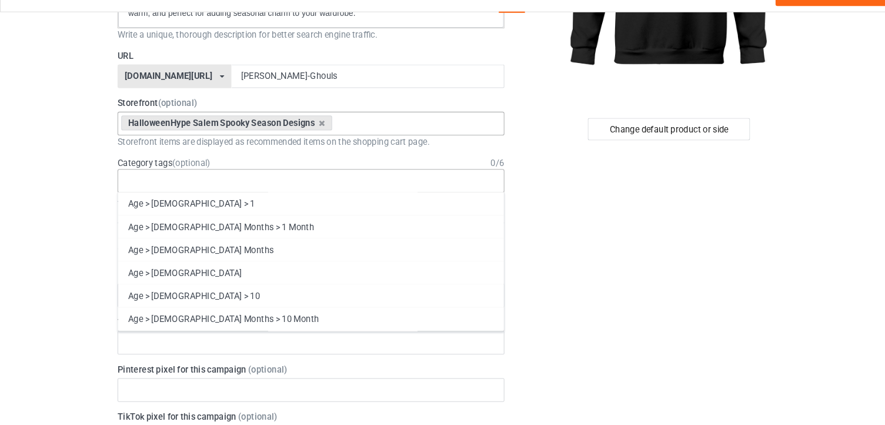
paste input "[DATE] sweatshirt, [PERSON_NAME] merch, spooky season clothing, ghost coffee de…"
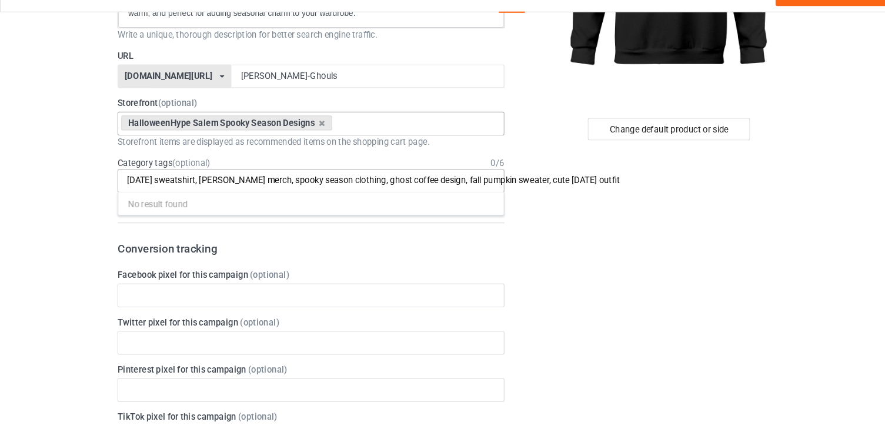
scroll to position [0, 0]
type input "[DATE] sweatshirt, [PERSON_NAME] merch, spooky season clothing, ghost coffee de…"
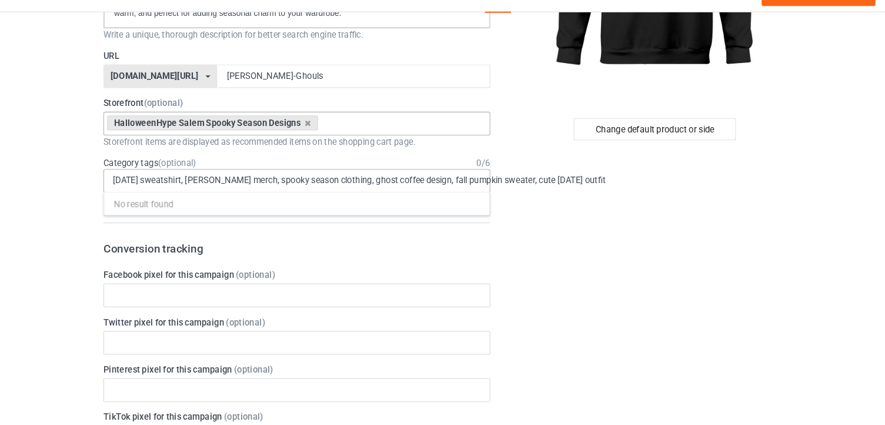
click at [409, 201] on div "[DATE] sweatshirt, [PERSON_NAME] merch, spooky season clothing, ghost coffee de…" at bounding box center [294, 193] width 366 height 22
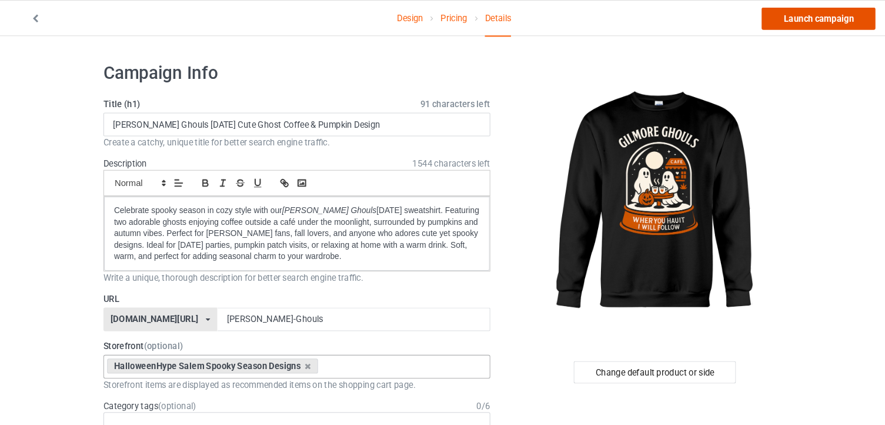
click at [790, 15] on link "Launch campaign" at bounding box center [787, 17] width 108 height 21
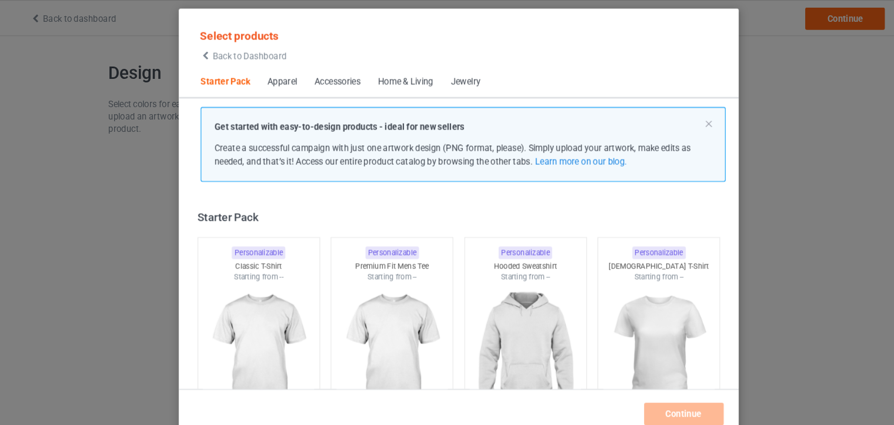
scroll to position [15, 0]
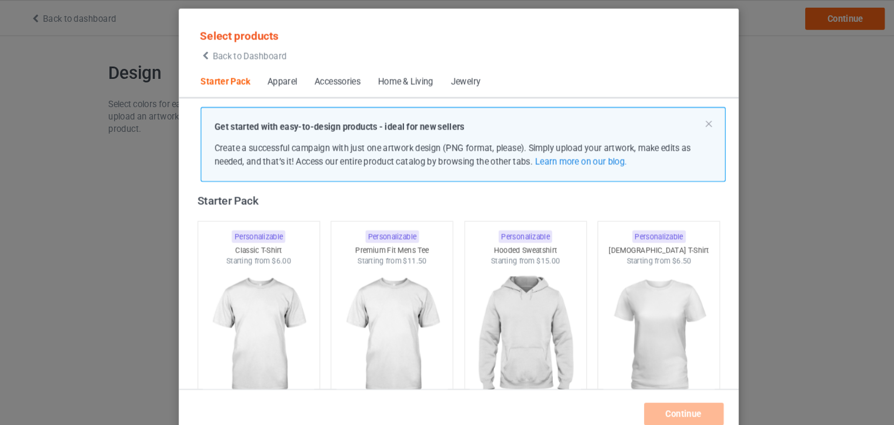
click at [39, 14] on div "Select products Back to Dashboard Starter Pack Apparel Accessories Home & Livin…" at bounding box center [447, 212] width 894 height 425
click at [262, 48] on span "Back to Dashboard" at bounding box center [249, 52] width 70 height 9
